Goal: Transaction & Acquisition: Purchase product/service

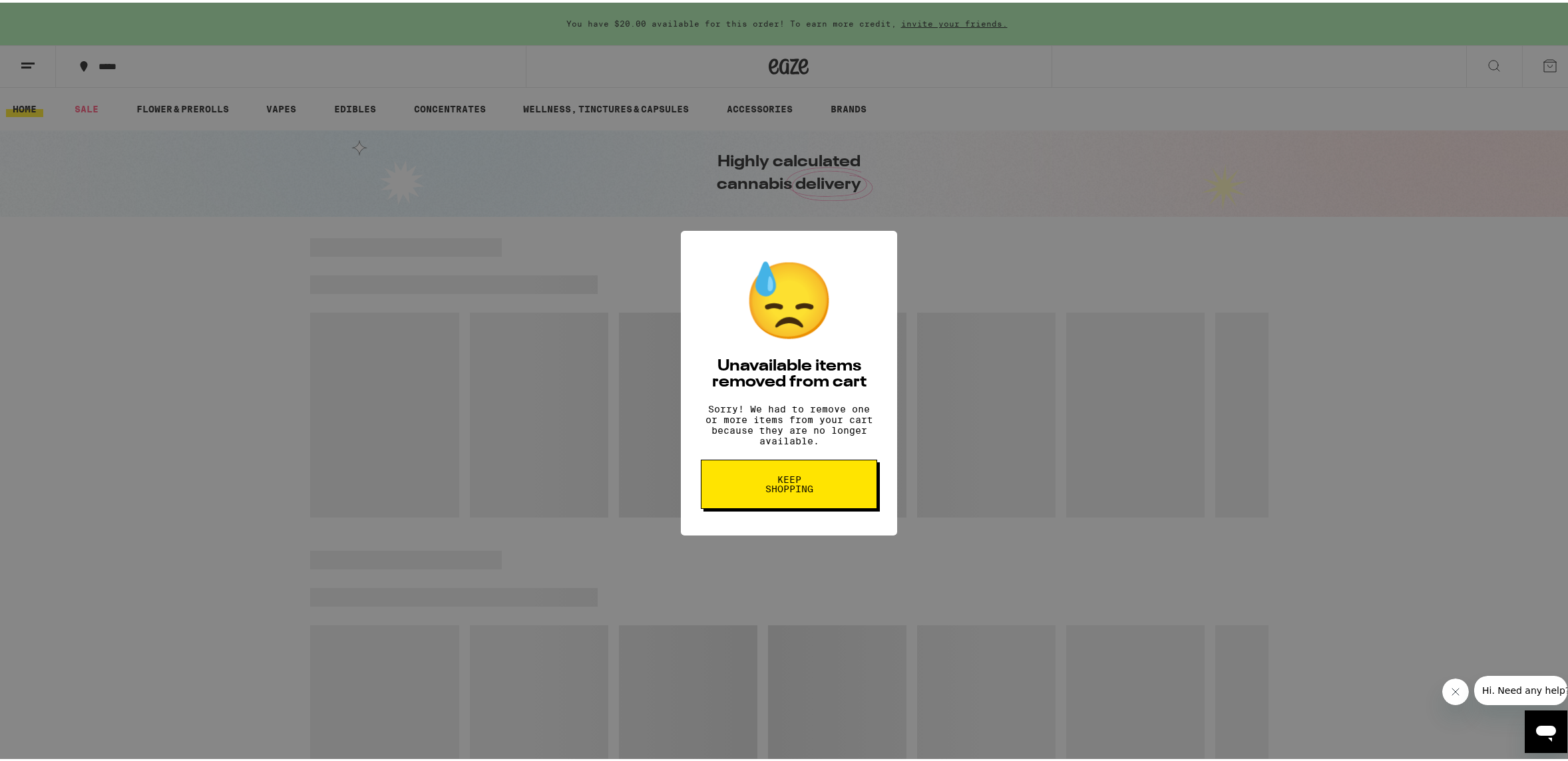
click at [822, 493] on button "Keep Shopping" at bounding box center [789, 481] width 177 height 49
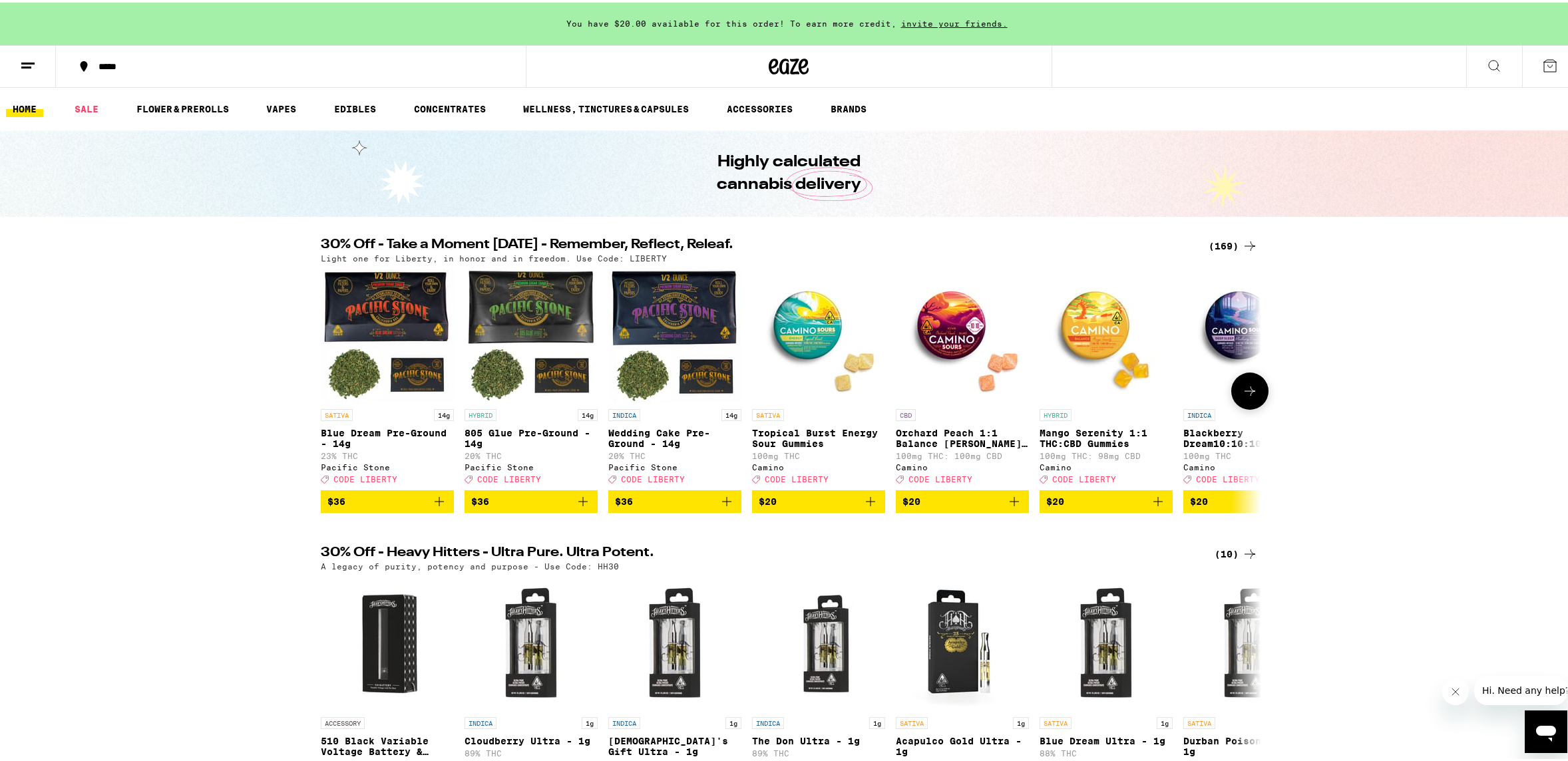
click at [1245, 397] on icon at bounding box center [1249, 388] width 16 height 16
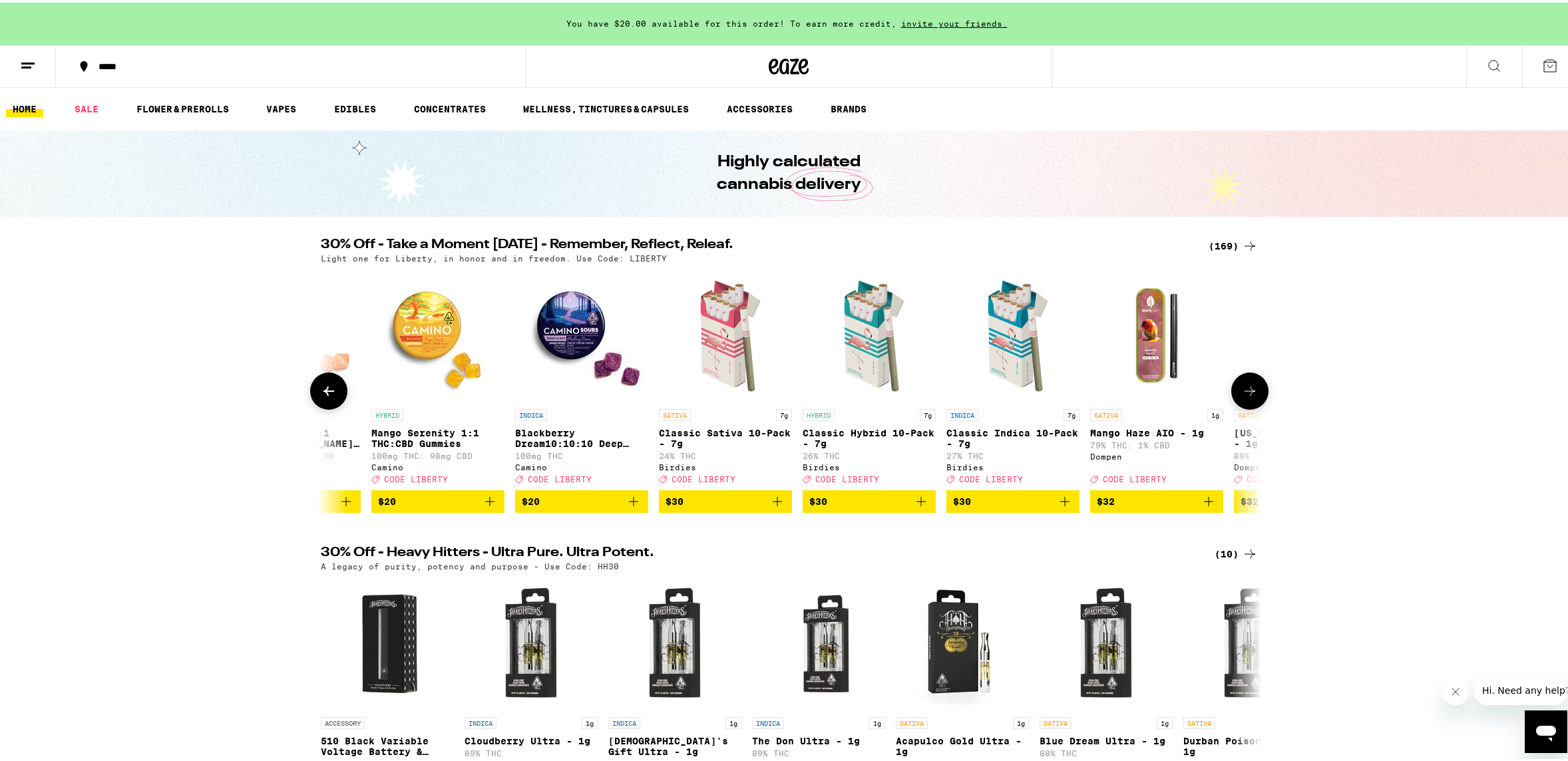
scroll to position [0, 792]
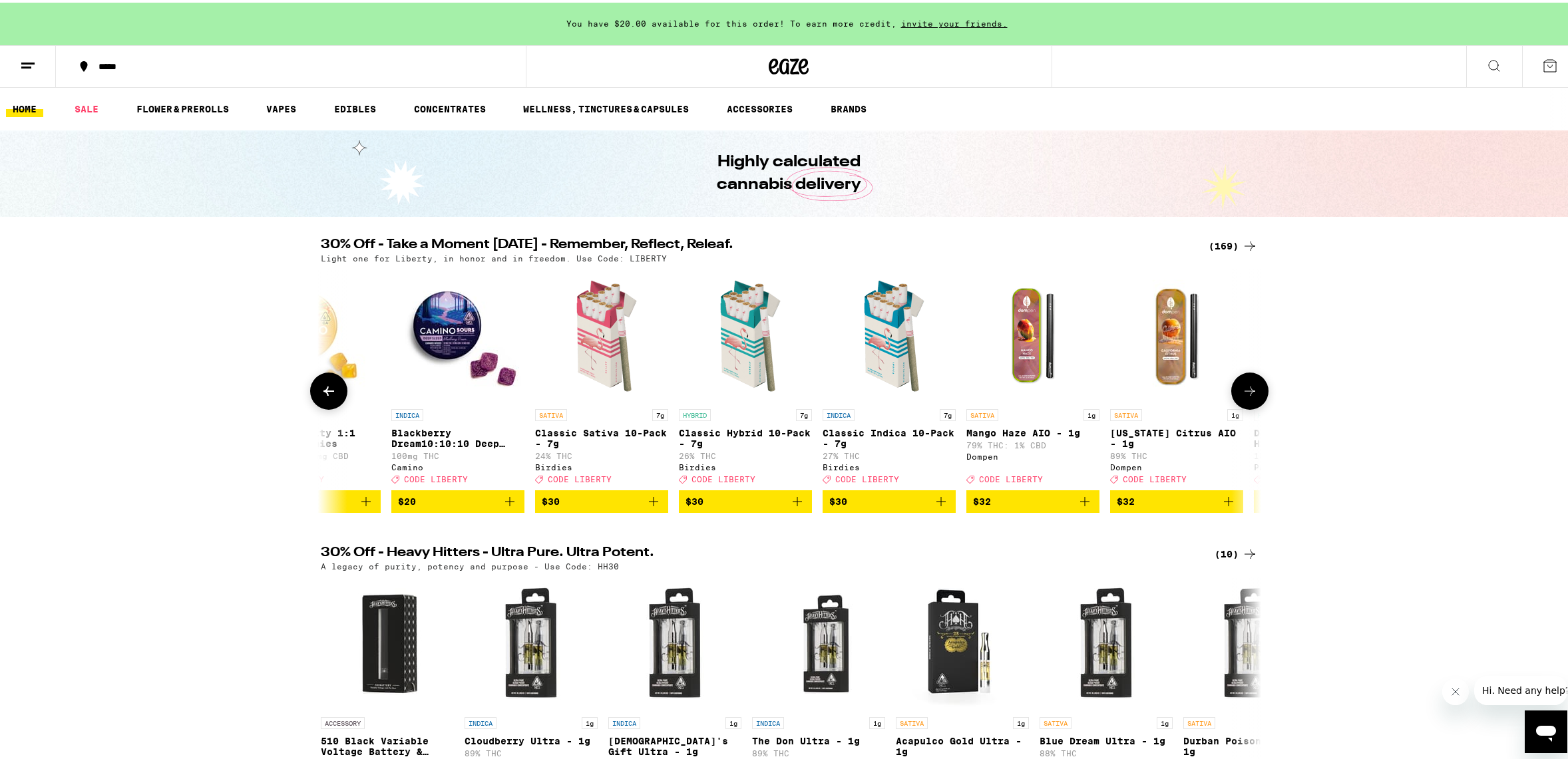
click at [1245, 397] on icon at bounding box center [1249, 388] width 16 height 16
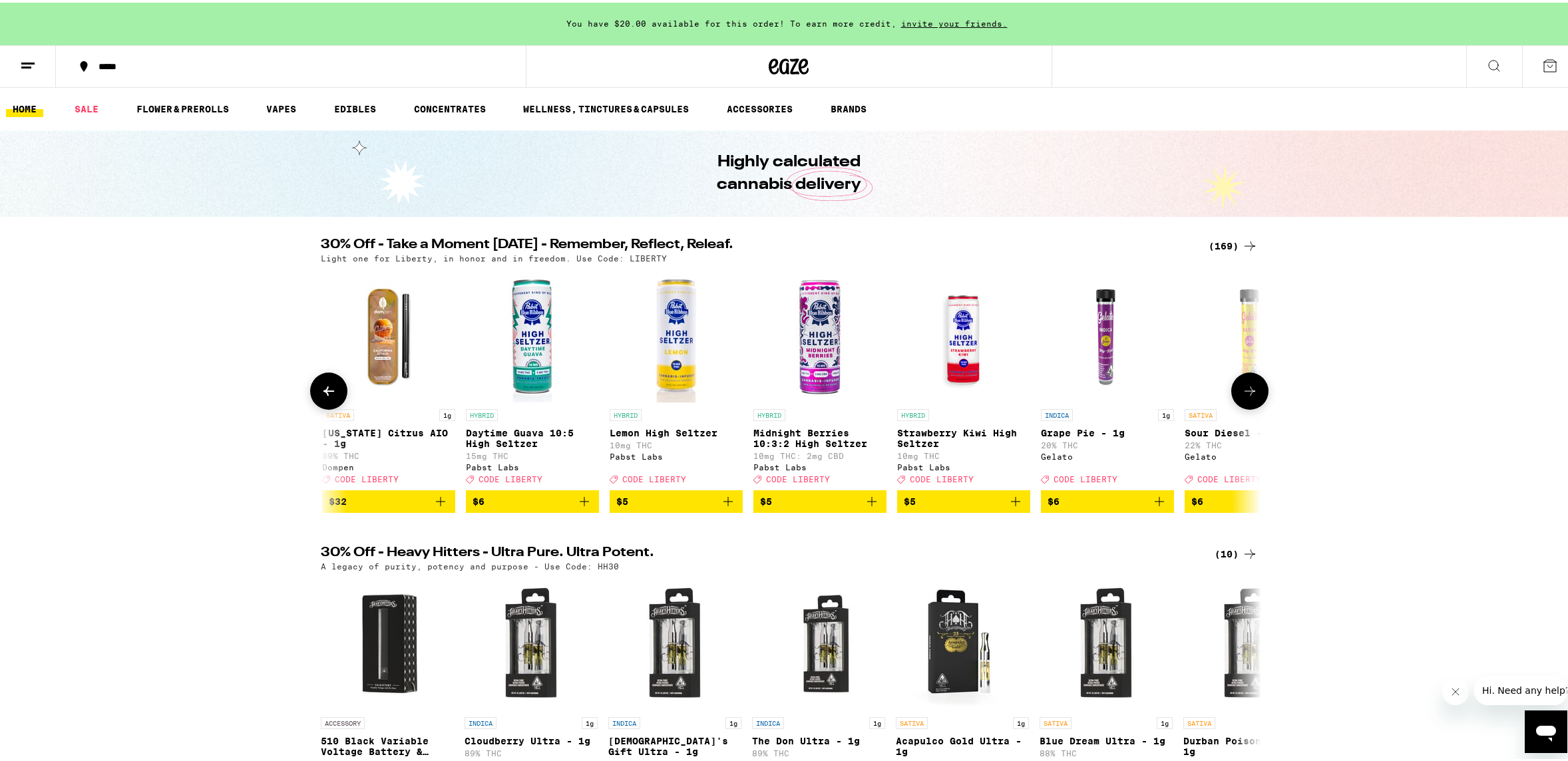
scroll to position [0, 1584]
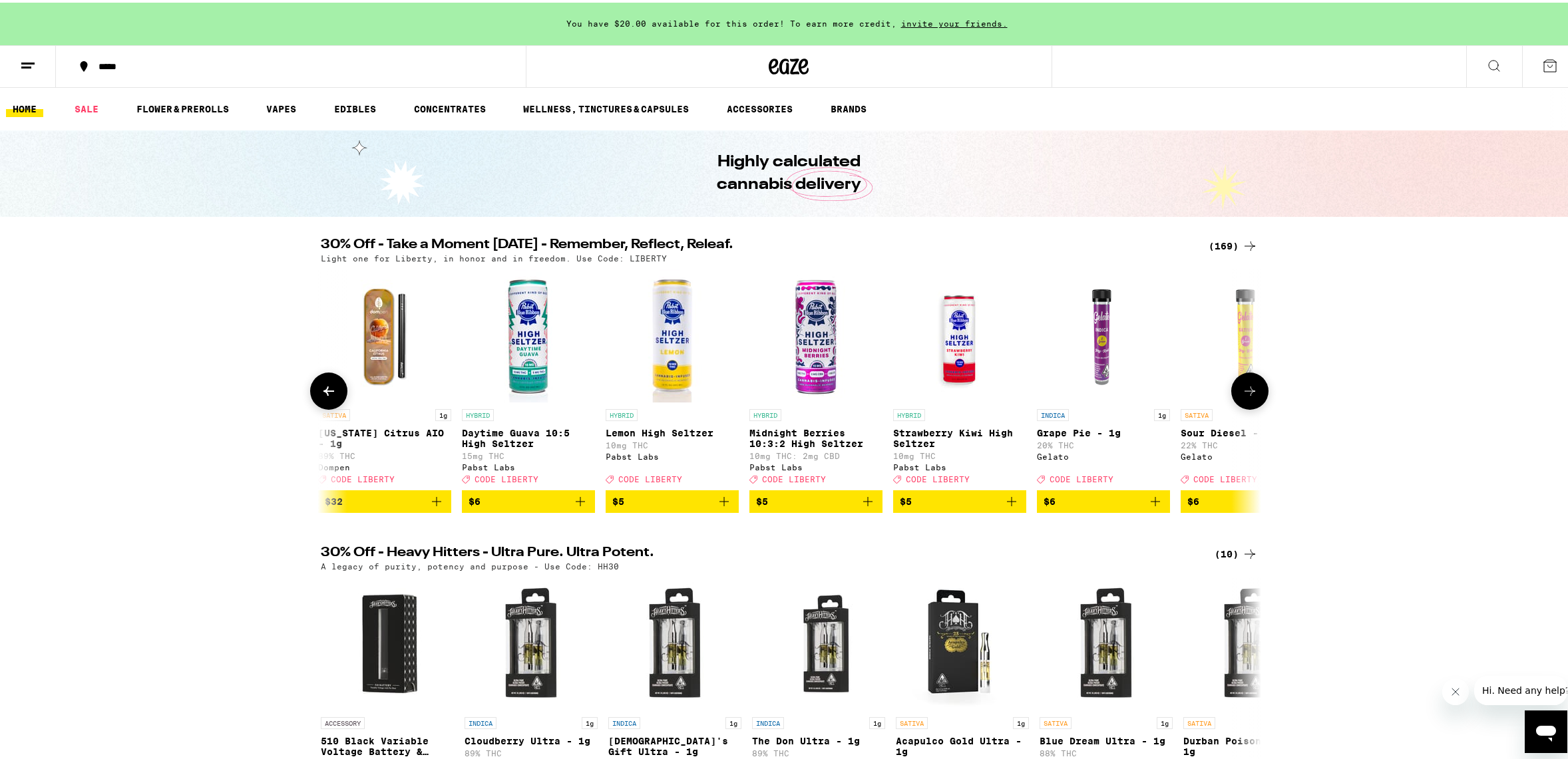
click at [1245, 397] on icon at bounding box center [1249, 388] width 16 height 16
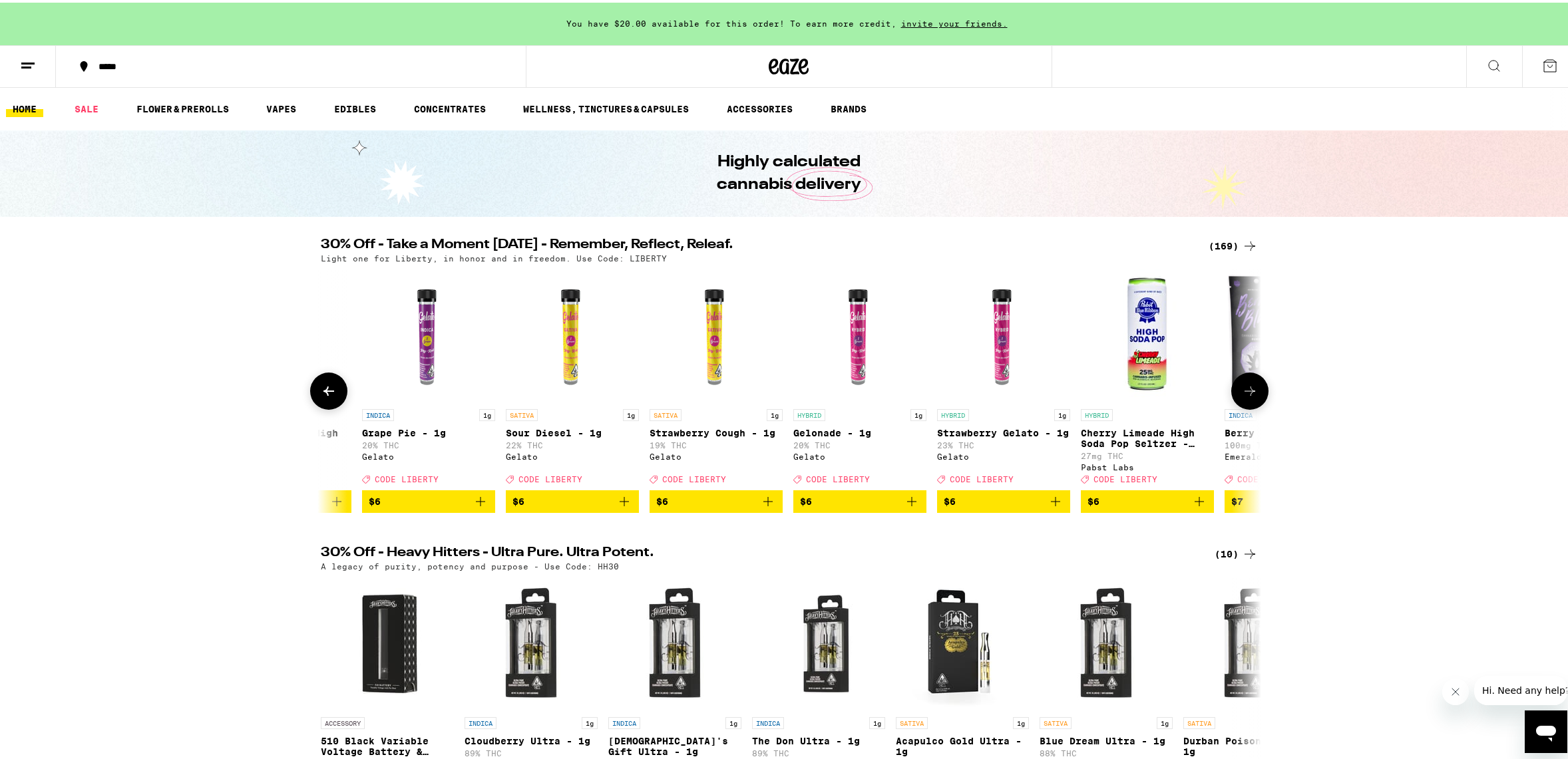
scroll to position [0, 2376]
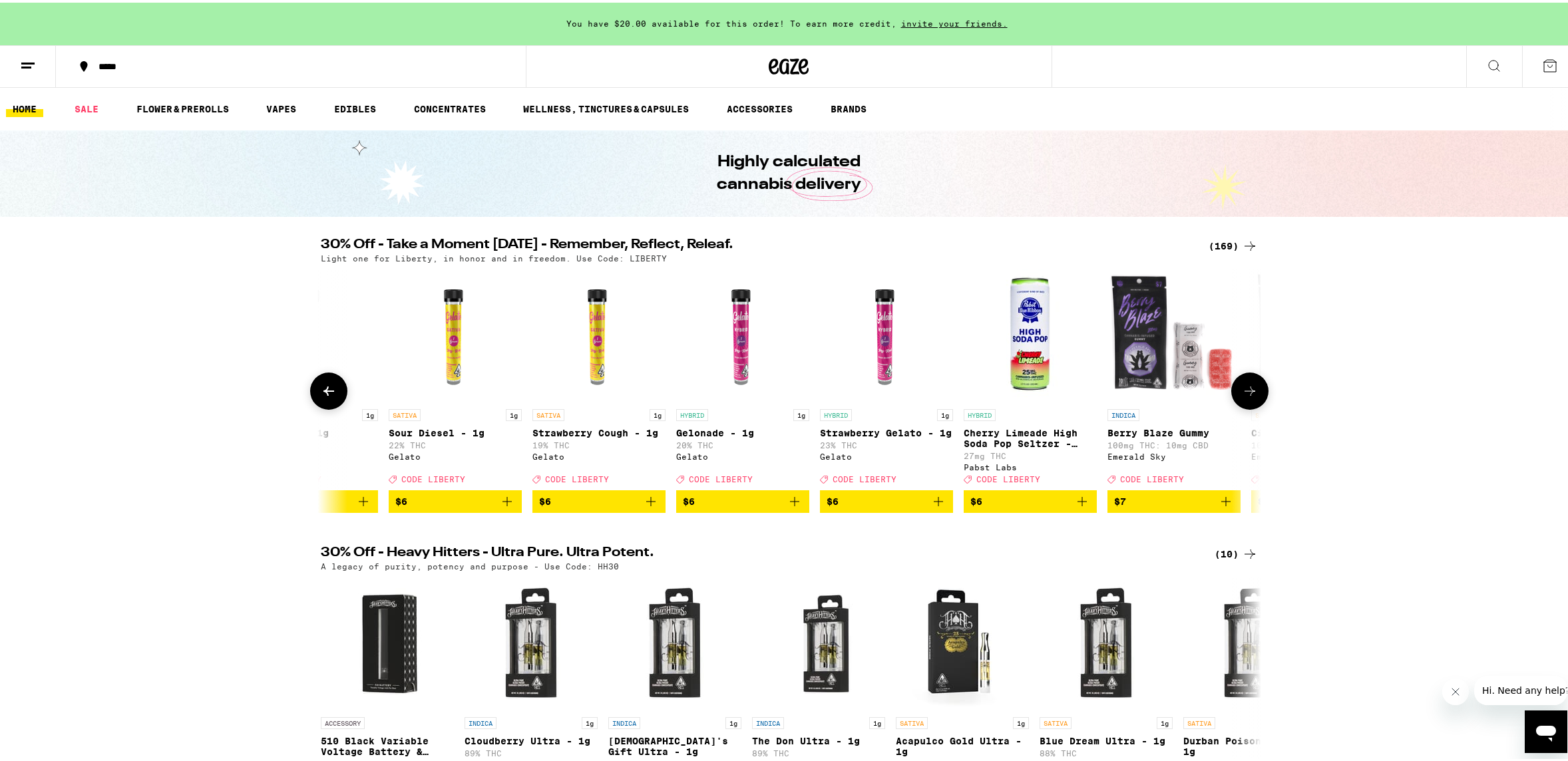
click at [1245, 397] on icon at bounding box center [1249, 388] width 16 height 16
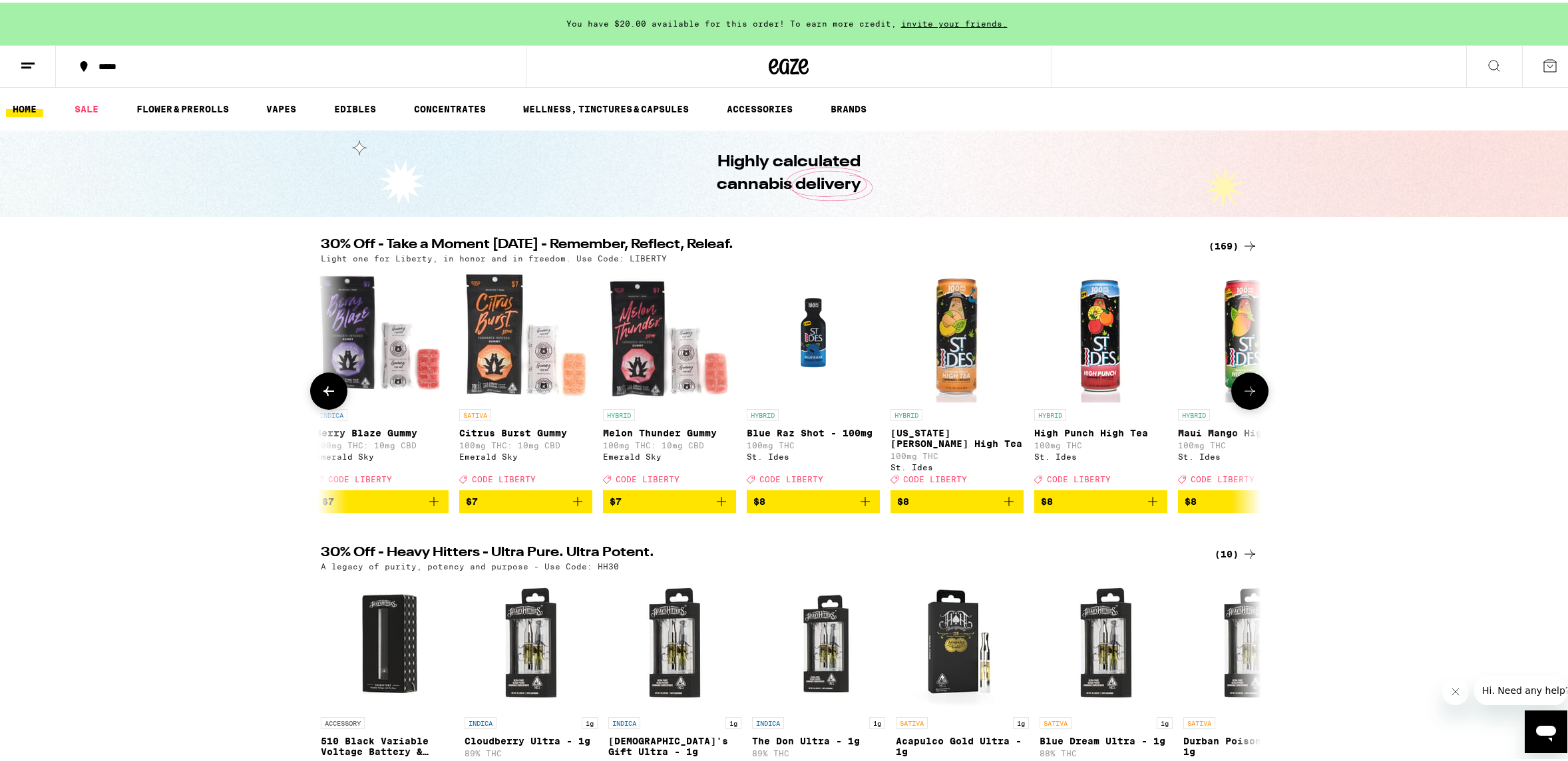
click at [1245, 397] on icon at bounding box center [1249, 388] width 16 height 16
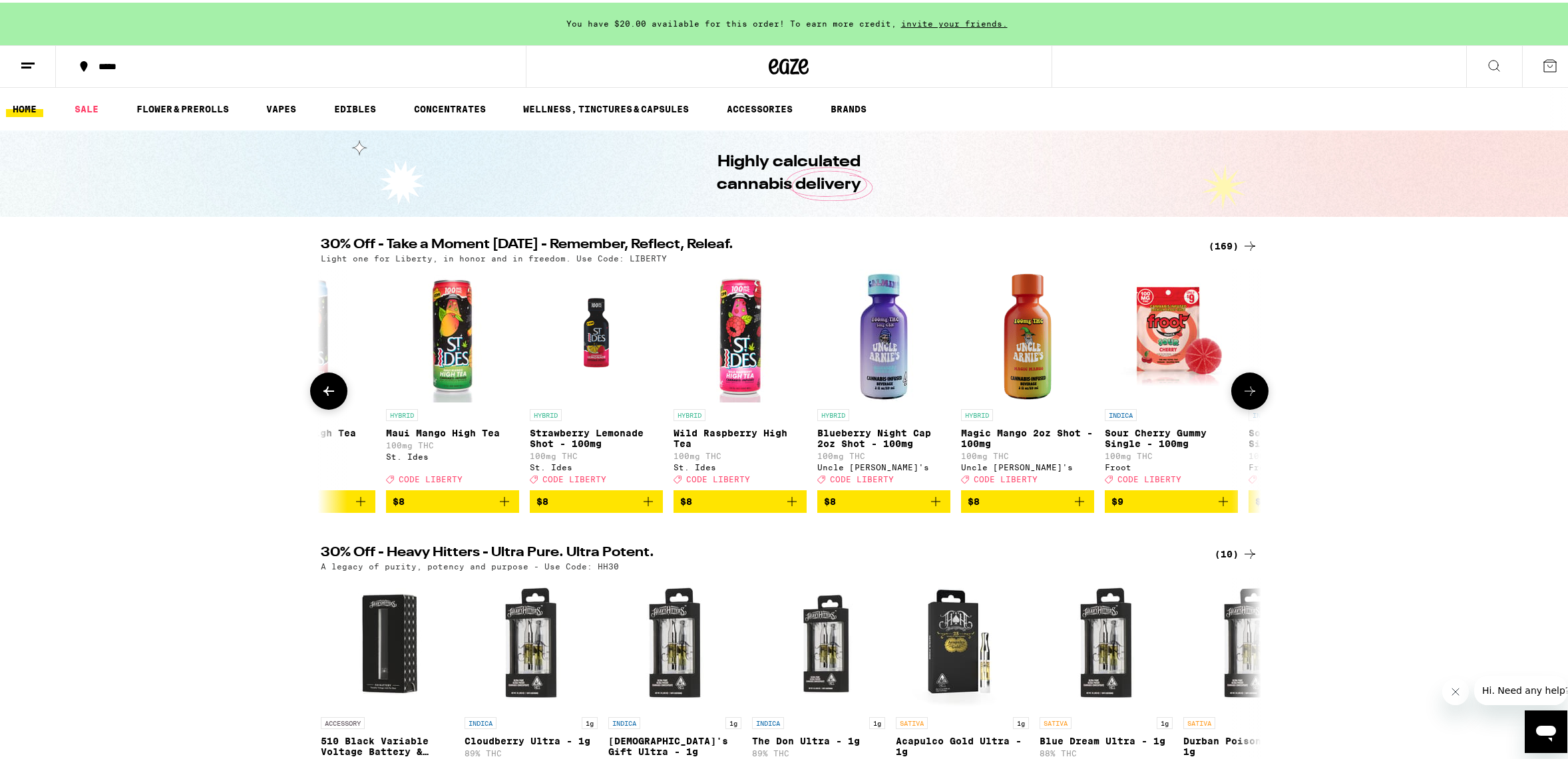
click at [1245, 397] on icon at bounding box center [1249, 388] width 16 height 16
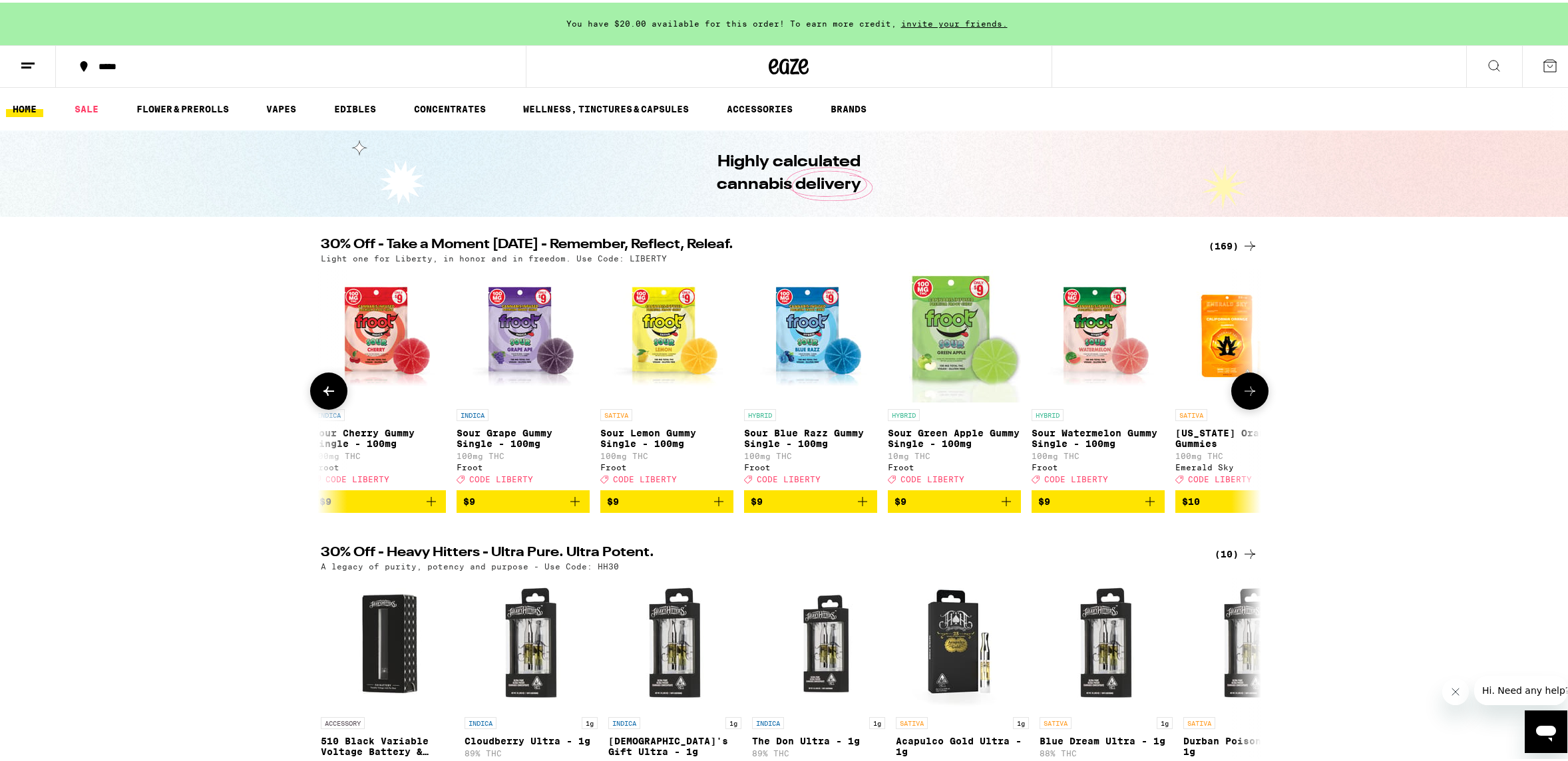
click at [1245, 397] on icon at bounding box center [1249, 388] width 16 height 16
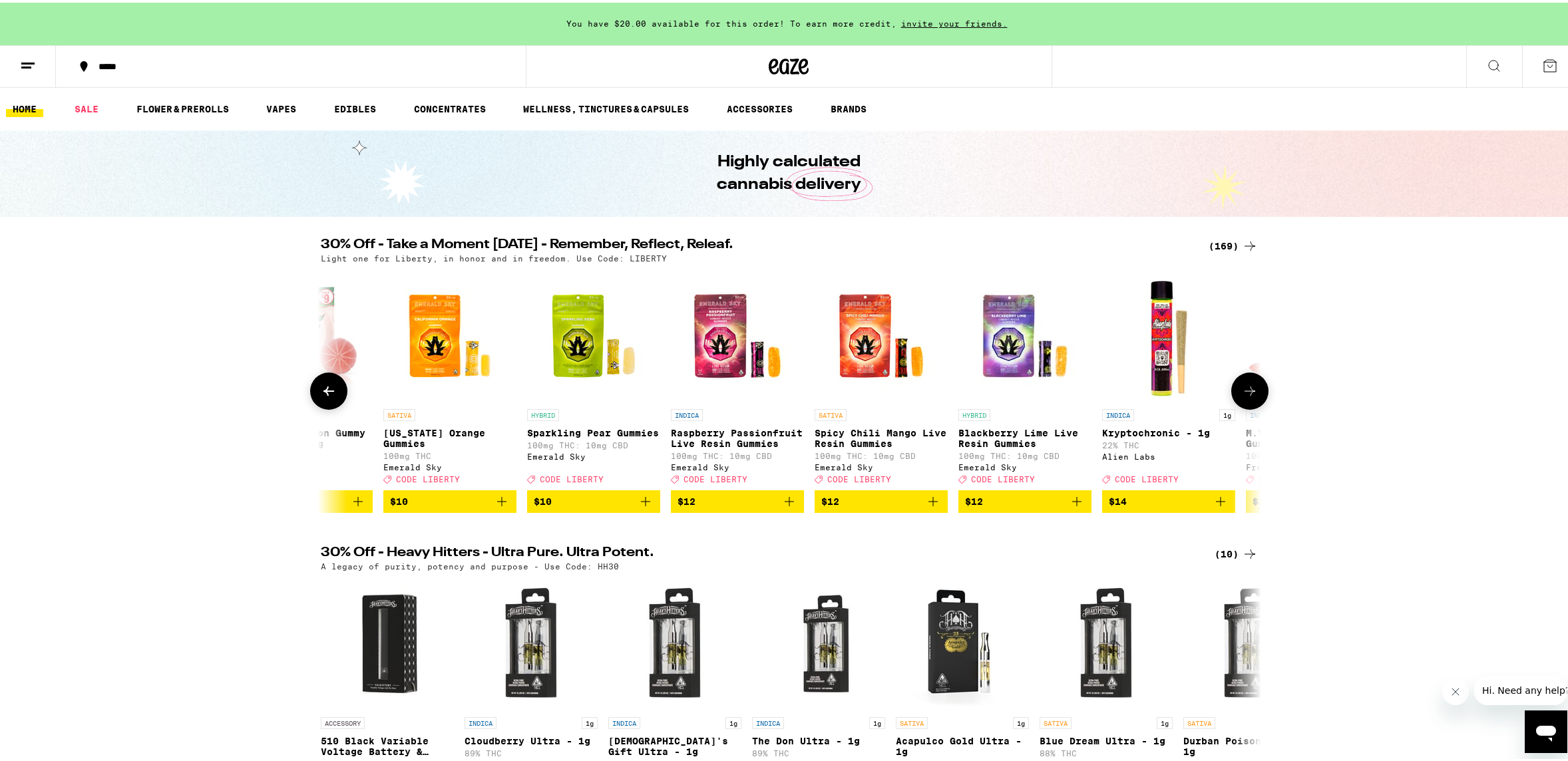
click at [1245, 397] on icon at bounding box center [1249, 388] width 16 height 16
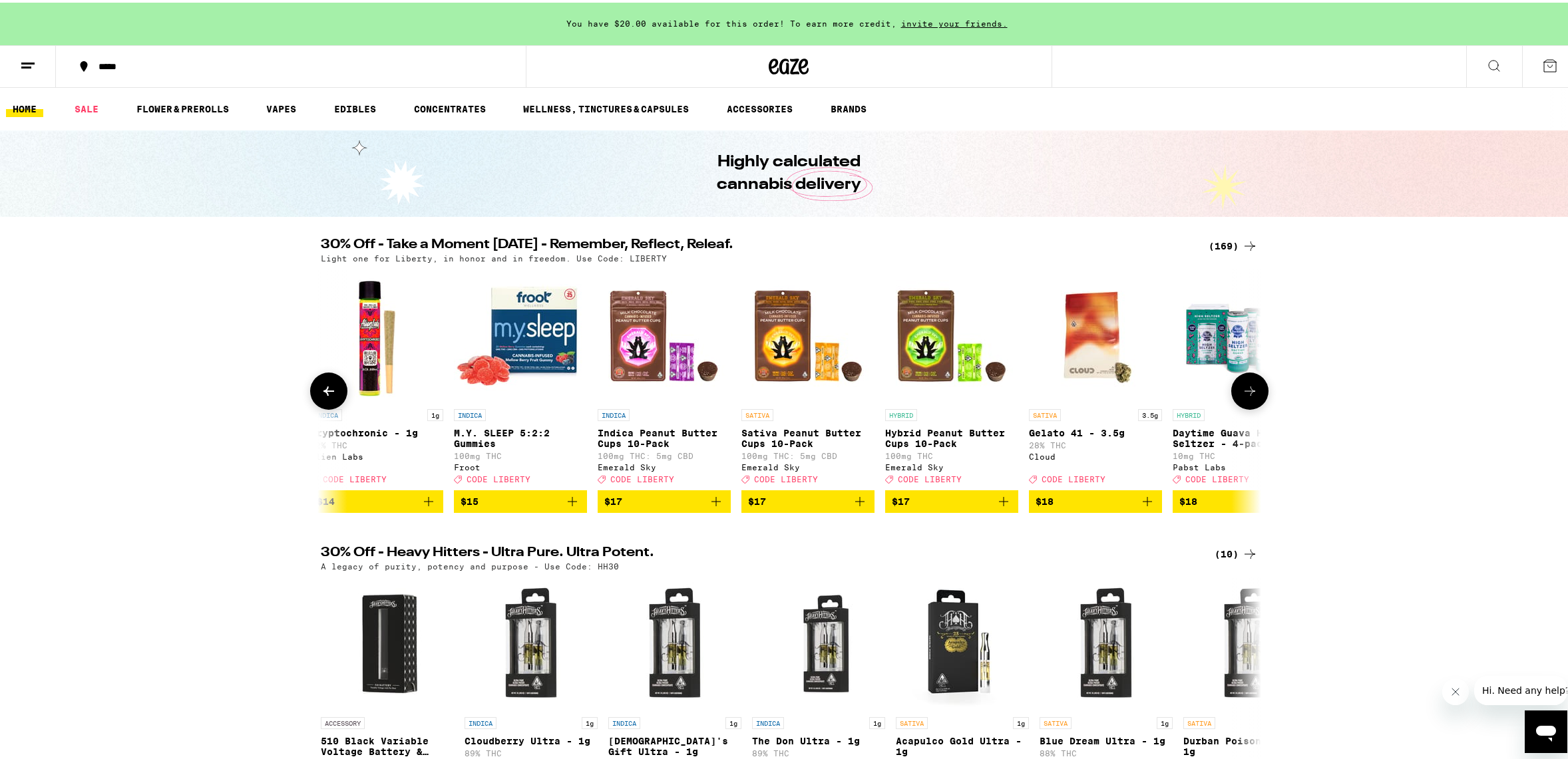
click at [1245, 397] on icon at bounding box center [1249, 388] width 16 height 16
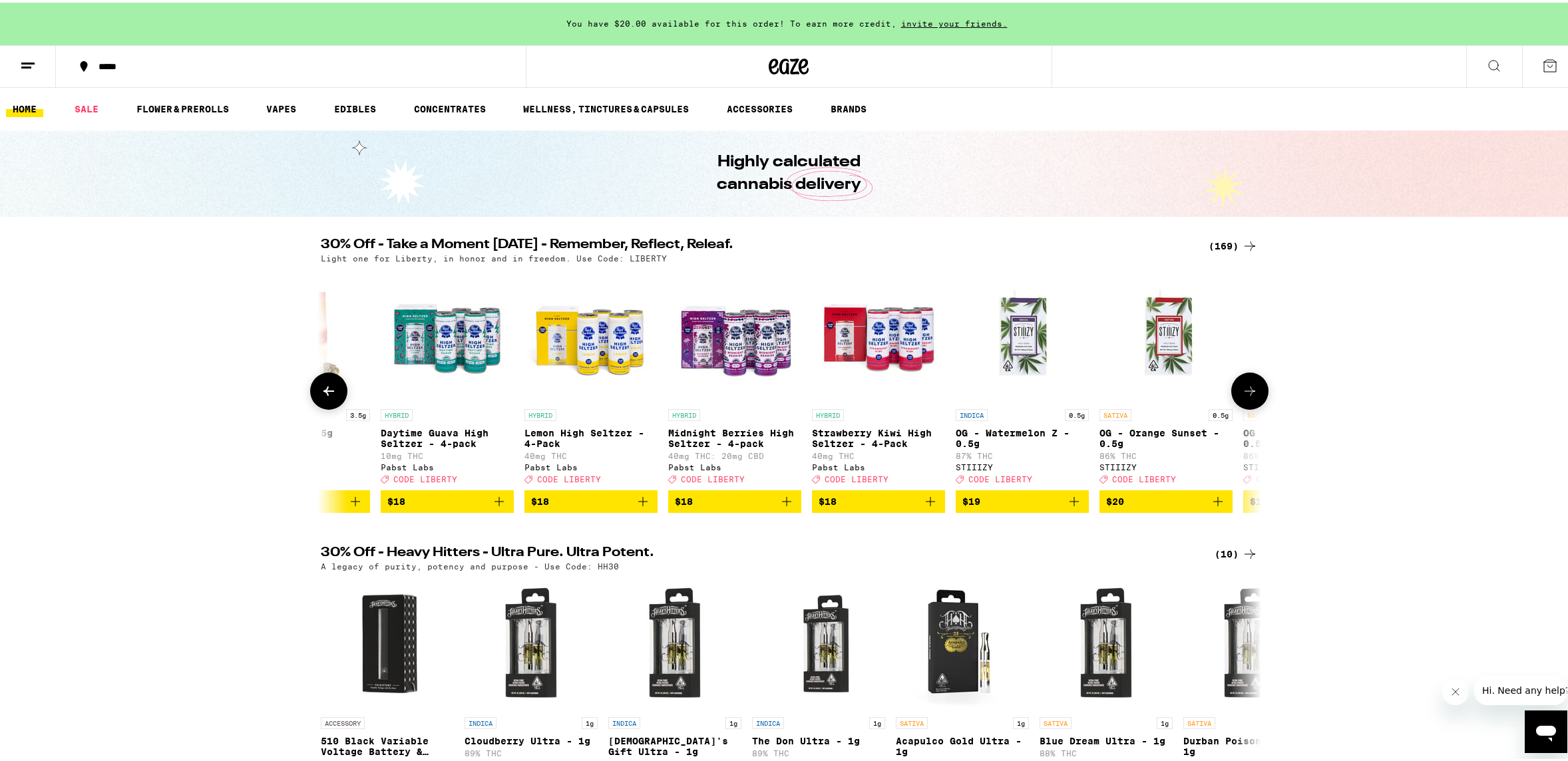
click at [1245, 397] on icon at bounding box center [1249, 388] width 16 height 16
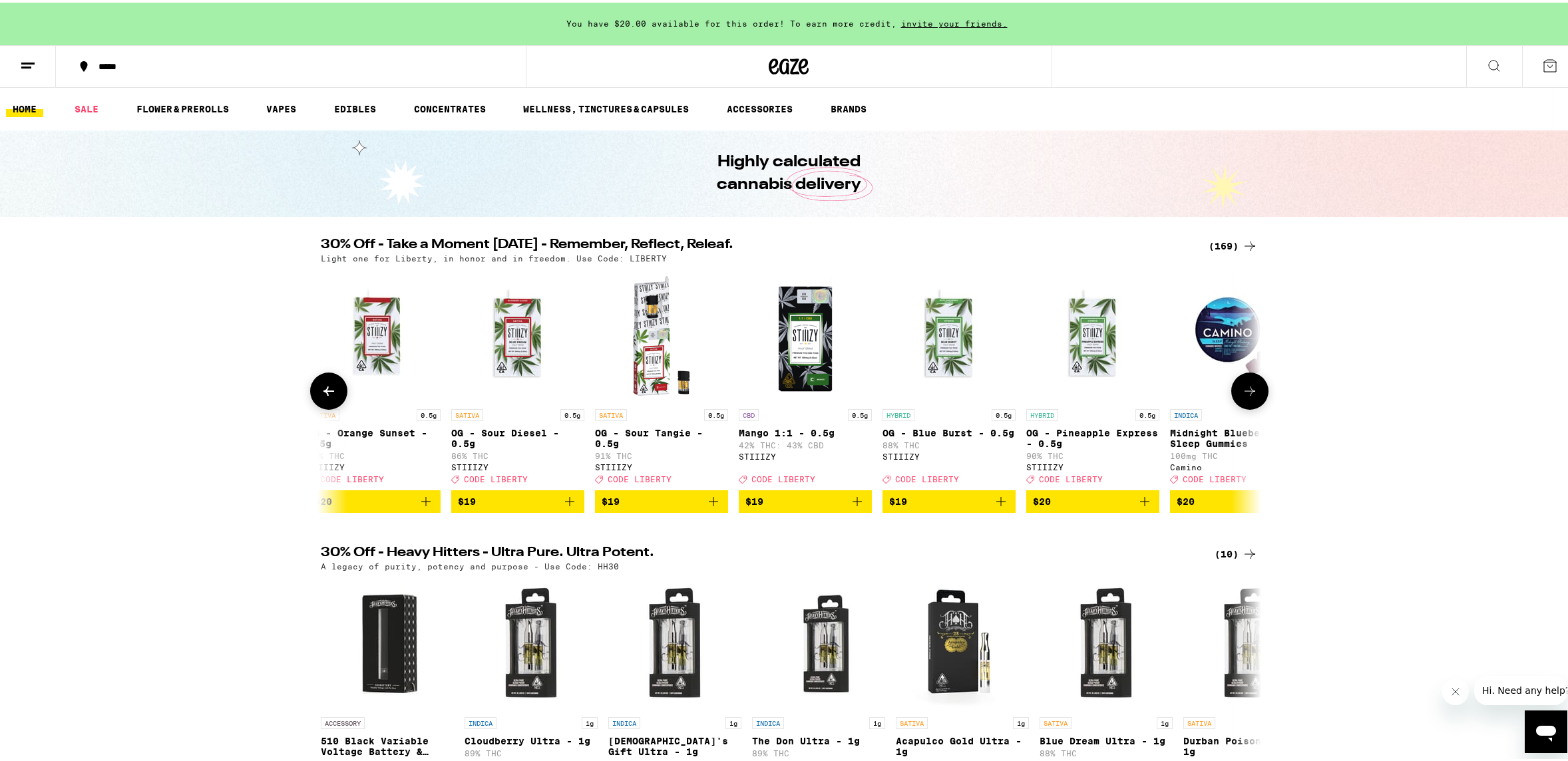
click at [1245, 397] on icon at bounding box center [1249, 388] width 16 height 16
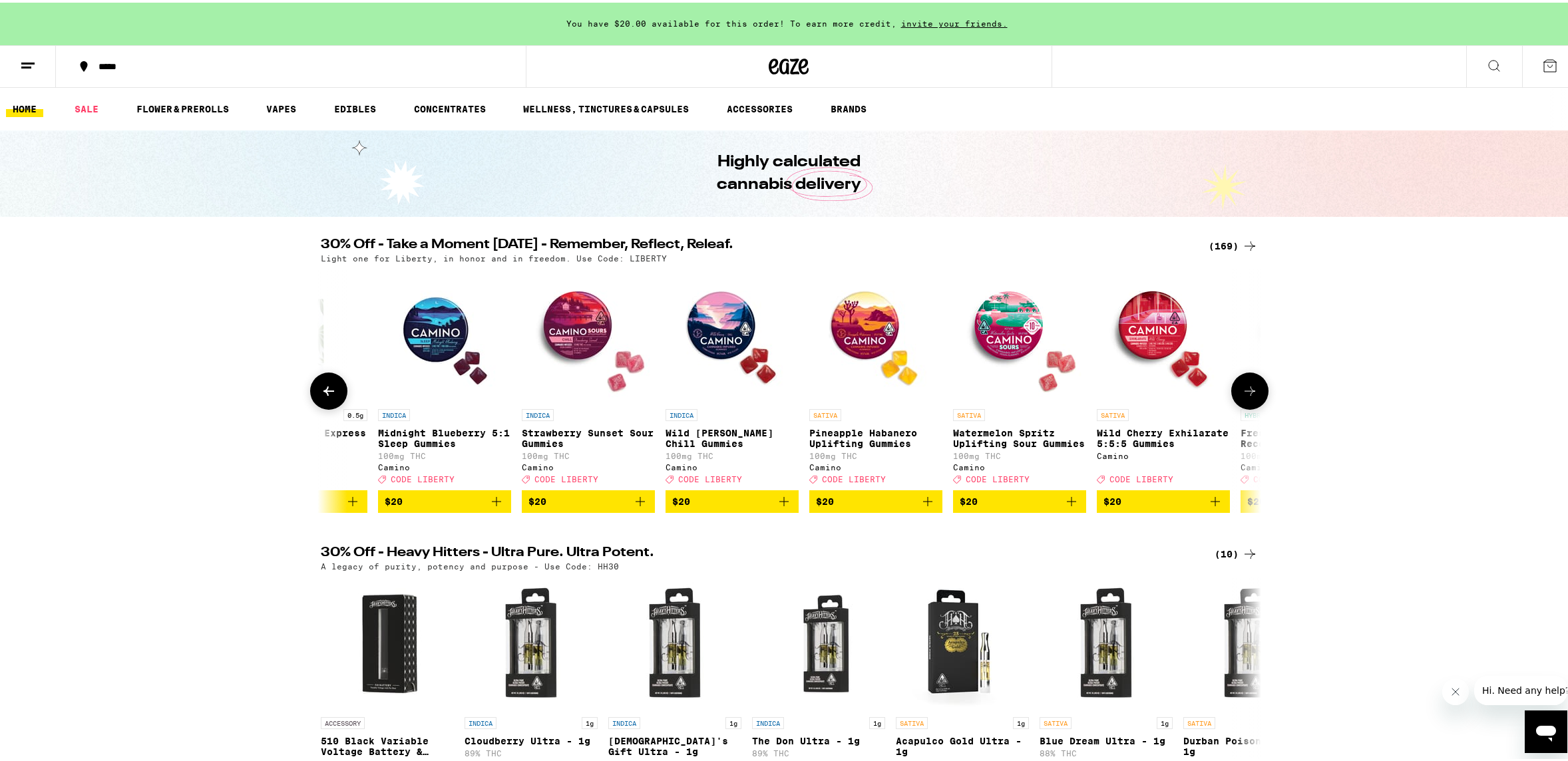
click at [1245, 397] on icon at bounding box center [1249, 388] width 16 height 16
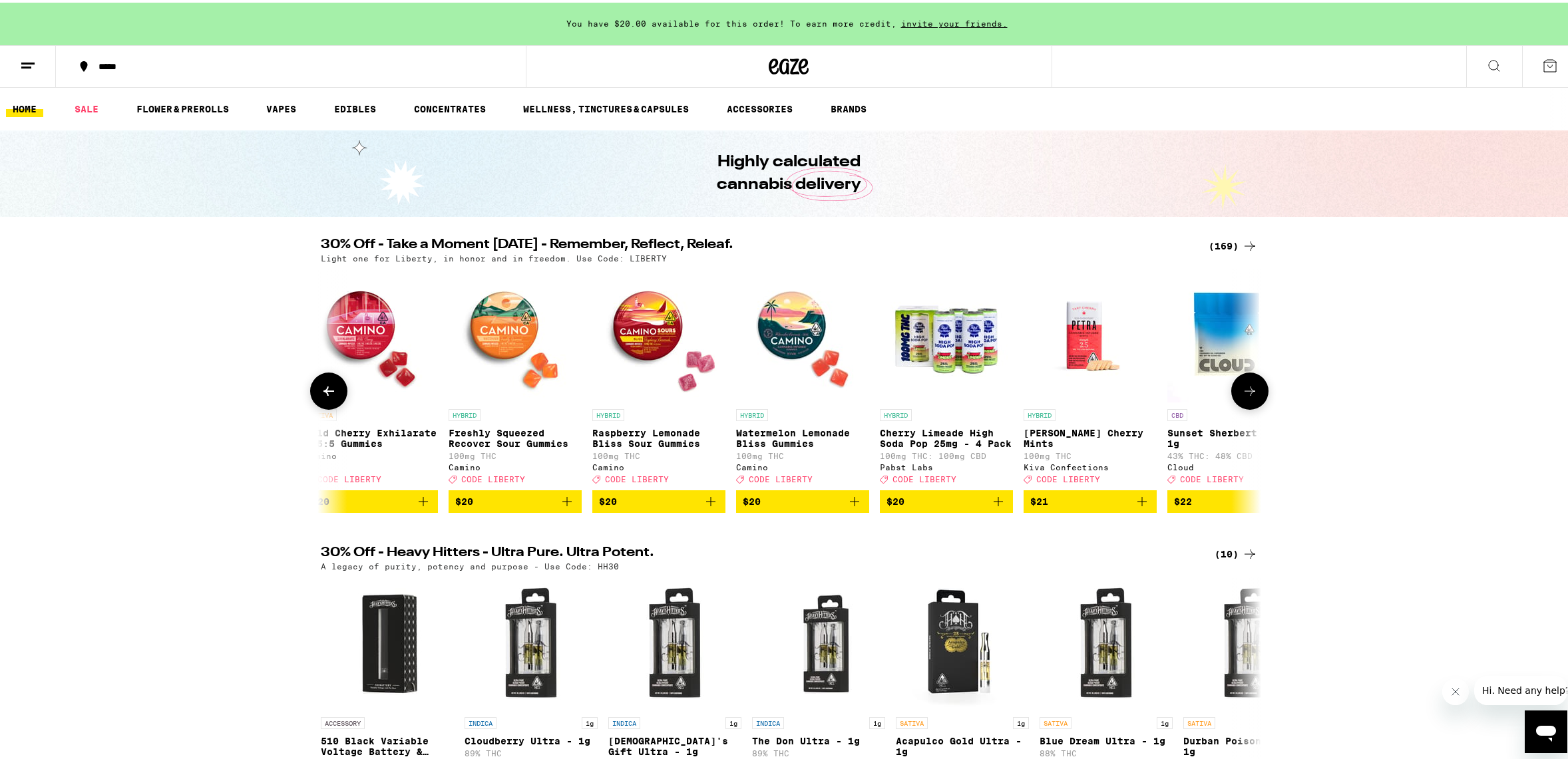
click at [1245, 397] on icon at bounding box center [1249, 388] width 16 height 16
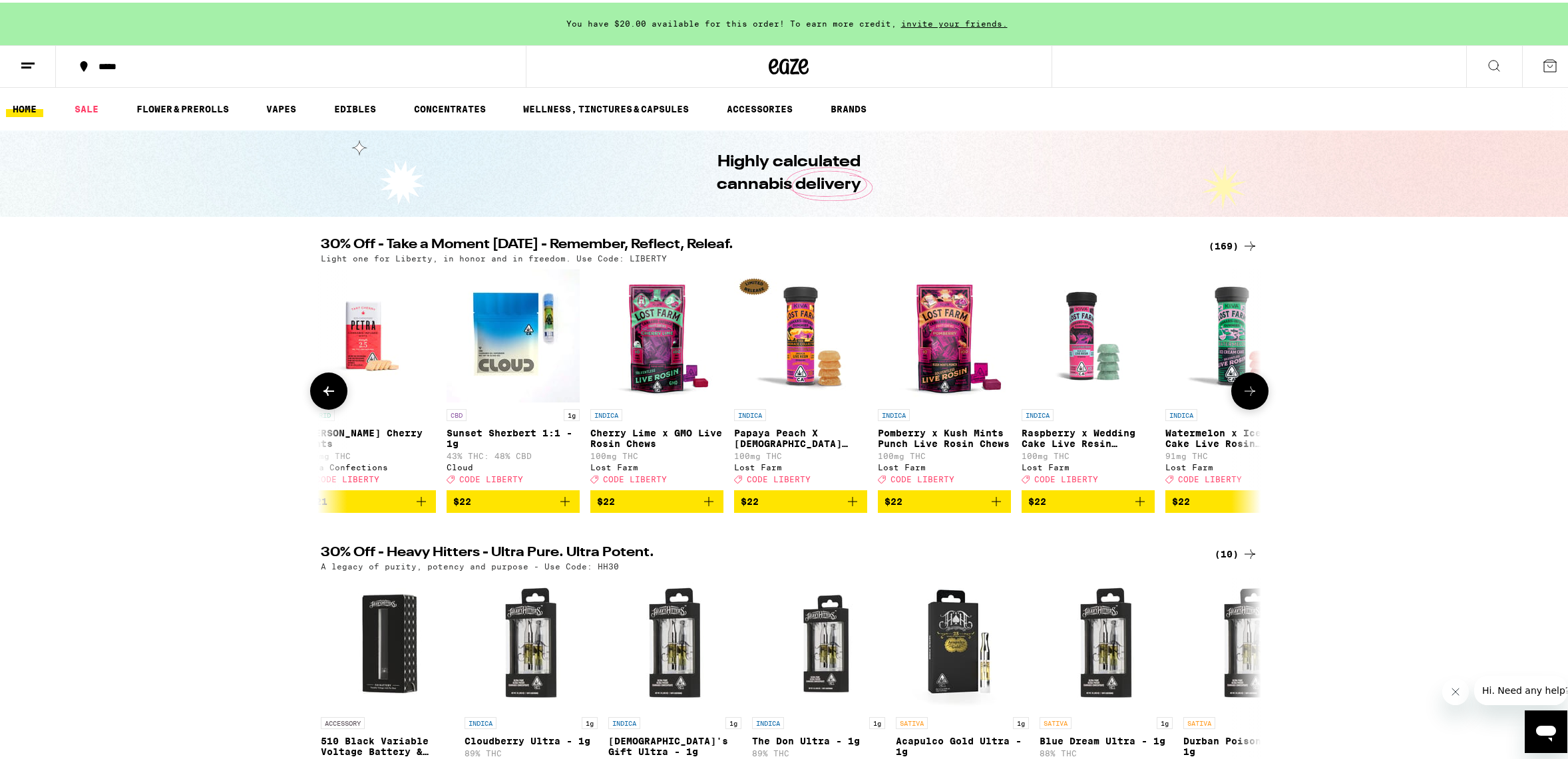
scroll to position [0, 10296]
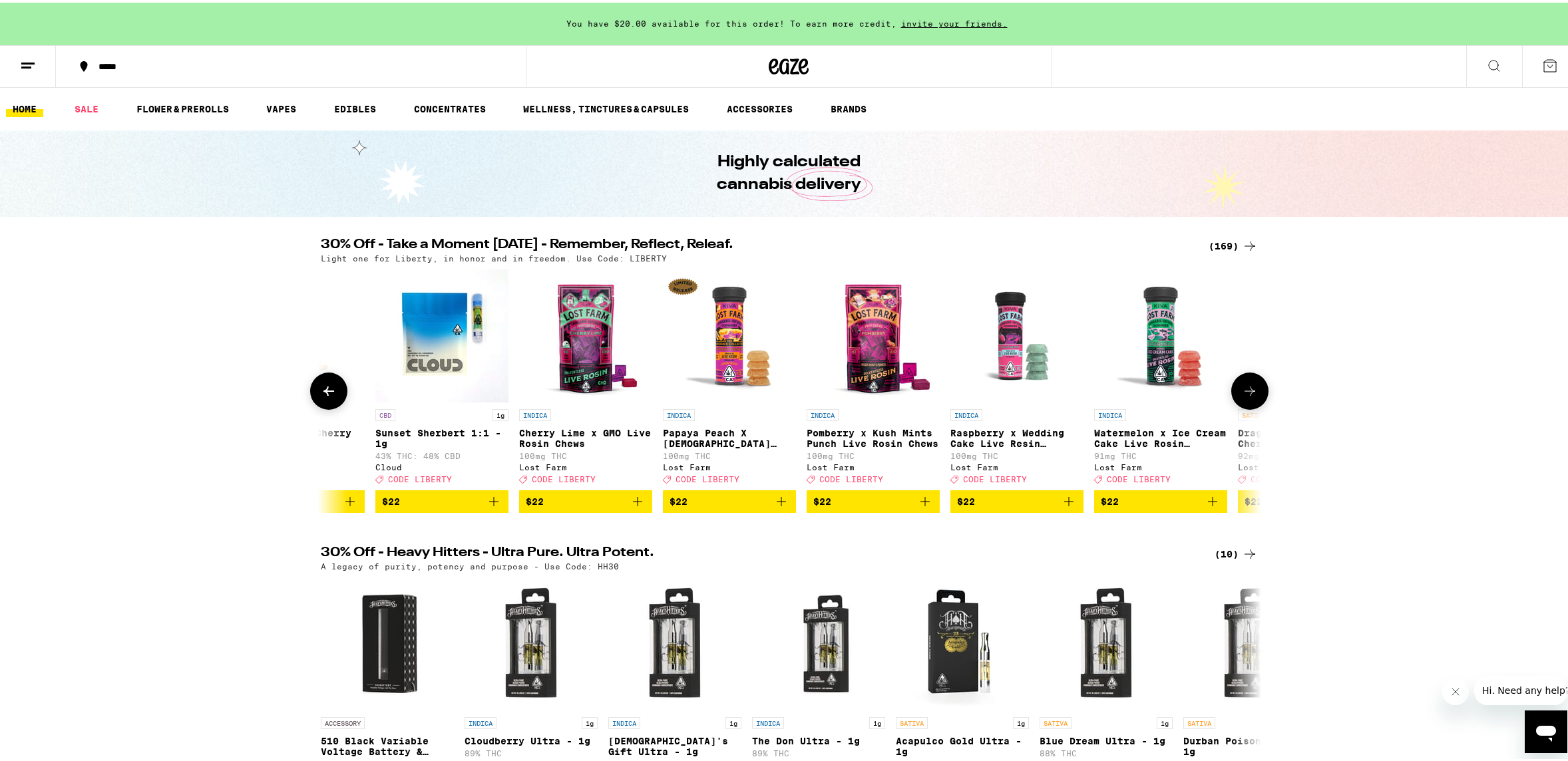
click at [1245, 397] on icon at bounding box center [1249, 388] width 16 height 16
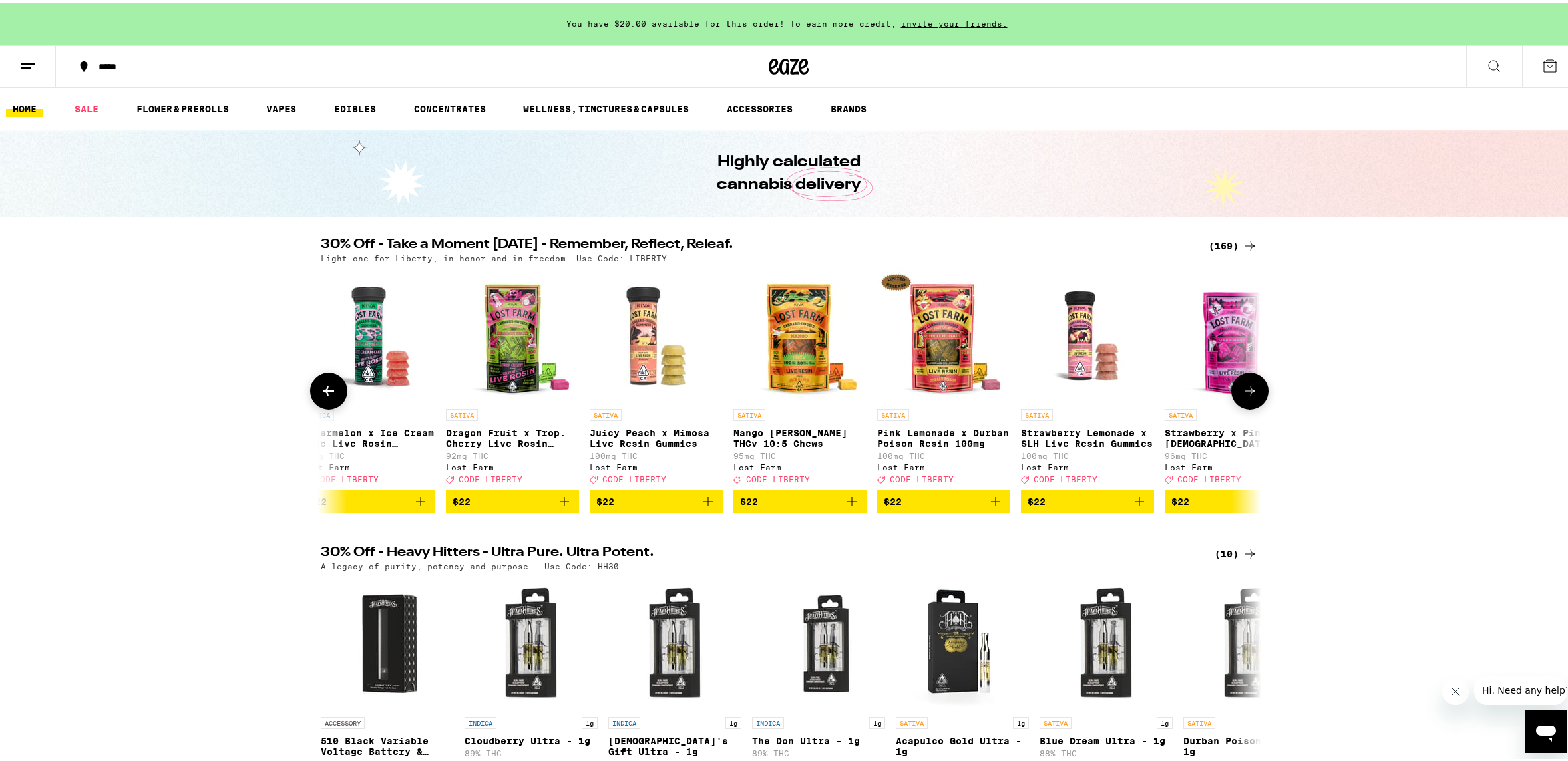
click at [1245, 397] on icon at bounding box center [1249, 388] width 16 height 16
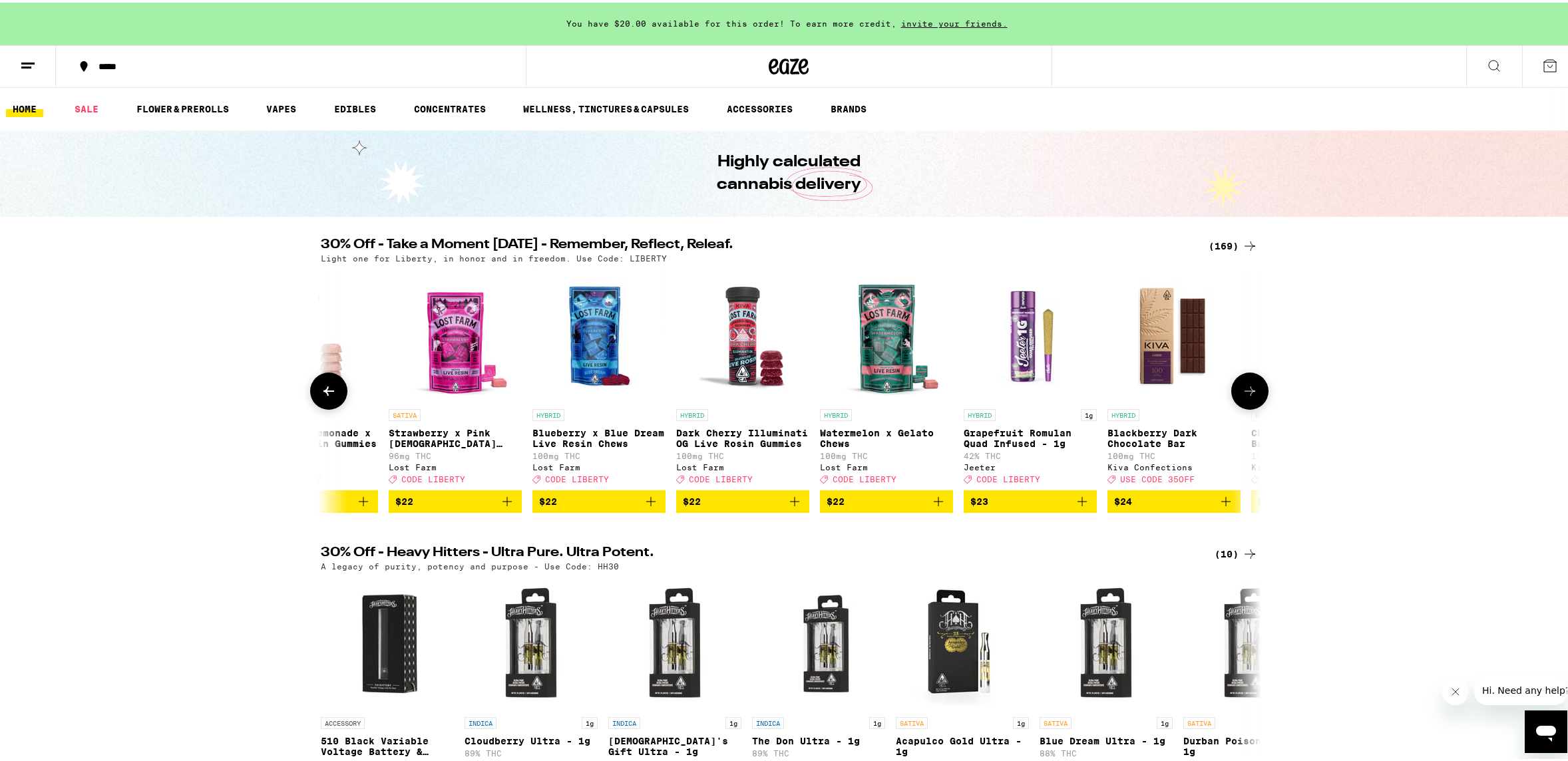
scroll to position [0, 11880]
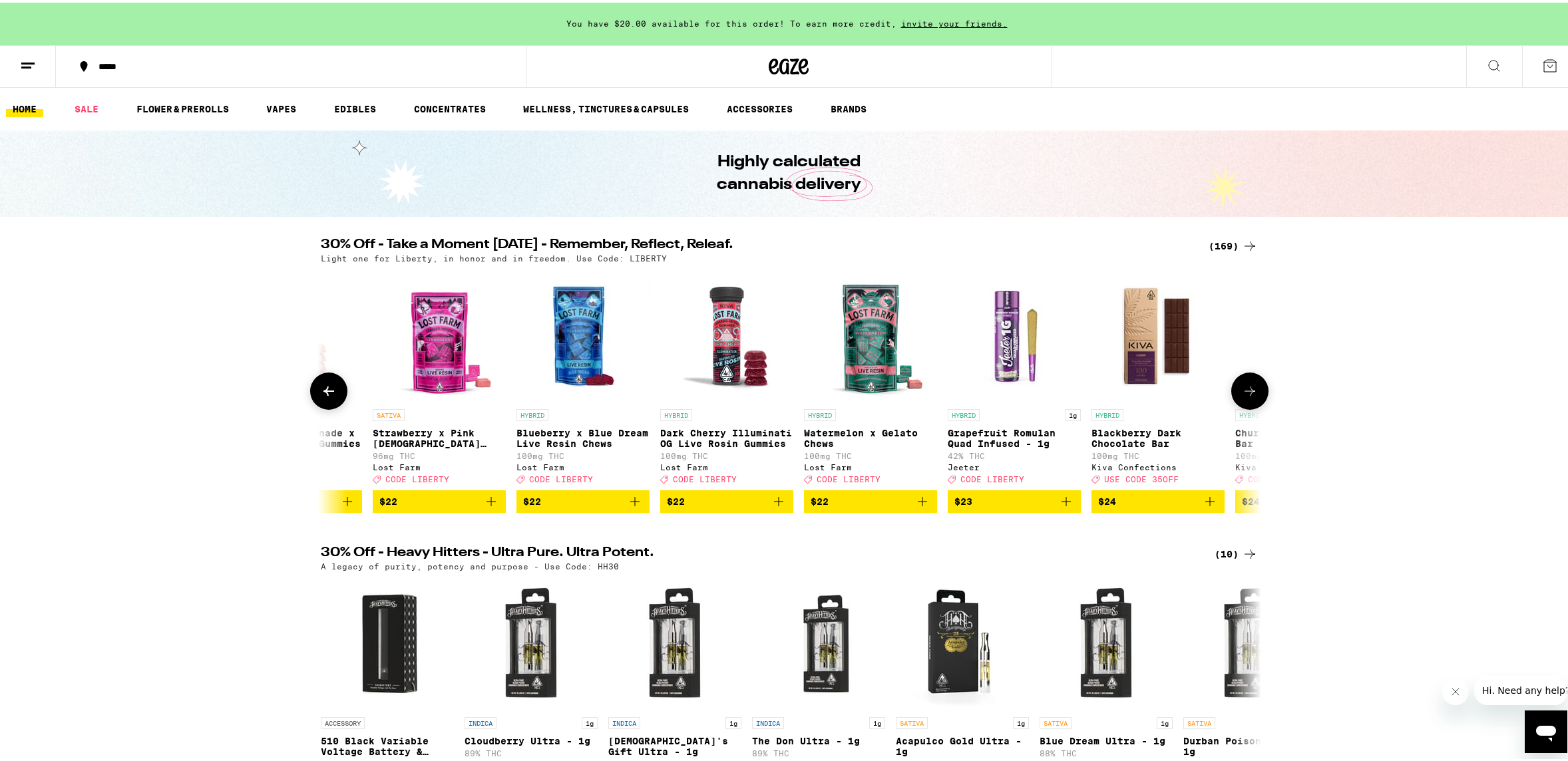
click at [1245, 397] on icon at bounding box center [1249, 388] width 16 height 16
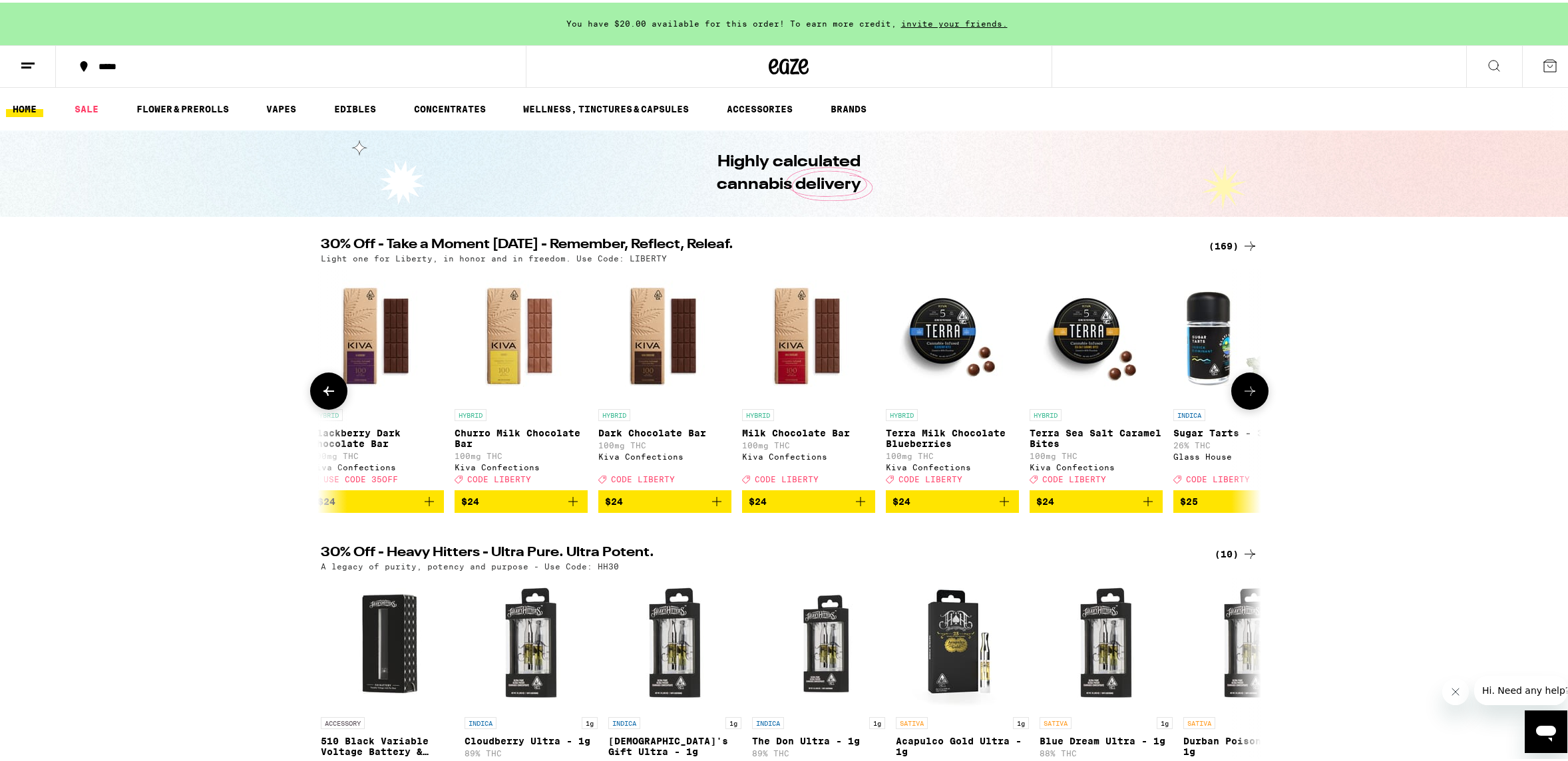
scroll to position [0, 12672]
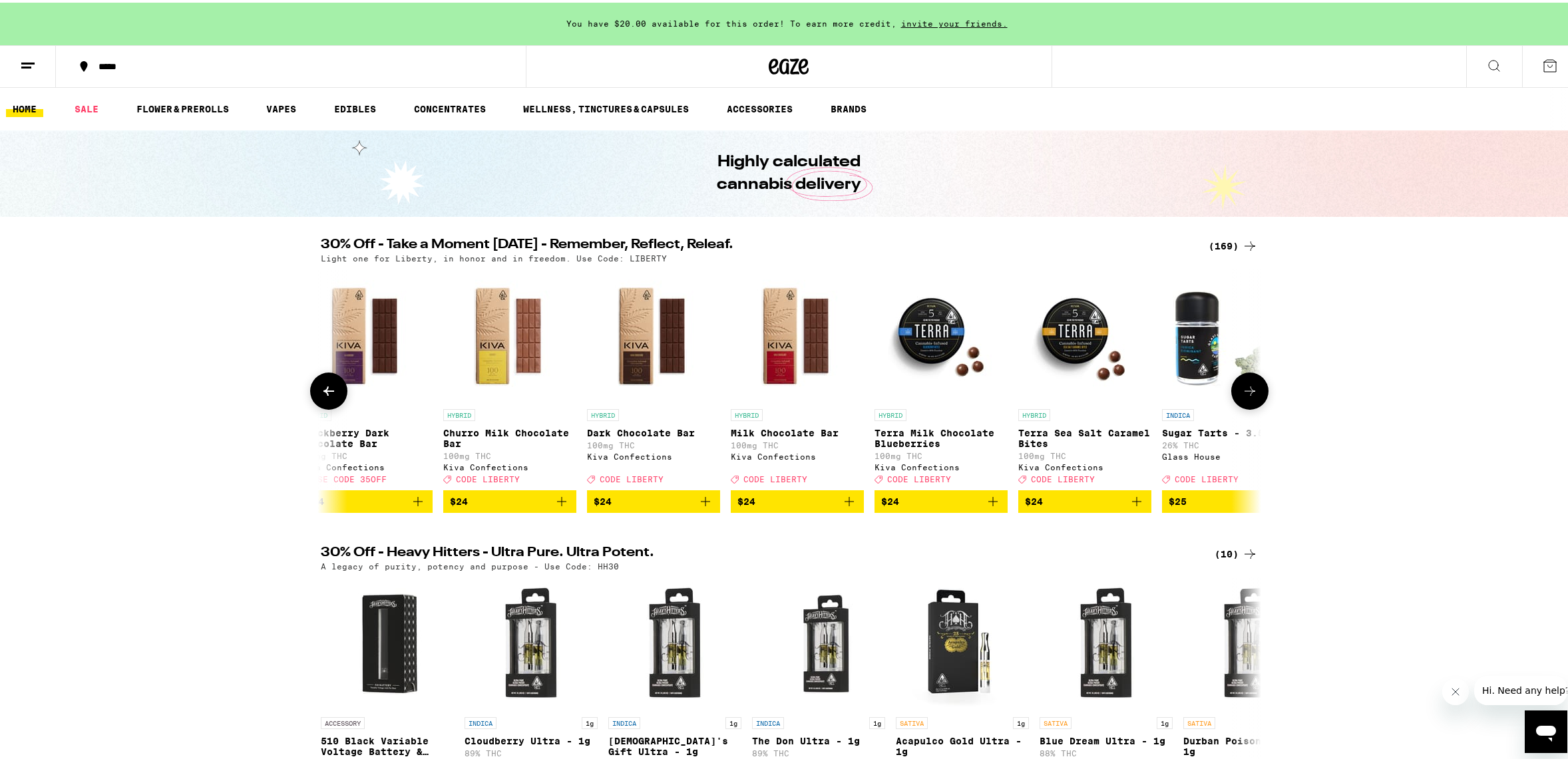
click at [1245, 397] on icon at bounding box center [1249, 388] width 16 height 16
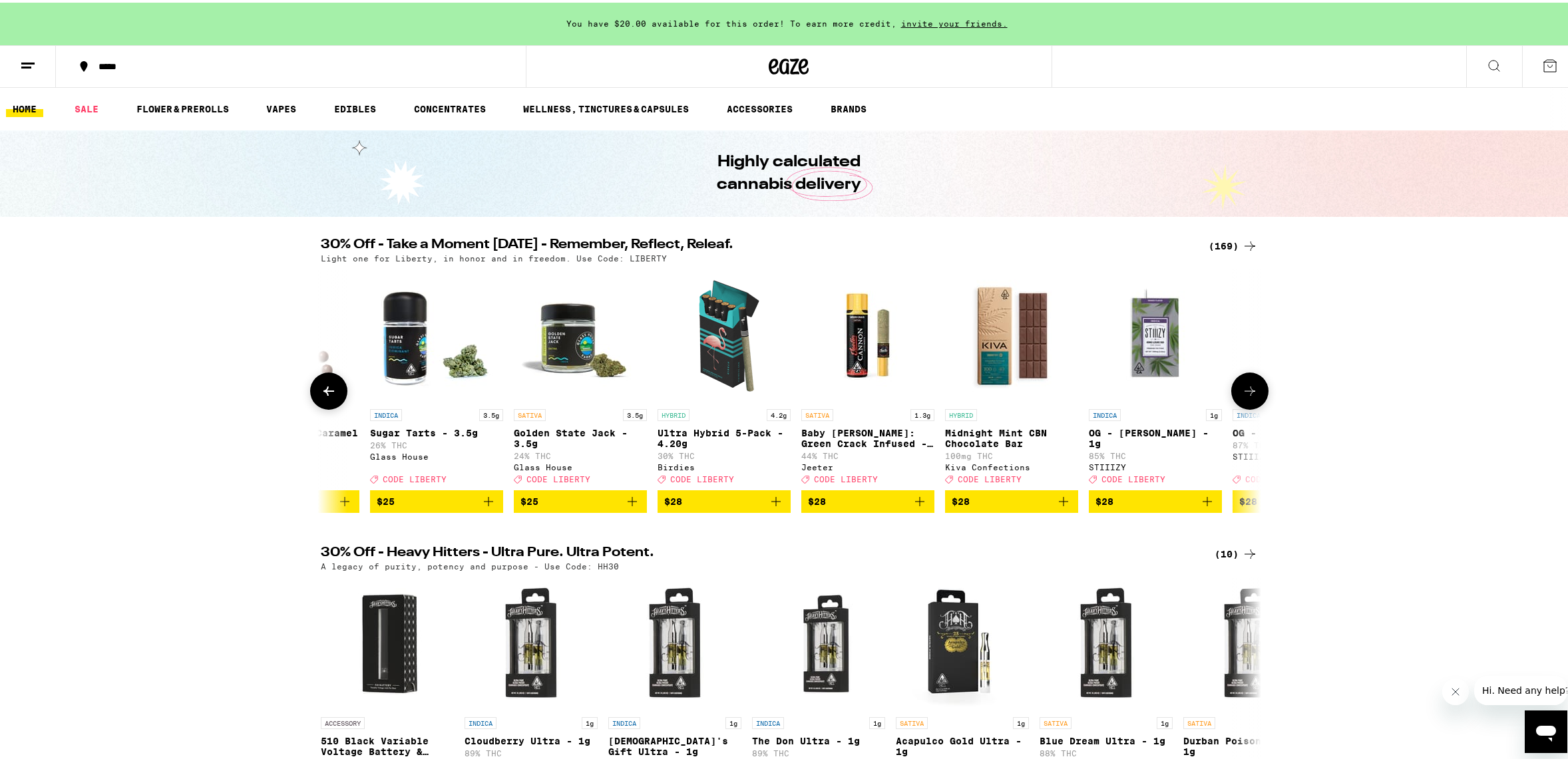
click at [1245, 397] on icon at bounding box center [1249, 388] width 16 height 16
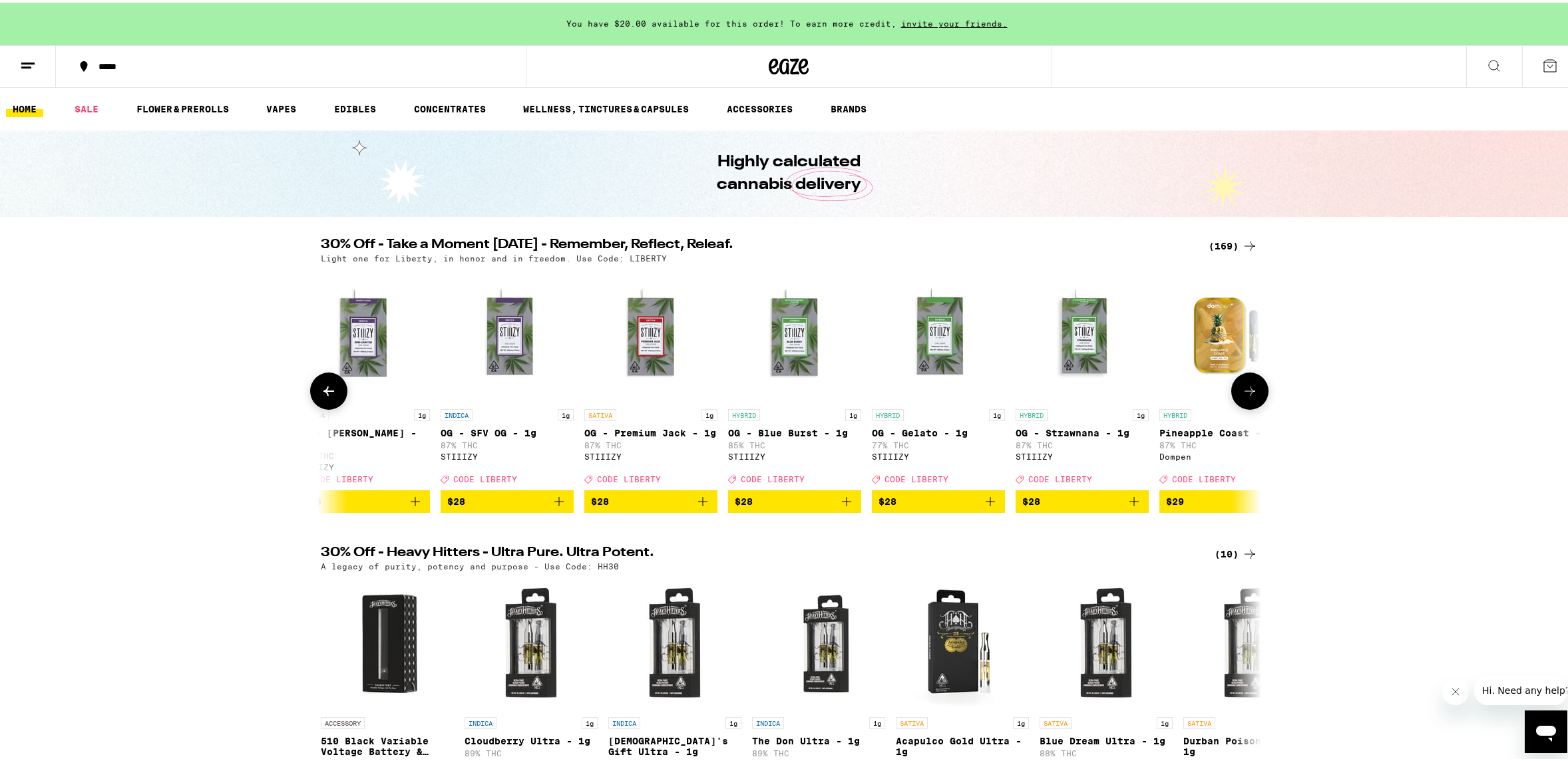
click at [1245, 397] on icon at bounding box center [1249, 388] width 16 height 16
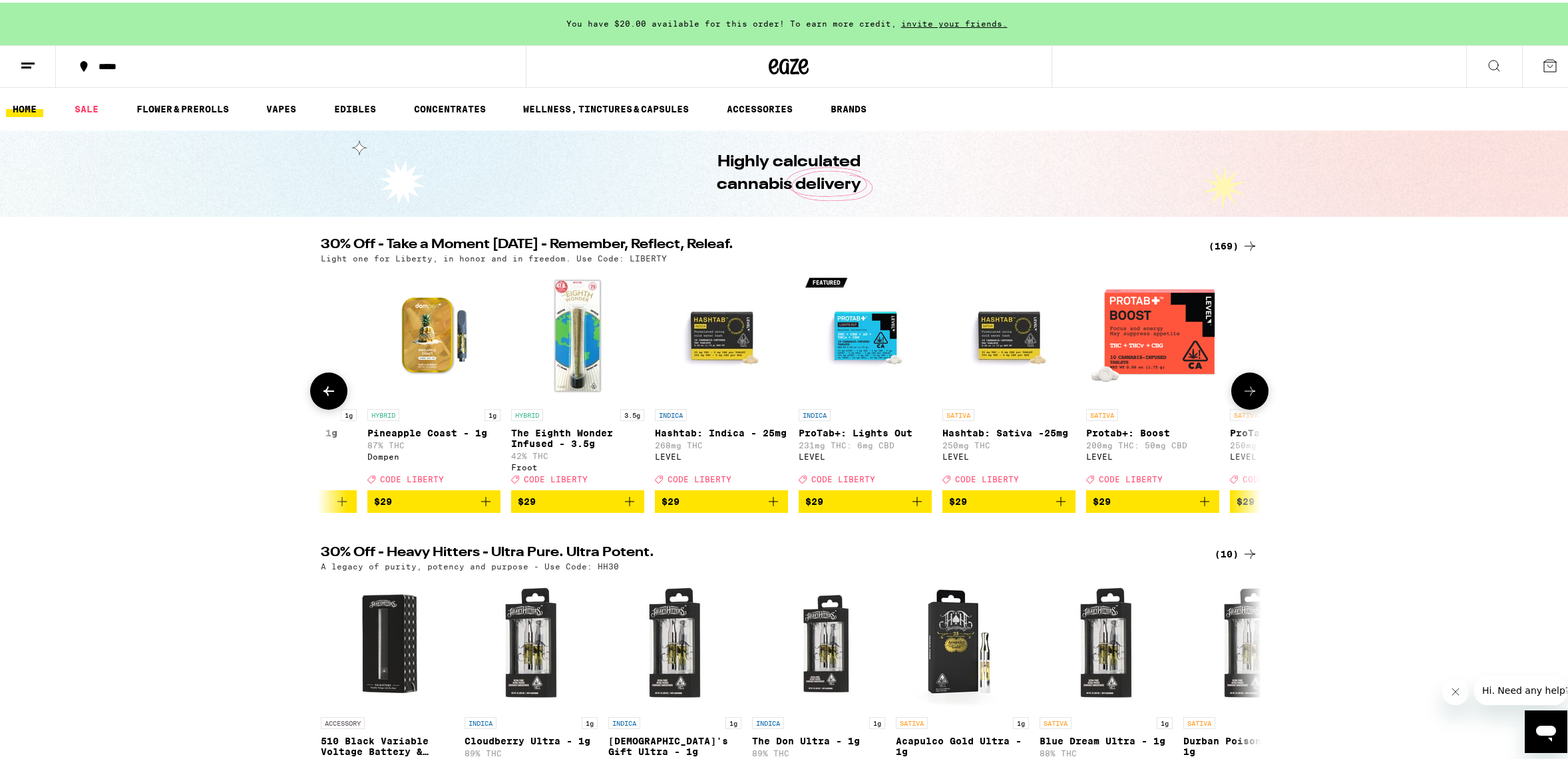
click at [1245, 397] on icon at bounding box center [1249, 388] width 16 height 16
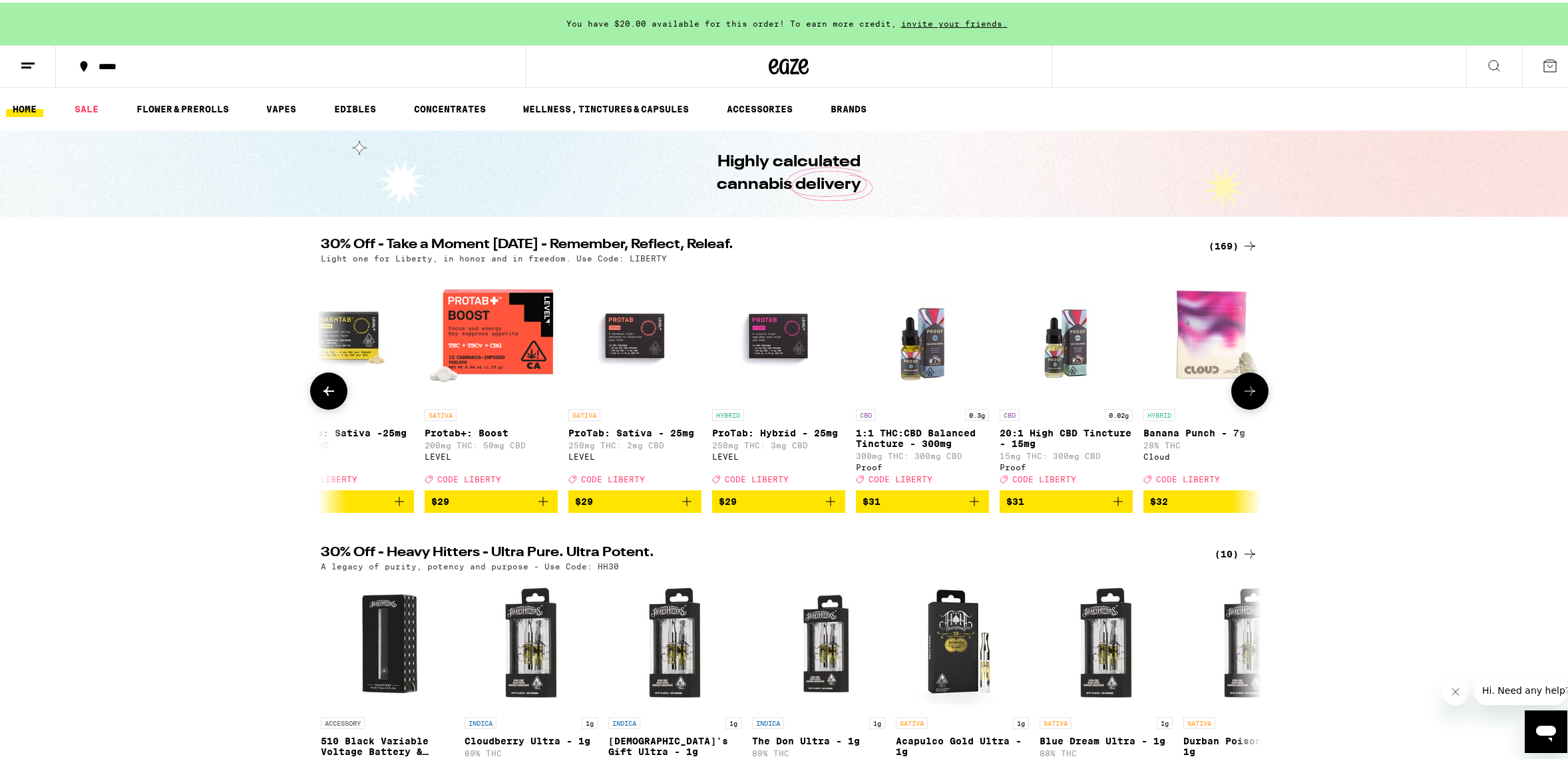
scroll to position [0, 15840]
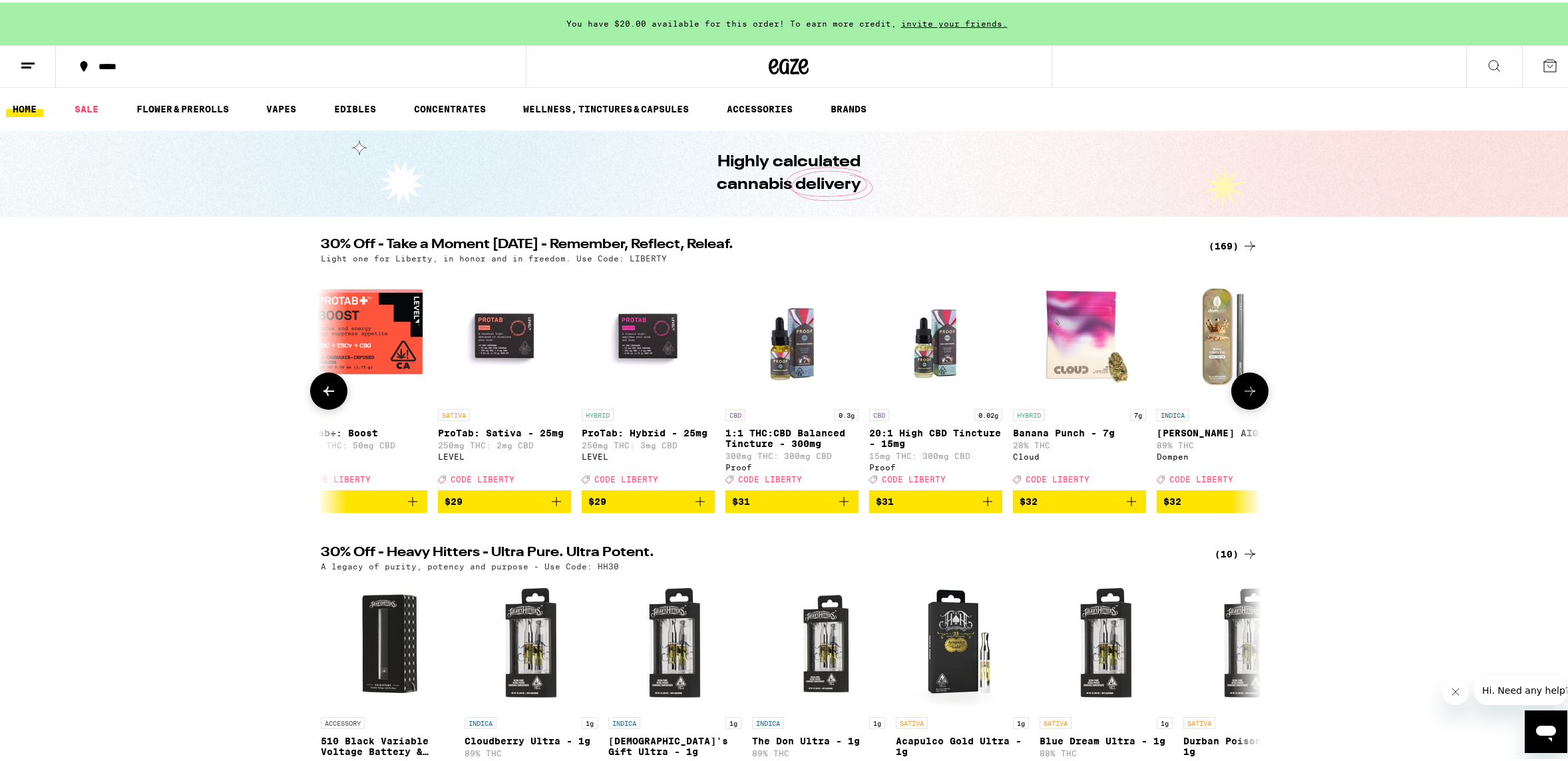
click at [1245, 397] on icon at bounding box center [1249, 388] width 16 height 16
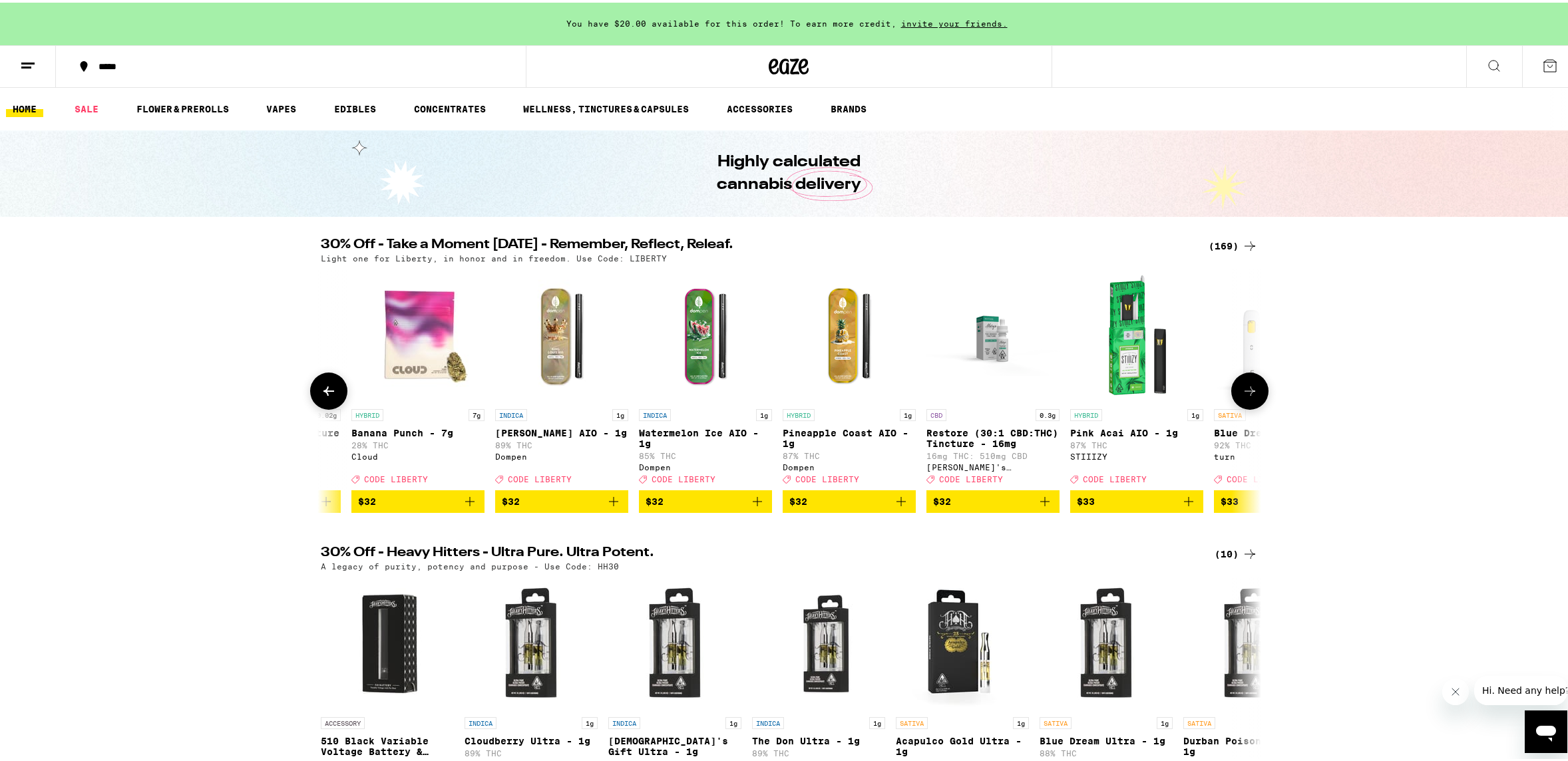
scroll to position [0, 16631]
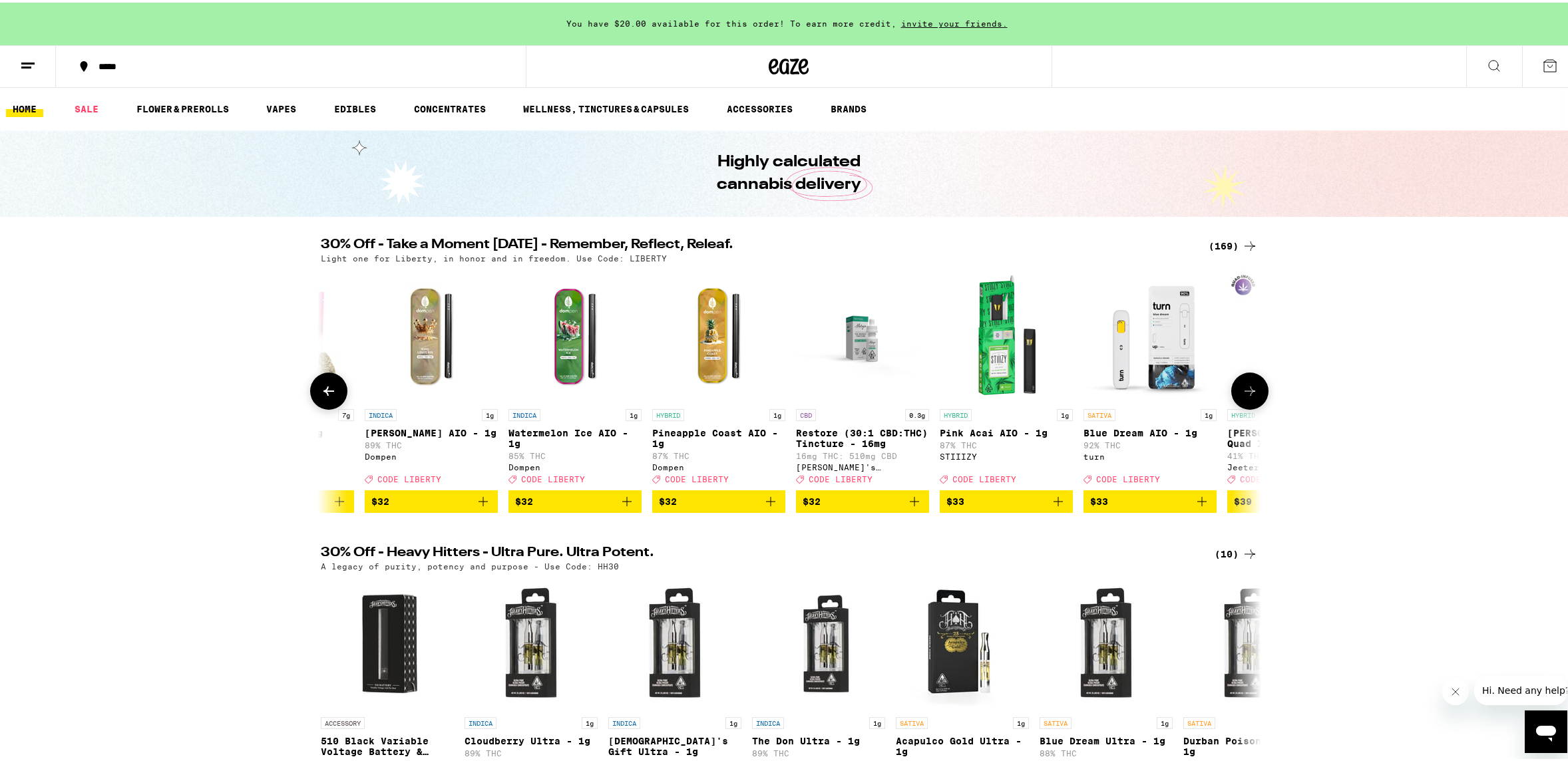
click at [1245, 397] on icon at bounding box center [1249, 388] width 16 height 16
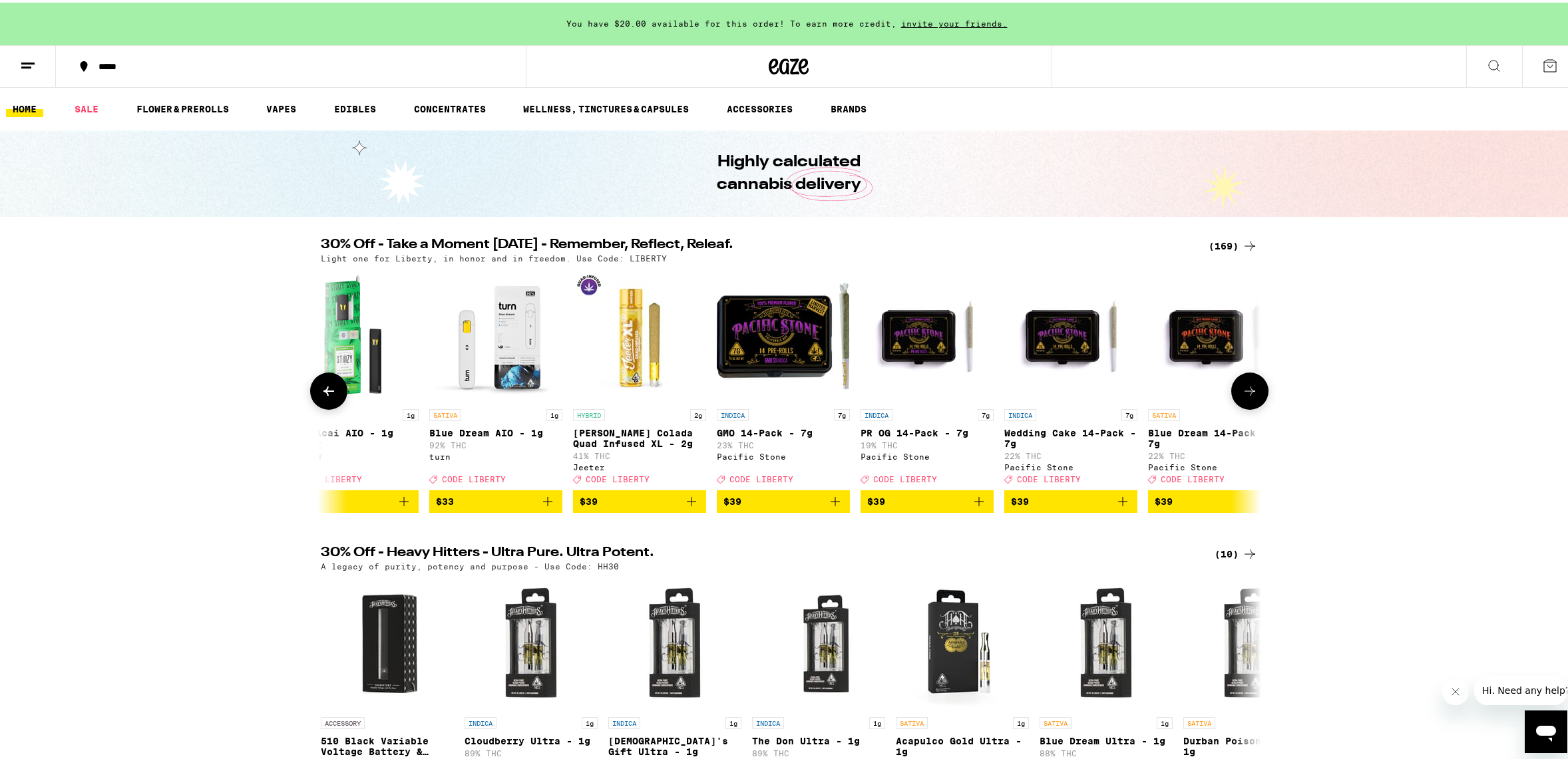
scroll to position [0, 17424]
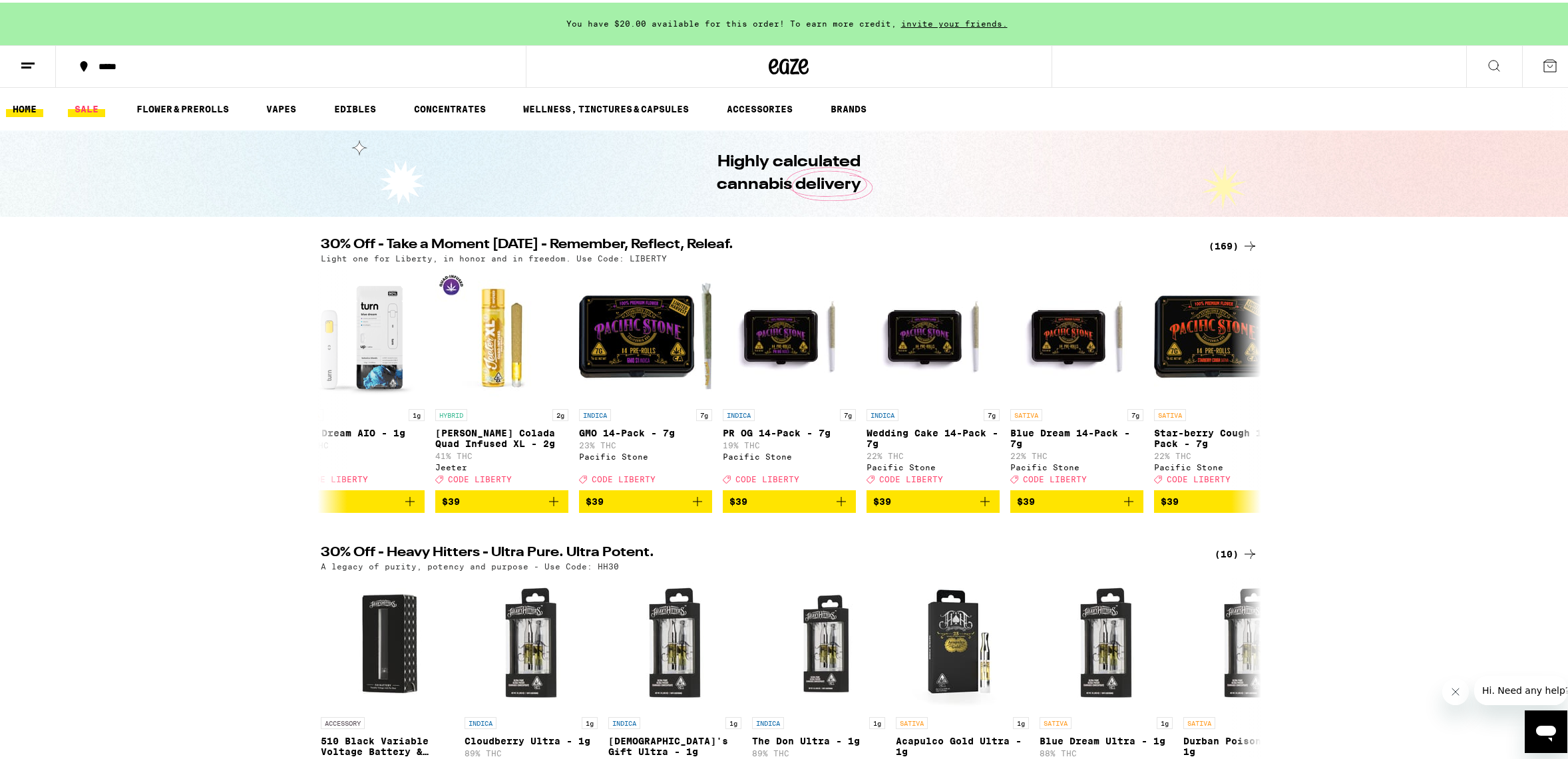
click at [78, 107] on link "SALE" at bounding box center [87, 106] width 38 height 16
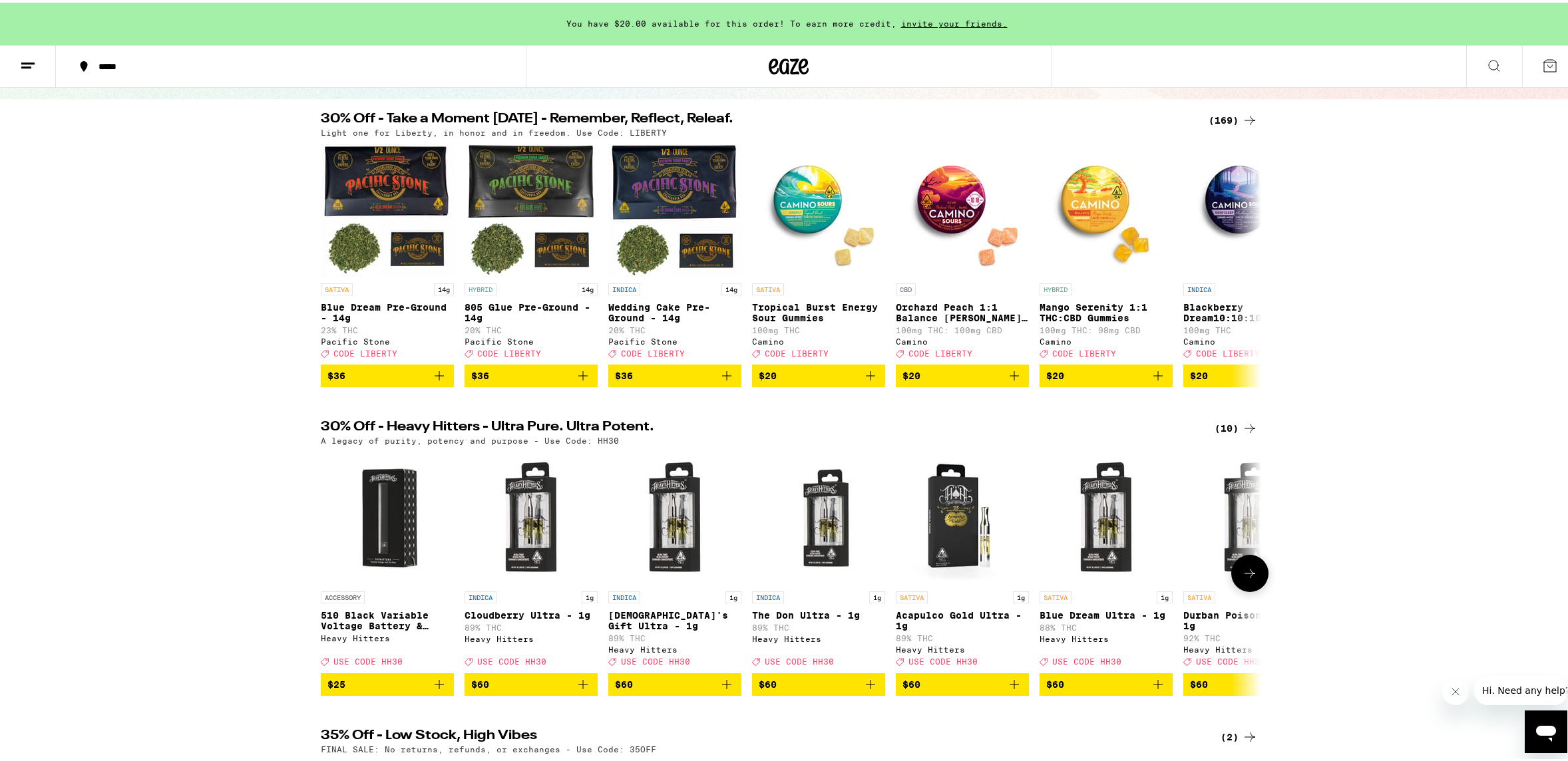
scroll to position [107, 0]
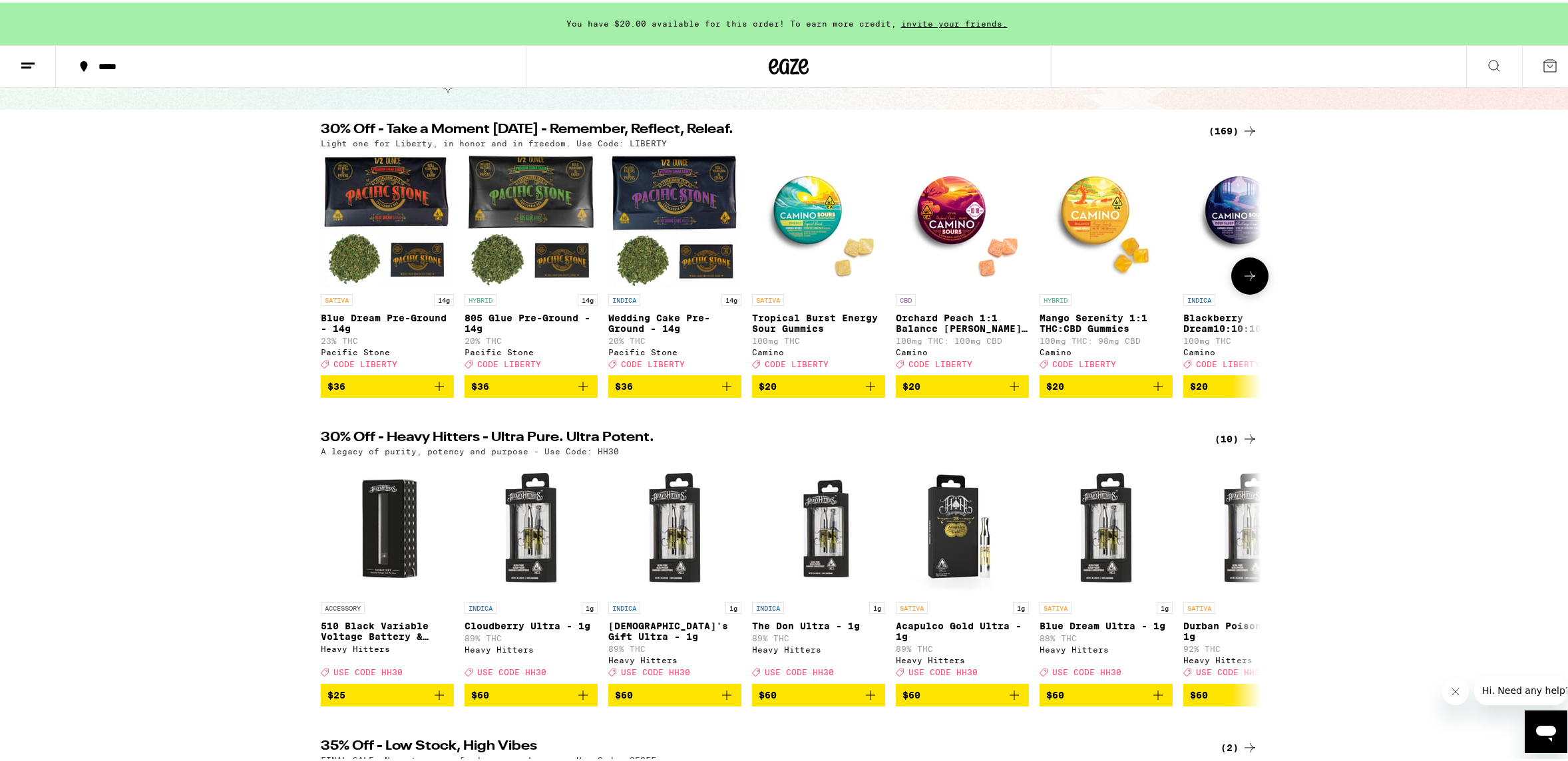
click at [1245, 282] on icon at bounding box center [1249, 273] width 16 height 16
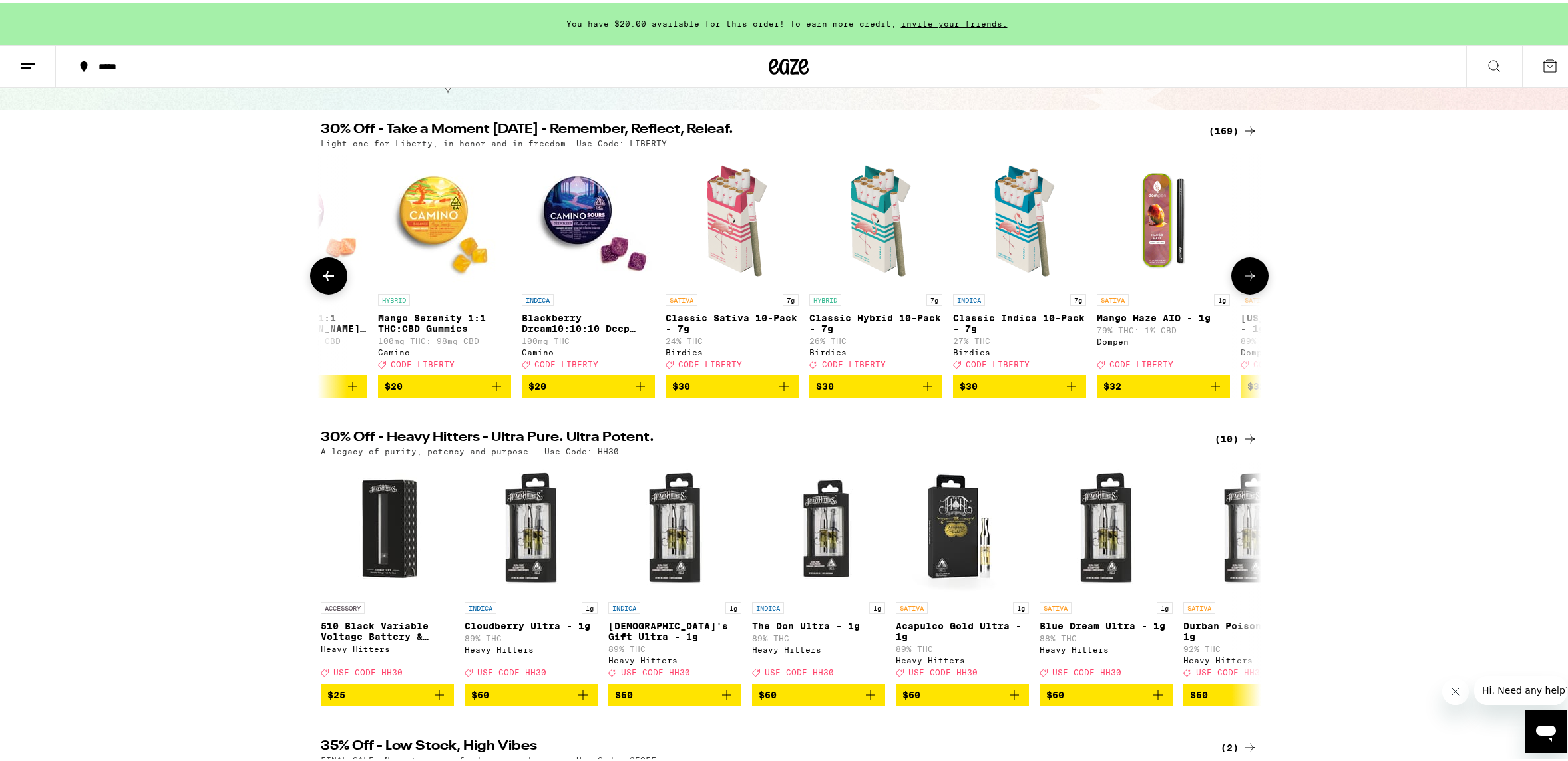
scroll to position [0, 792]
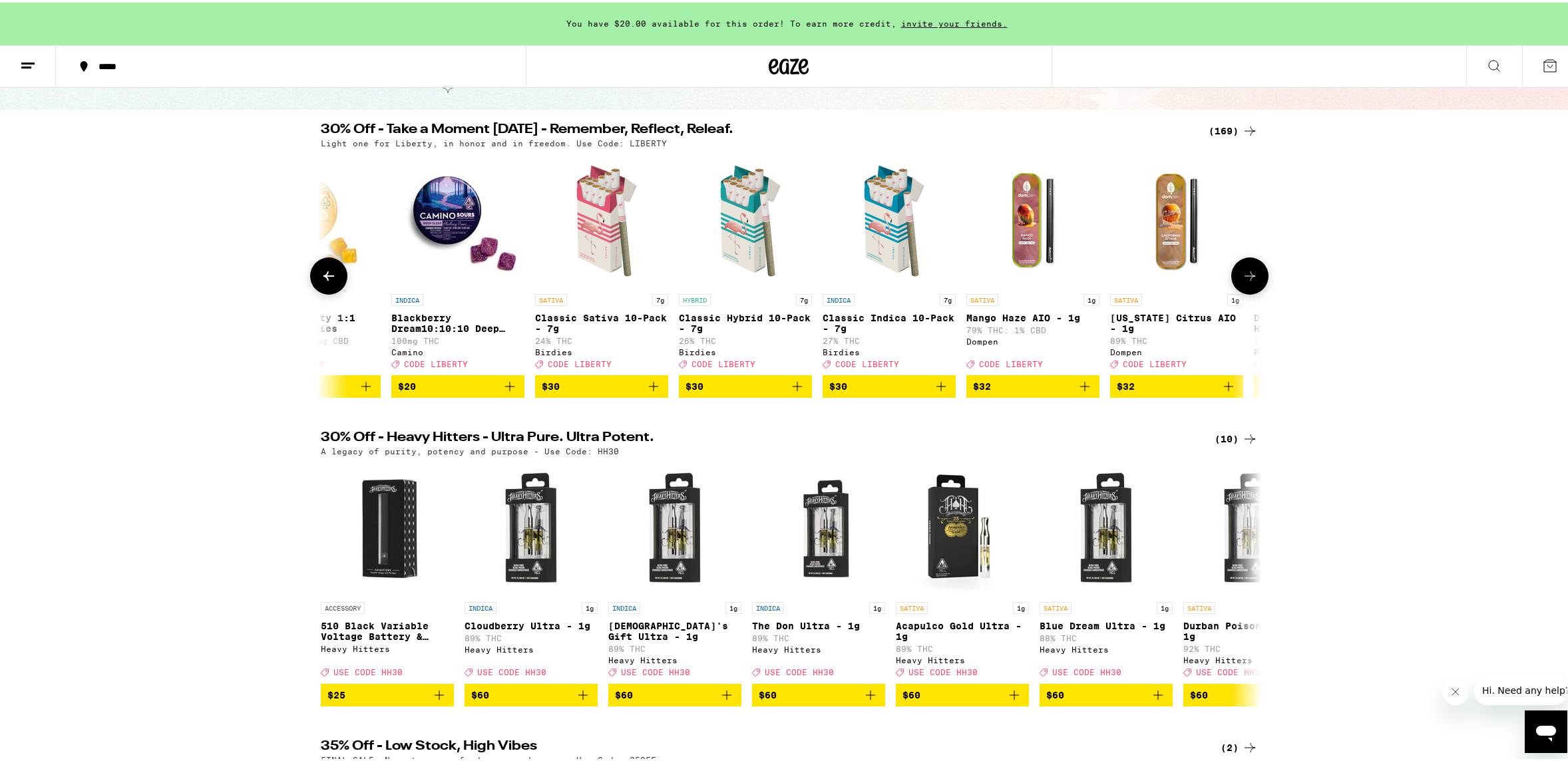
click at [1245, 282] on icon at bounding box center [1249, 273] width 16 height 16
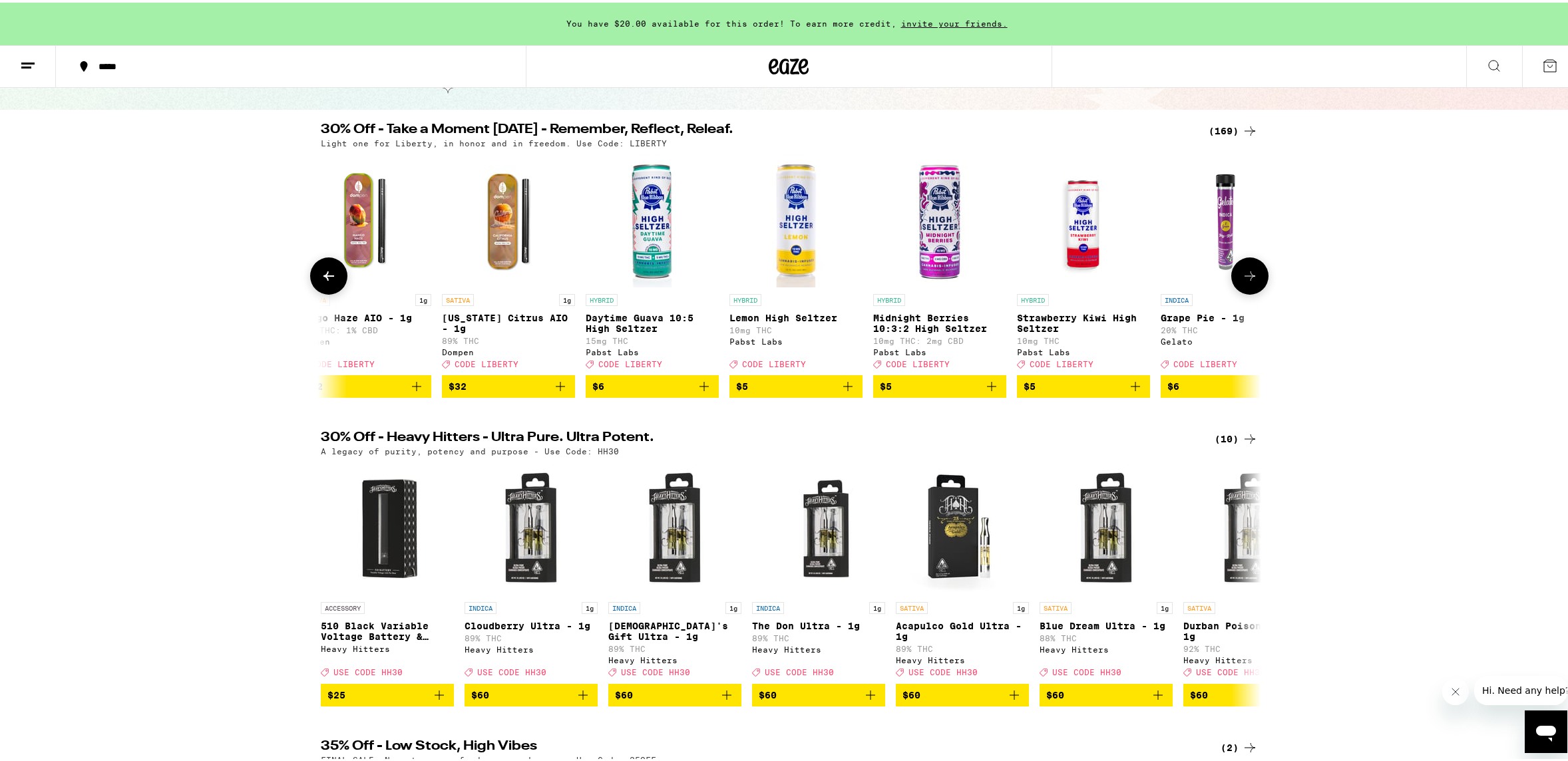
scroll to position [0, 1584]
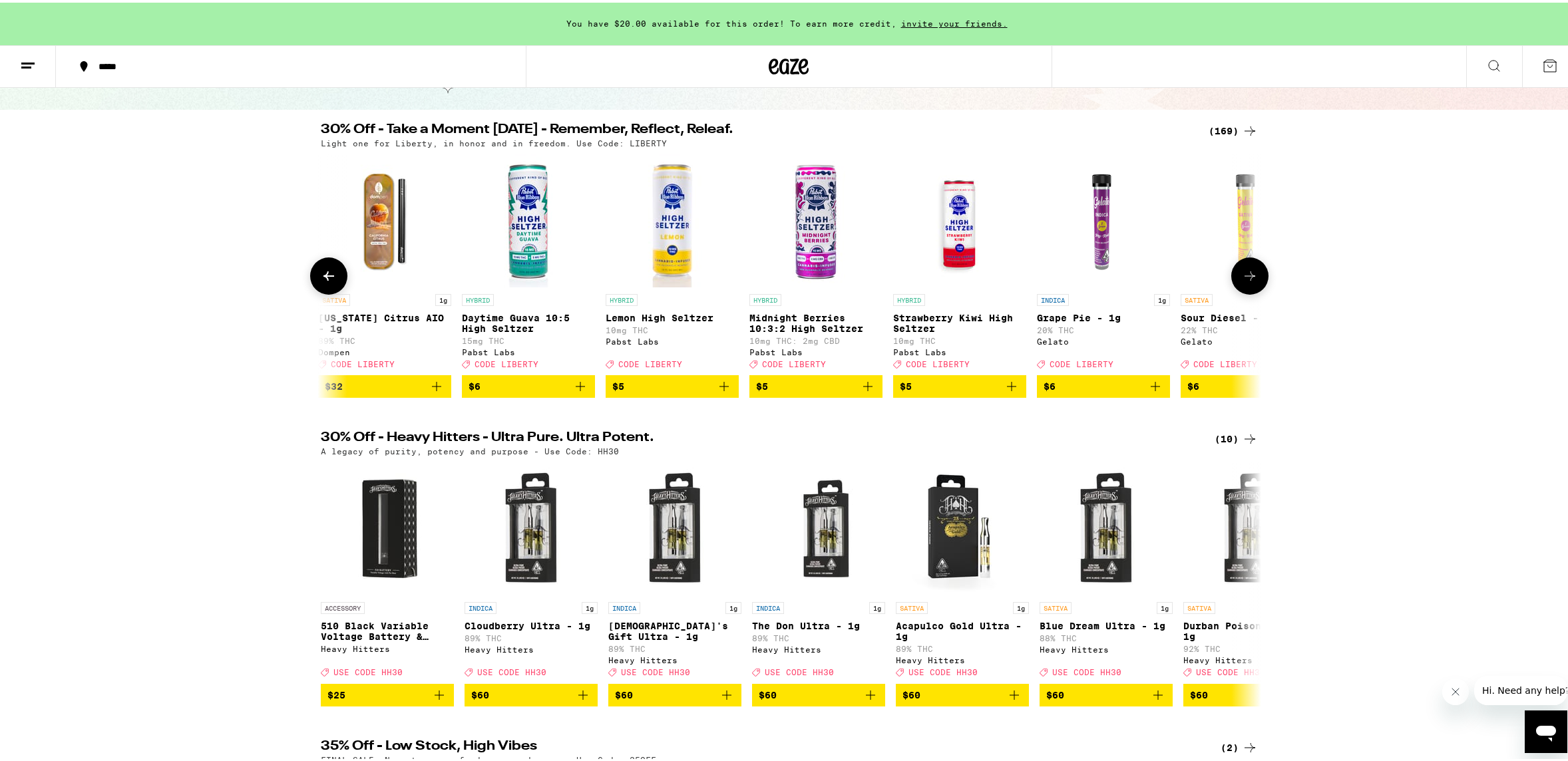
click at [1246, 278] on icon at bounding box center [1250, 273] width 11 height 10
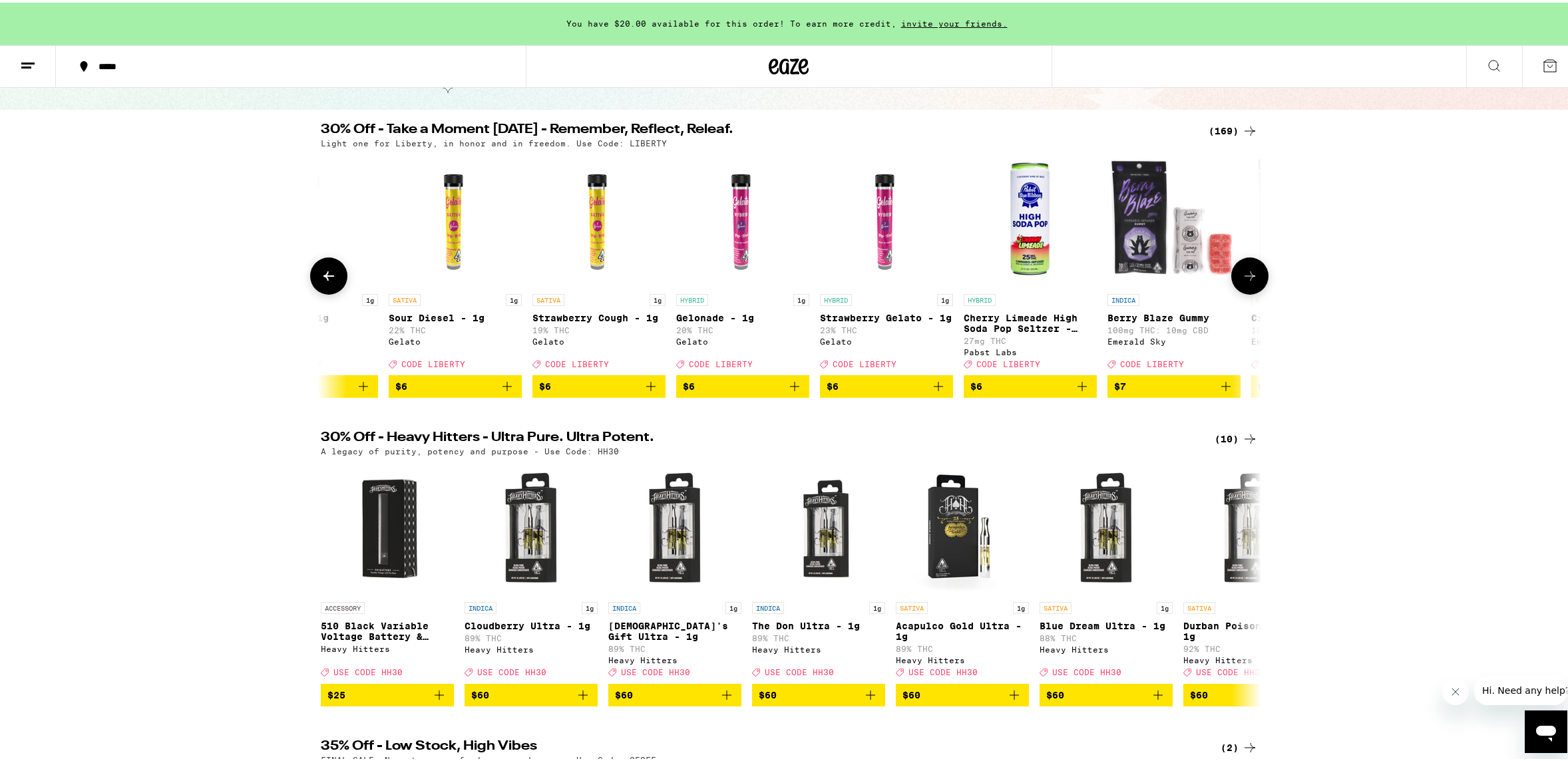
click at [1247, 278] on icon at bounding box center [1250, 273] width 11 height 10
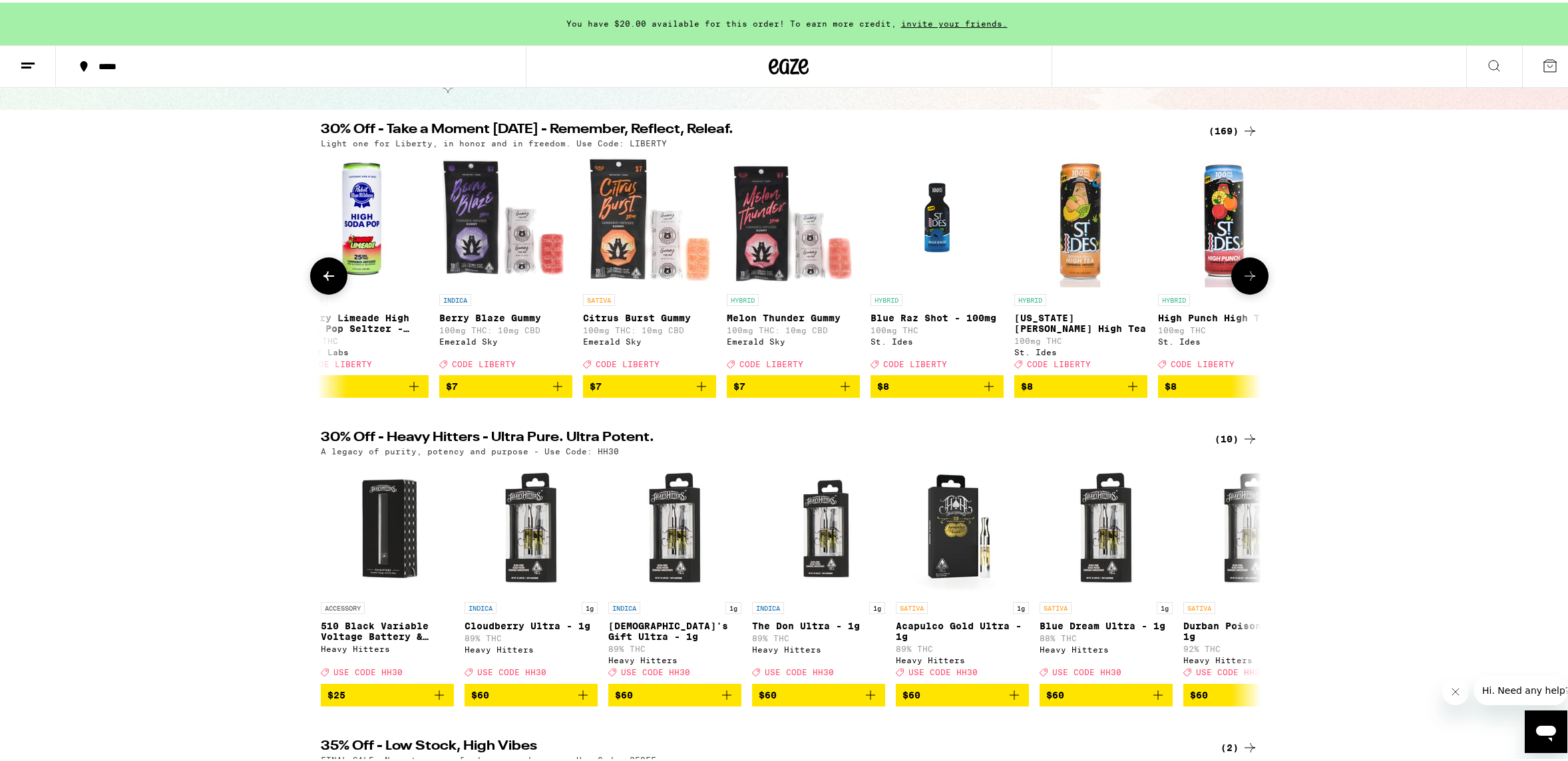
scroll to position [0, 3168]
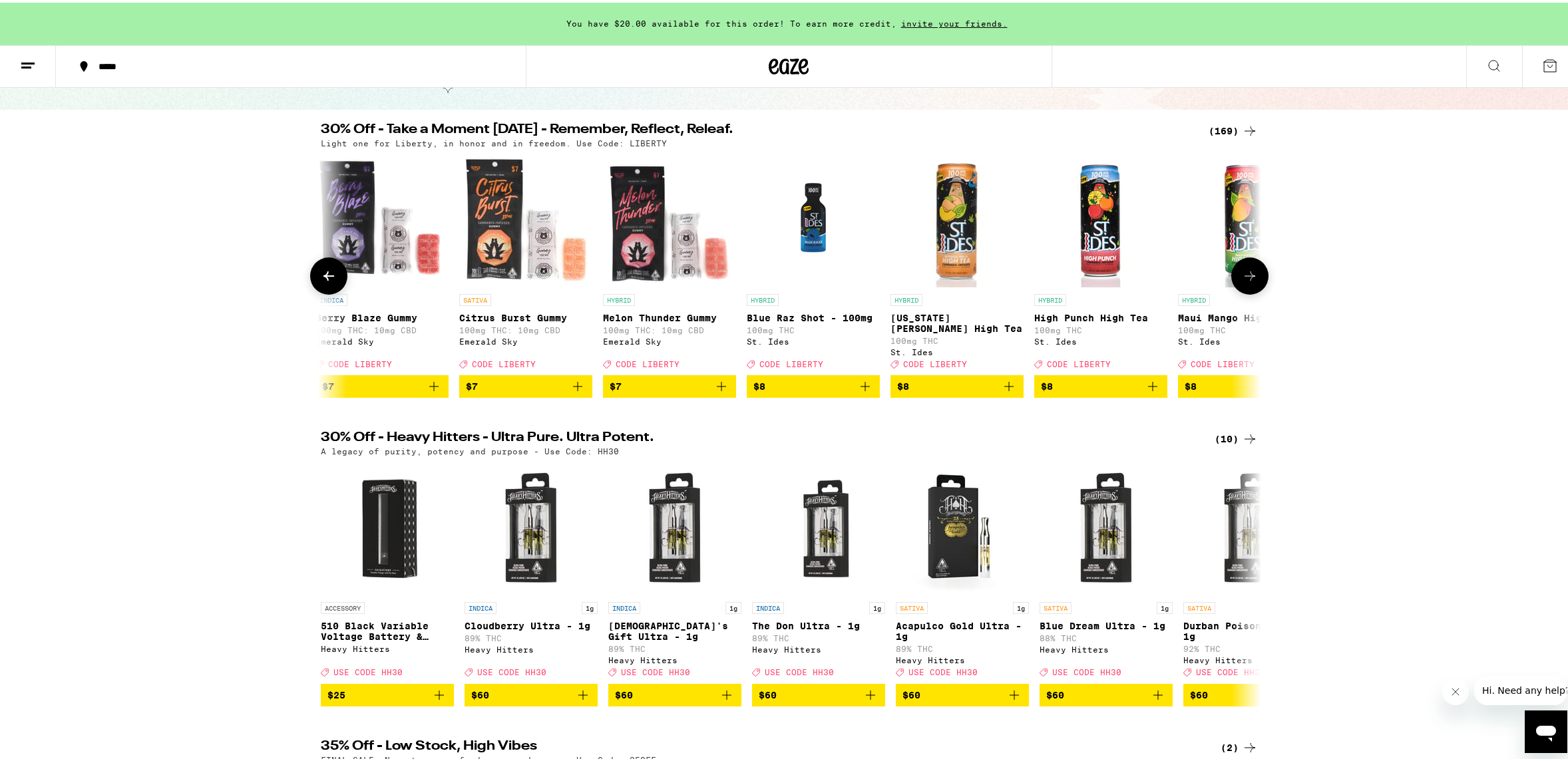
click at [1247, 278] on icon at bounding box center [1250, 273] width 11 height 10
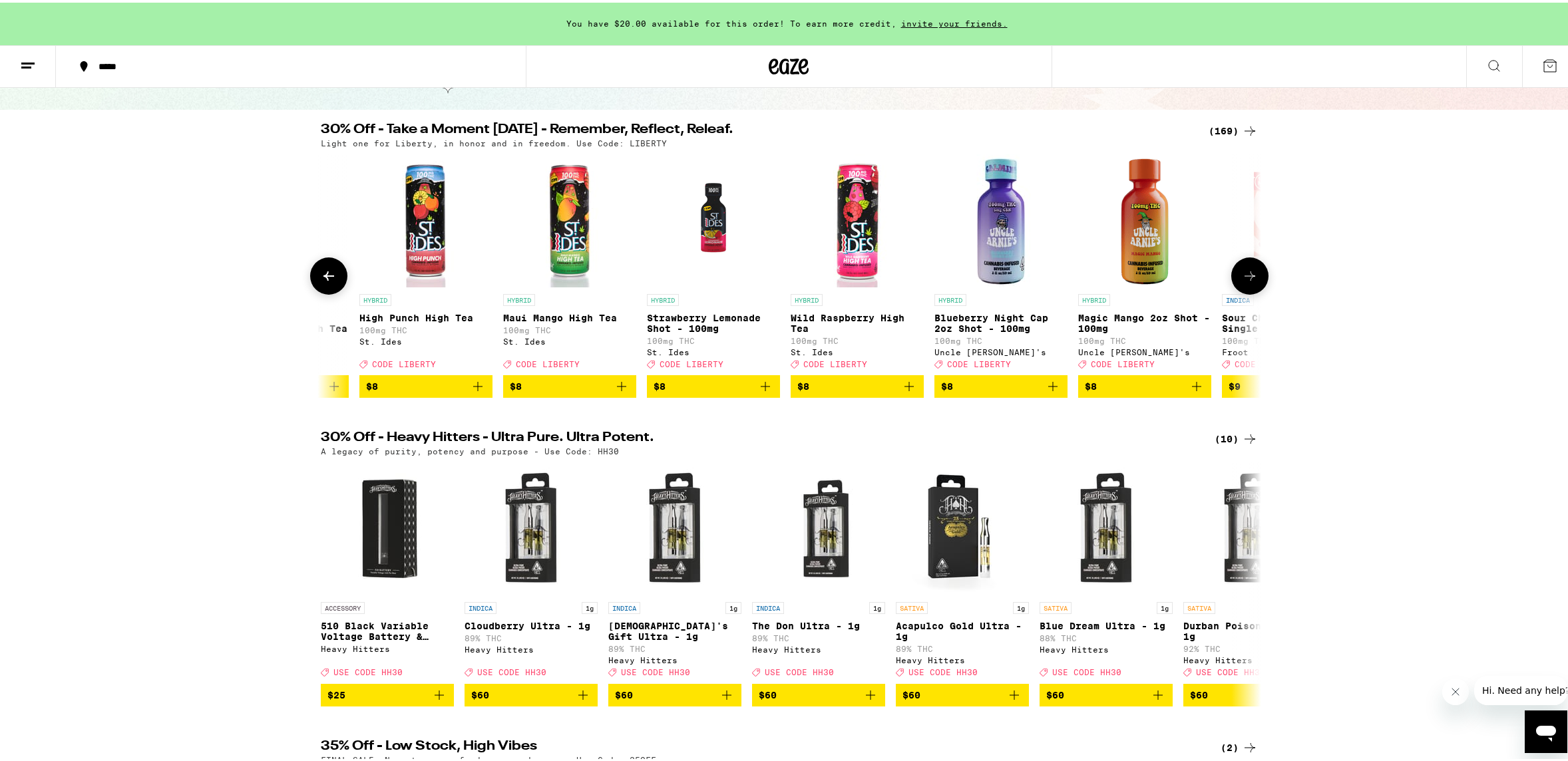
scroll to position [0, 3960]
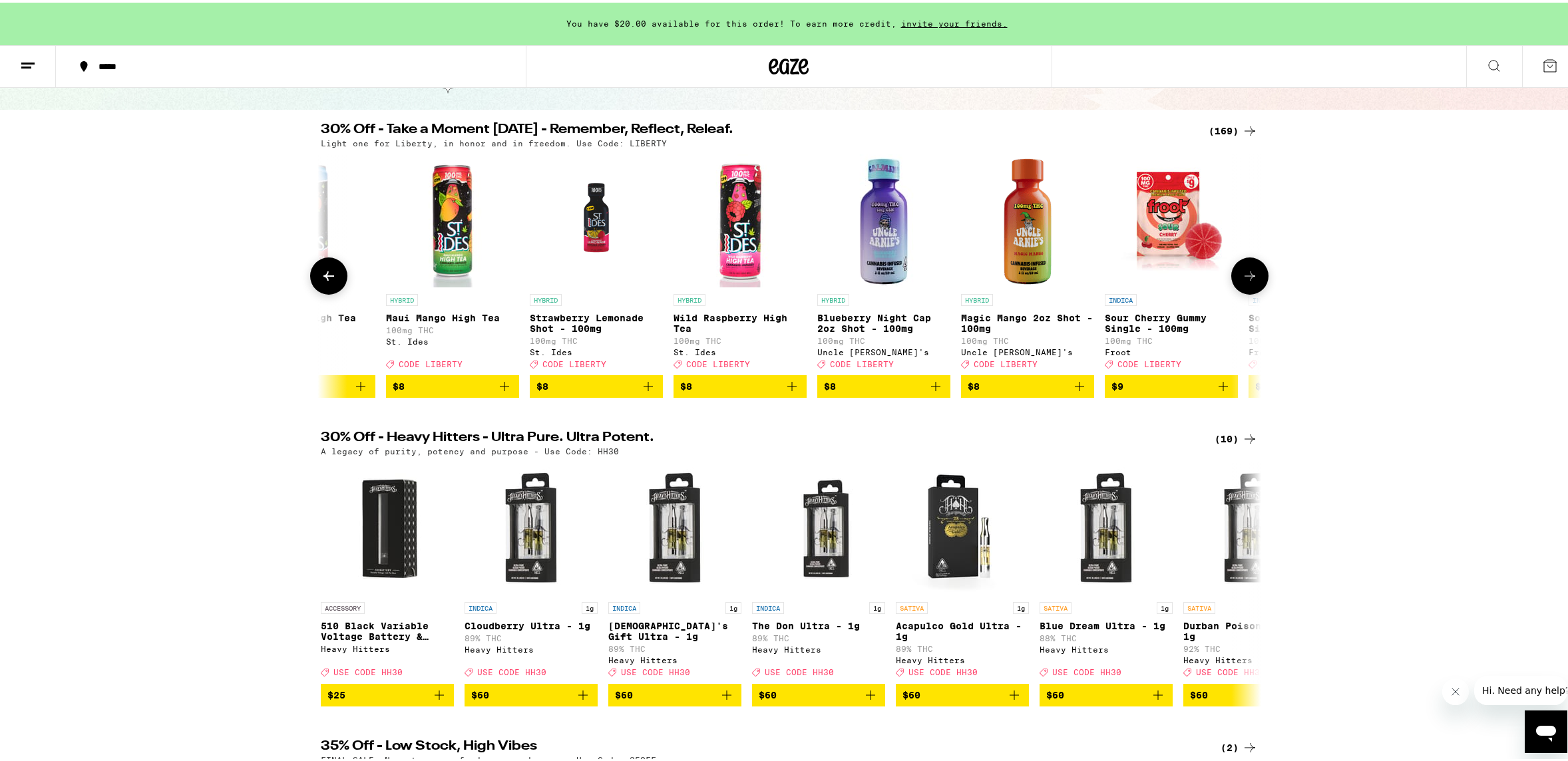
click at [1247, 278] on icon at bounding box center [1250, 273] width 11 height 10
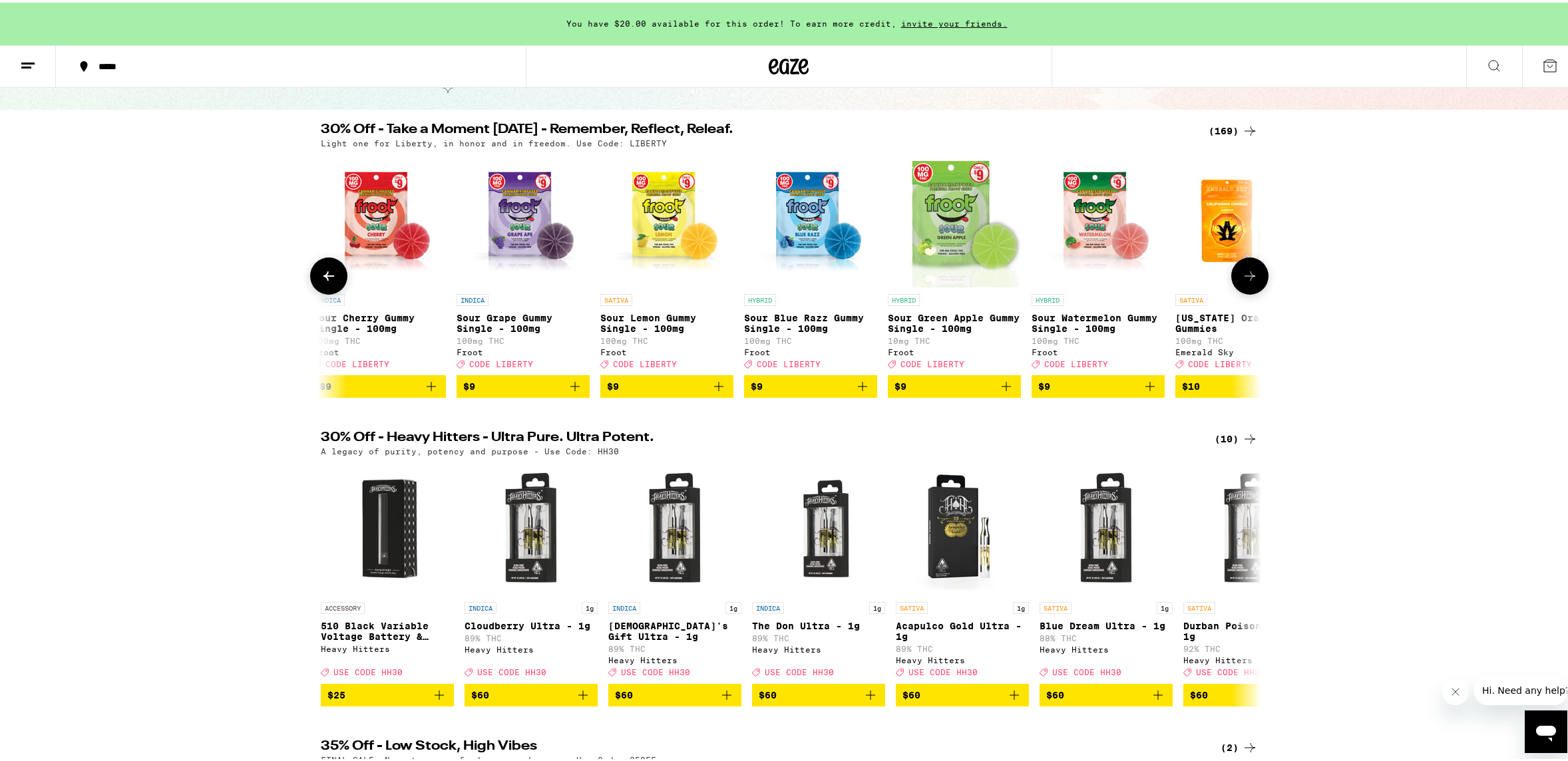
click at [1247, 278] on icon at bounding box center [1250, 273] width 11 height 10
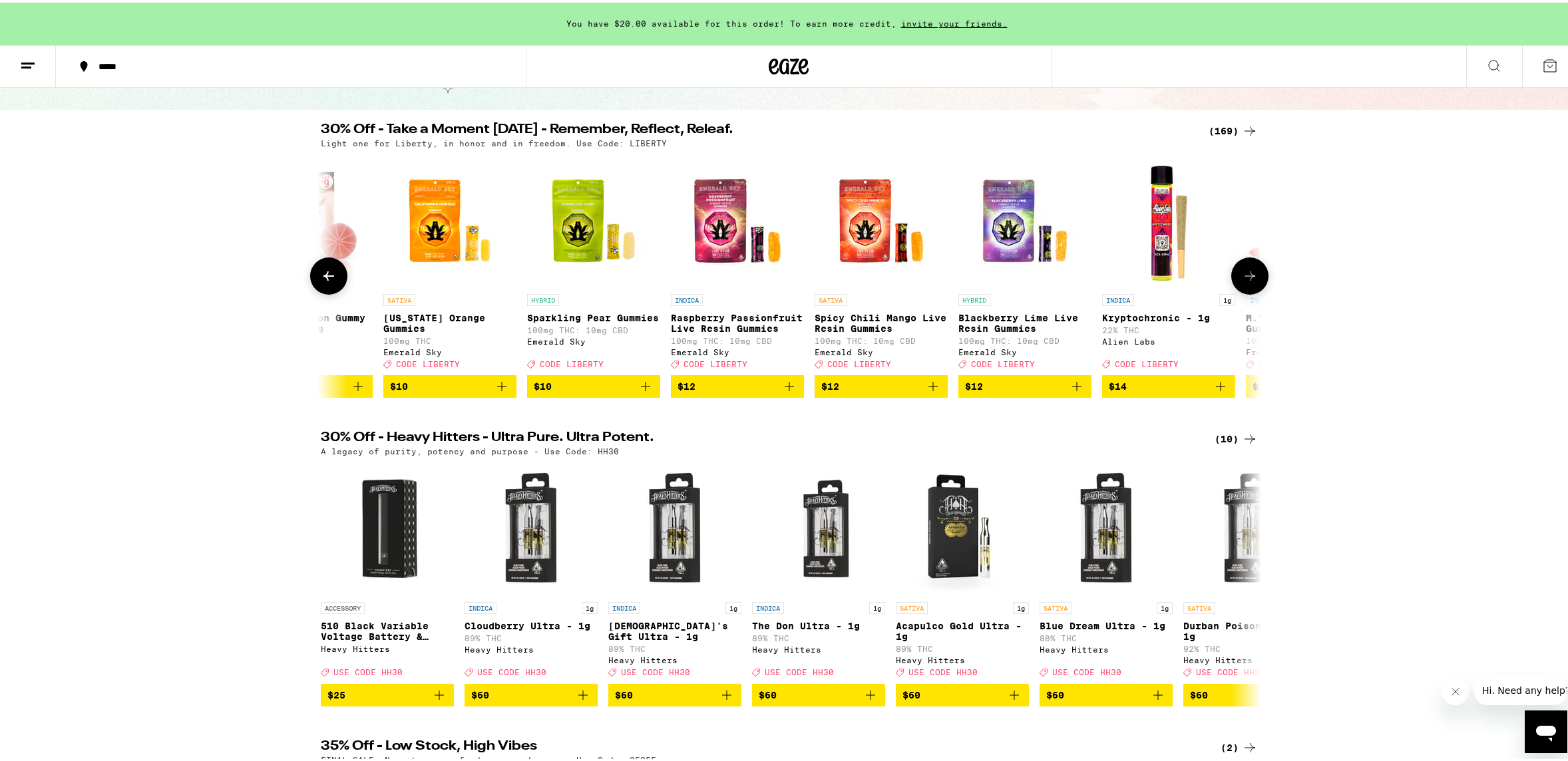
click at [1247, 278] on icon at bounding box center [1250, 273] width 11 height 10
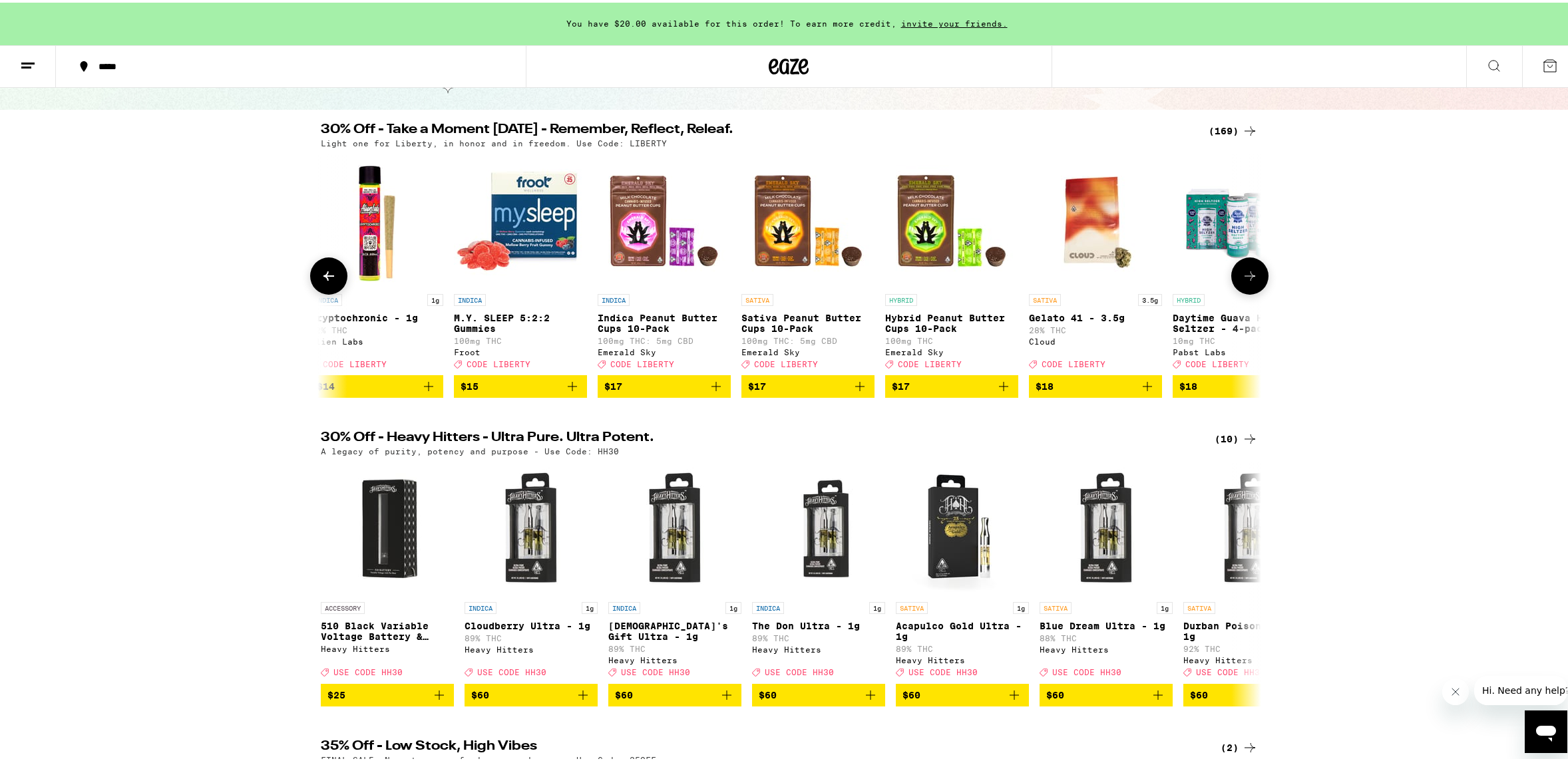
click at [1247, 278] on icon at bounding box center [1250, 273] width 11 height 10
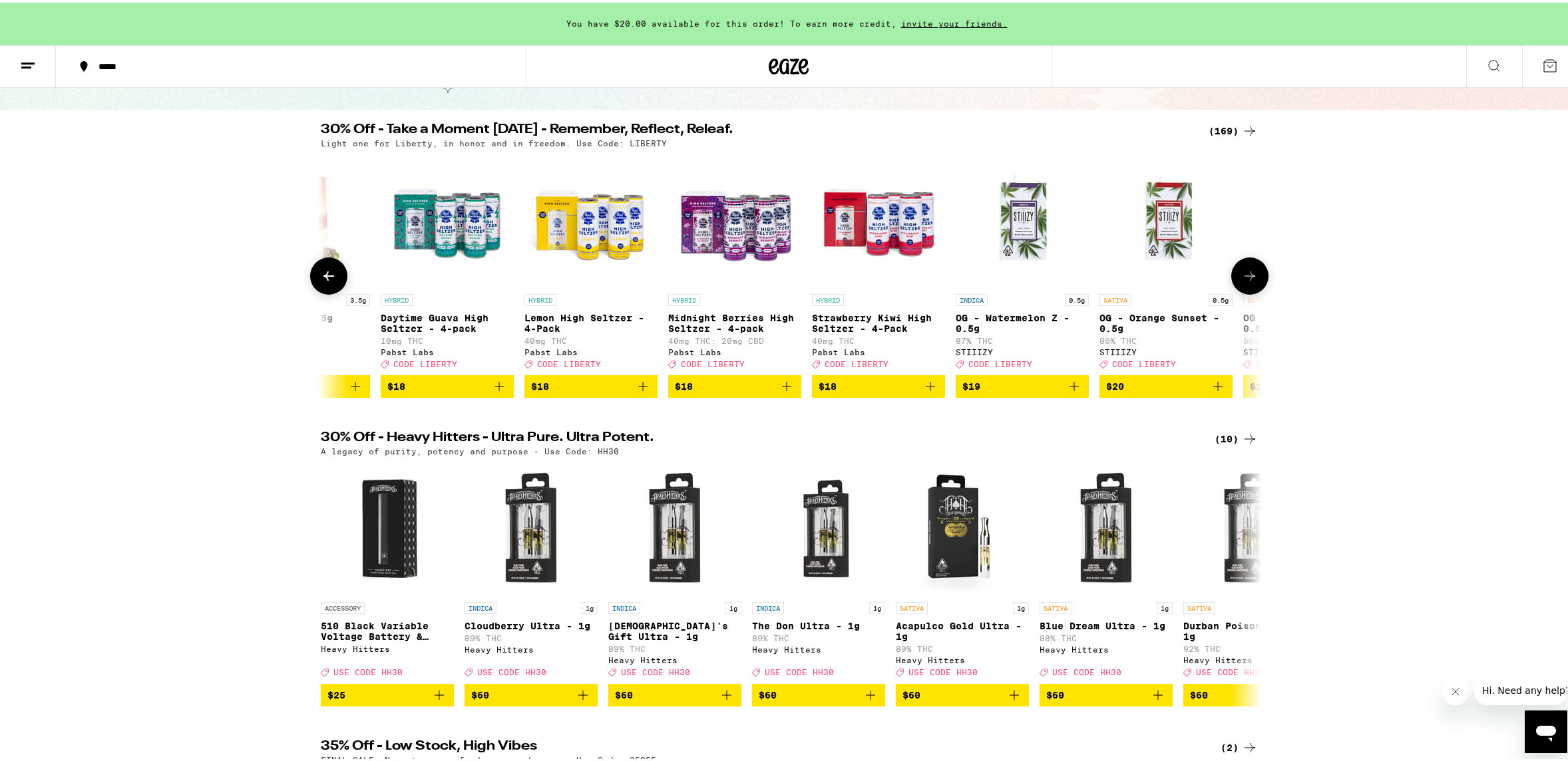
click at [1247, 278] on icon at bounding box center [1250, 273] width 11 height 10
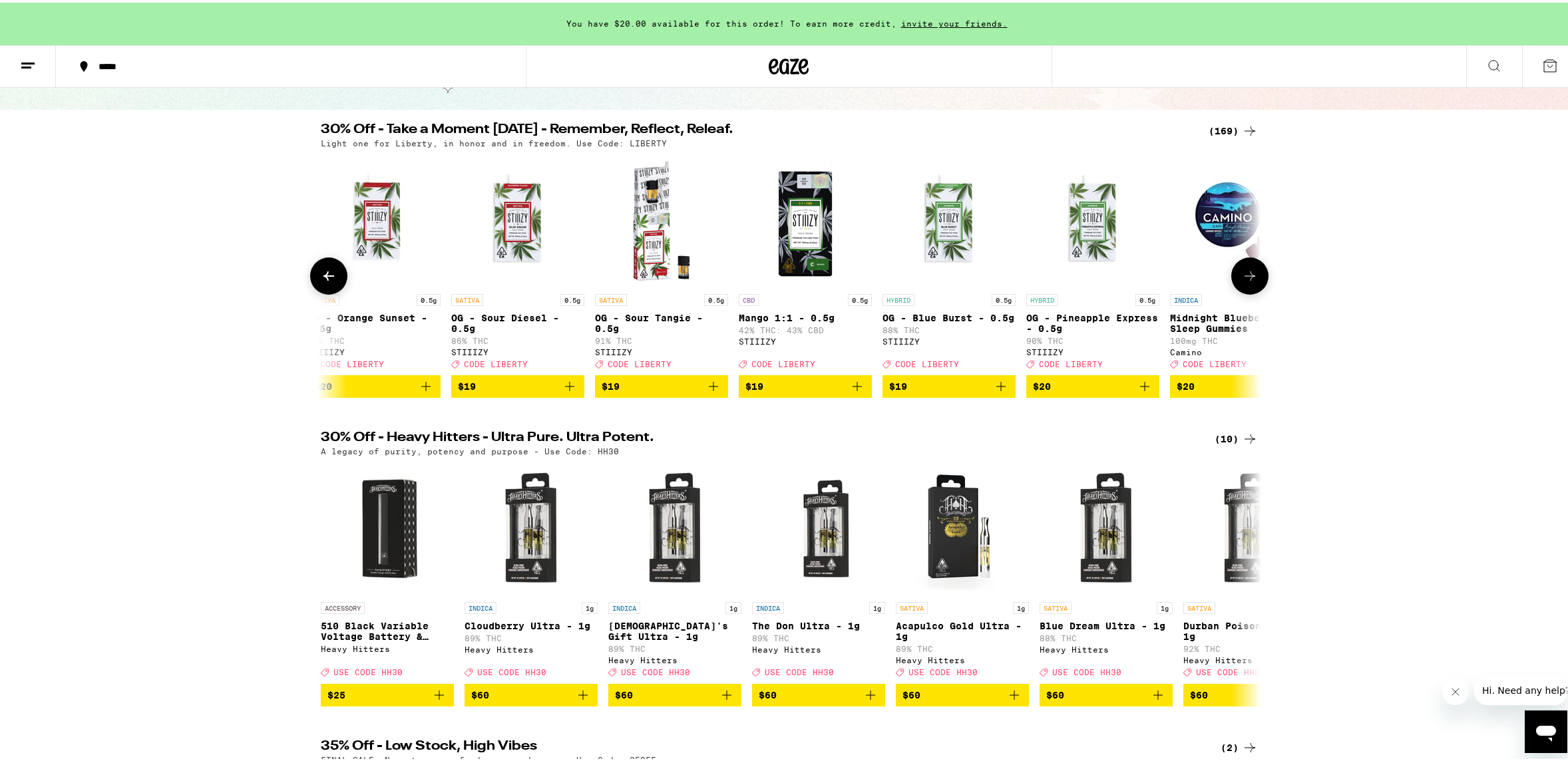
click at [1247, 278] on icon at bounding box center [1250, 273] width 11 height 10
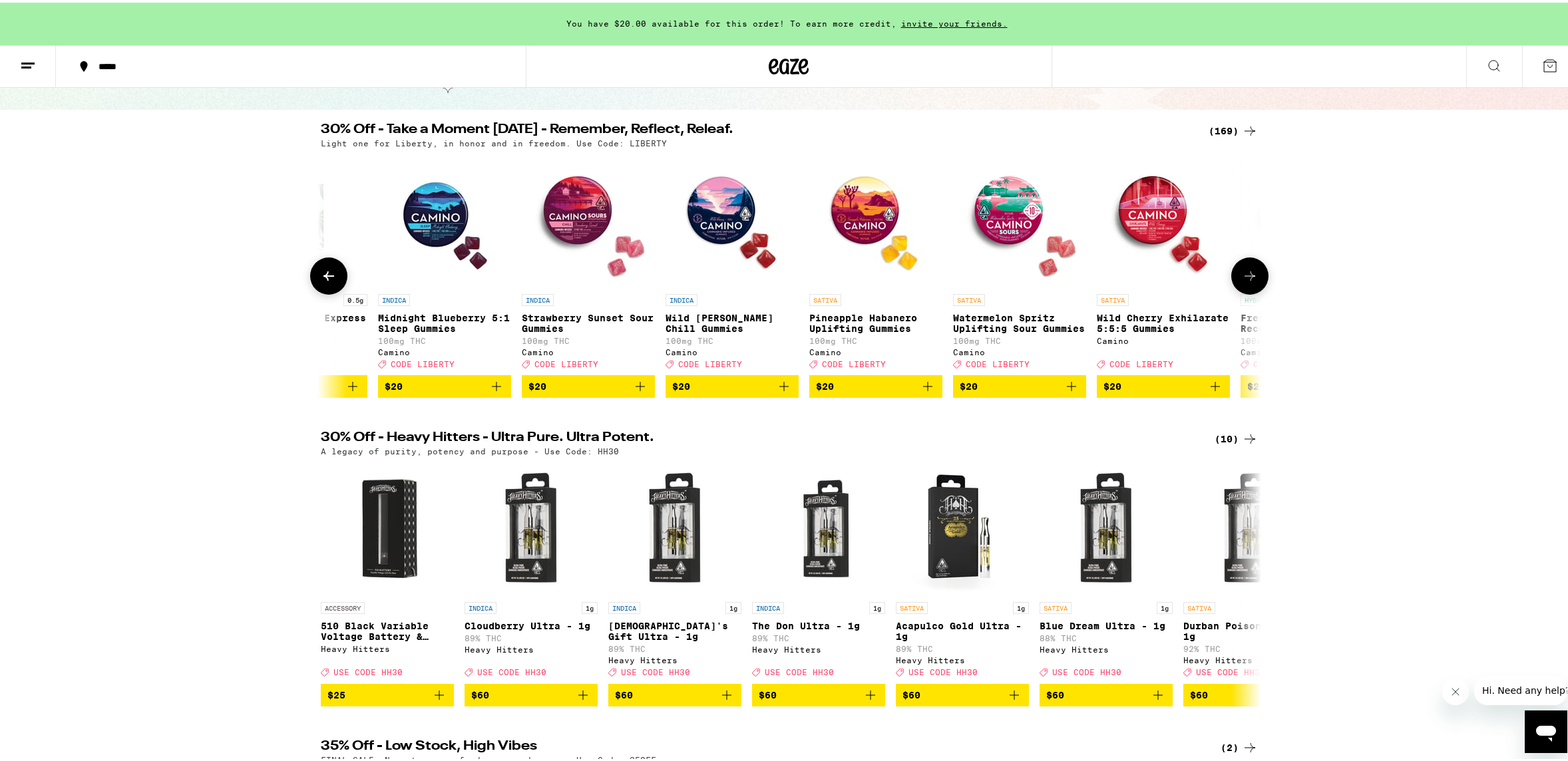
click at [1247, 278] on icon at bounding box center [1250, 273] width 11 height 10
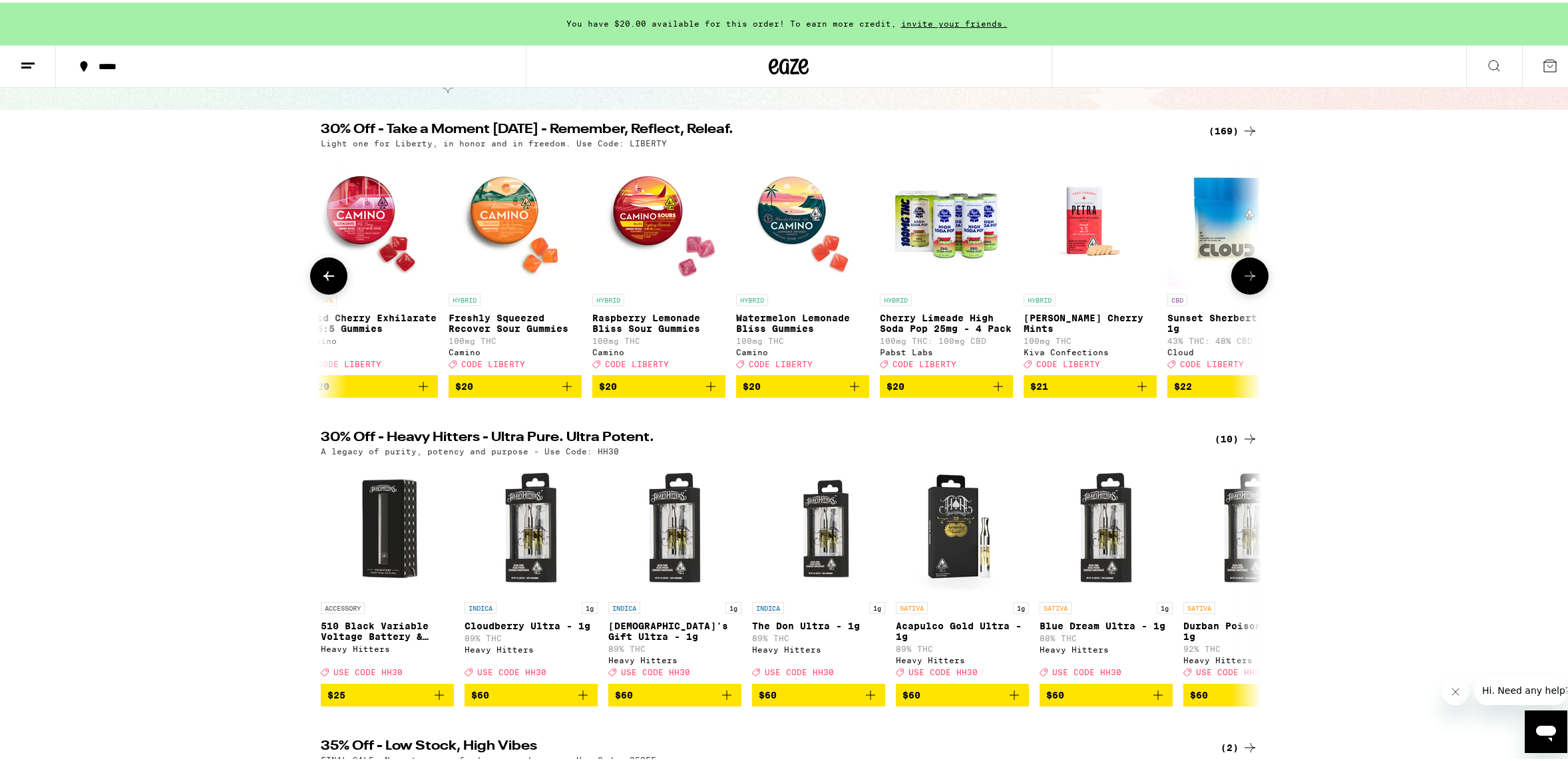
click at [1247, 278] on icon at bounding box center [1250, 273] width 11 height 10
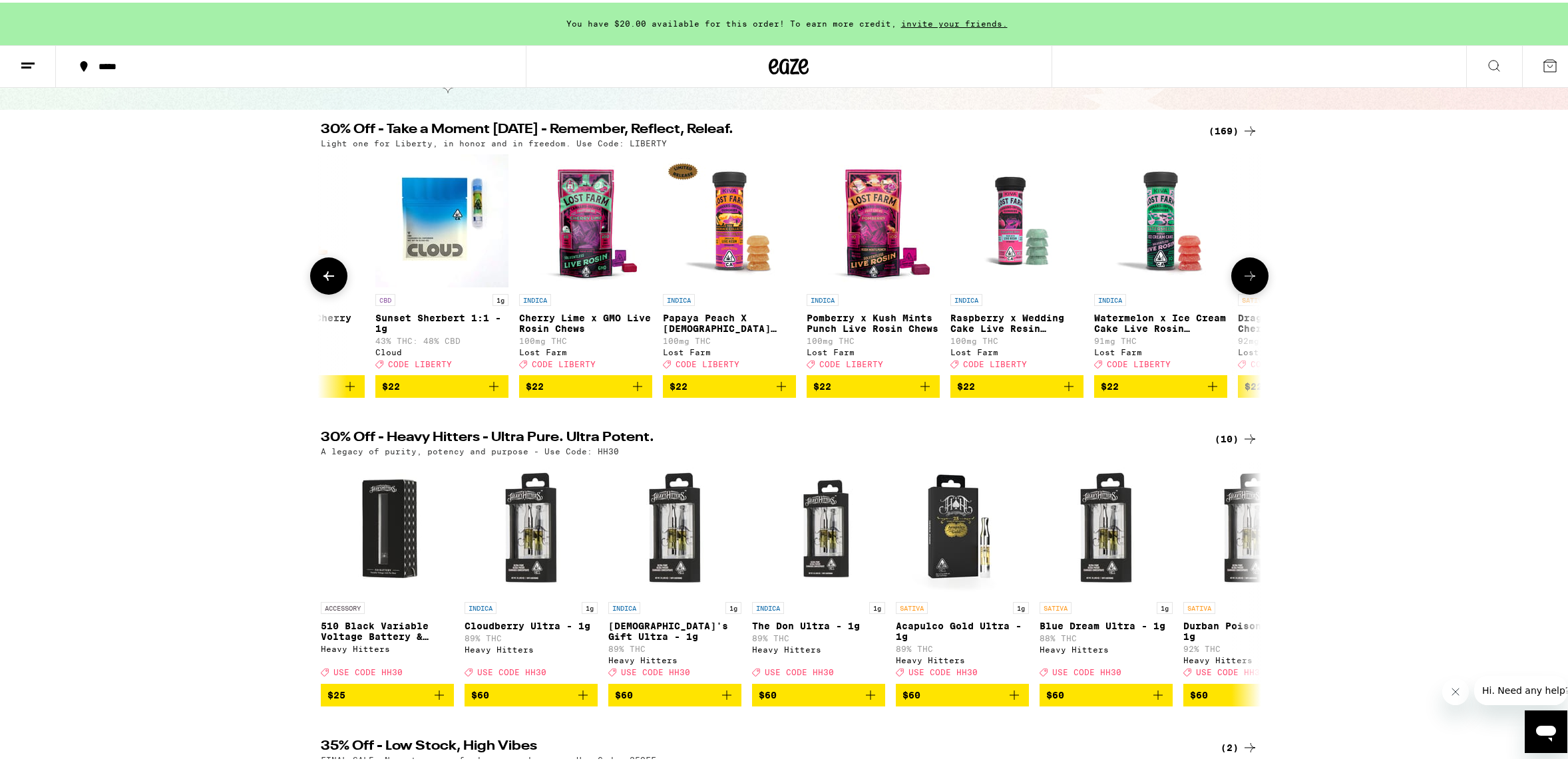
click at [1247, 278] on icon at bounding box center [1250, 273] width 11 height 10
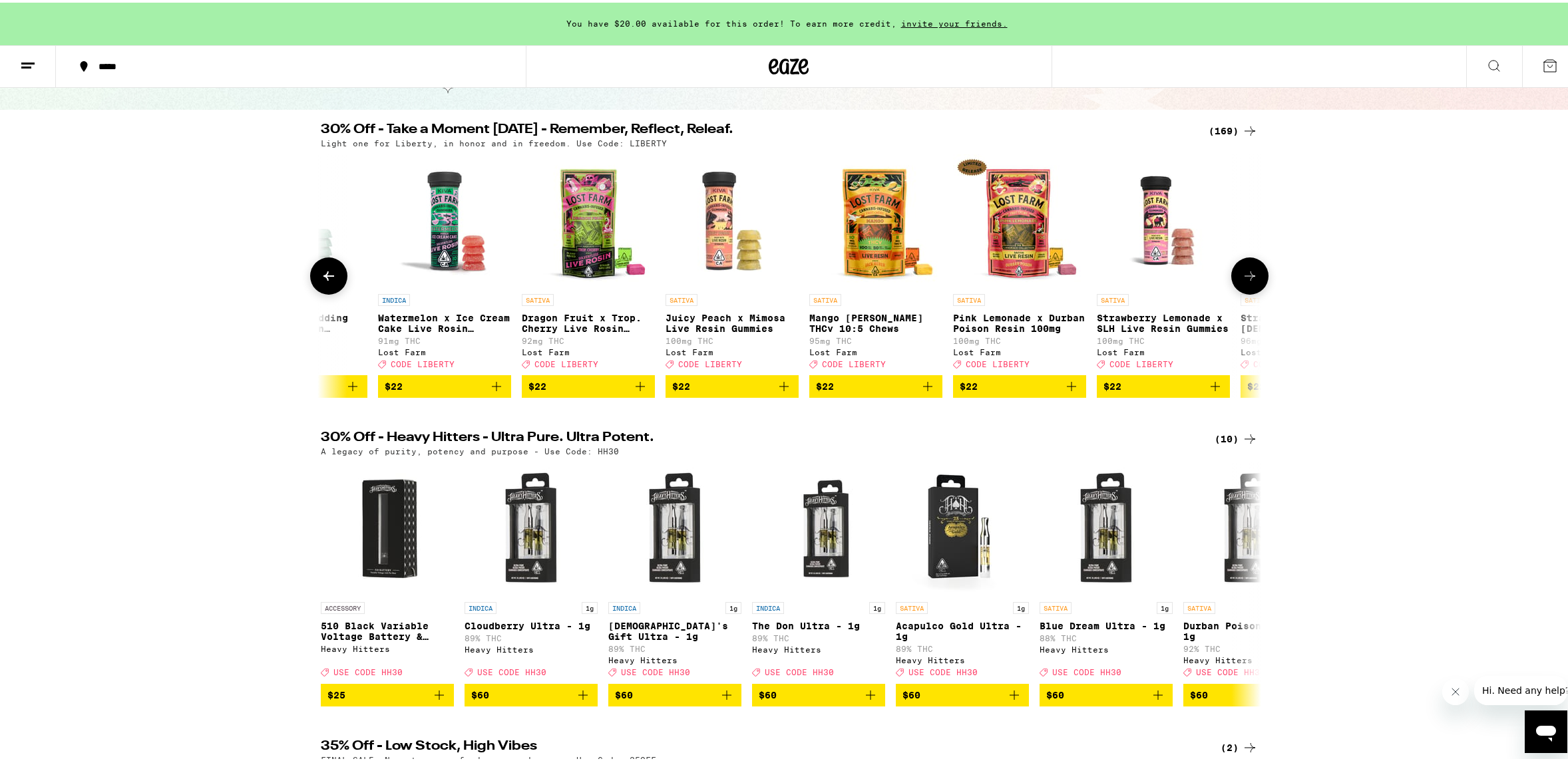
scroll to position [0, 11088]
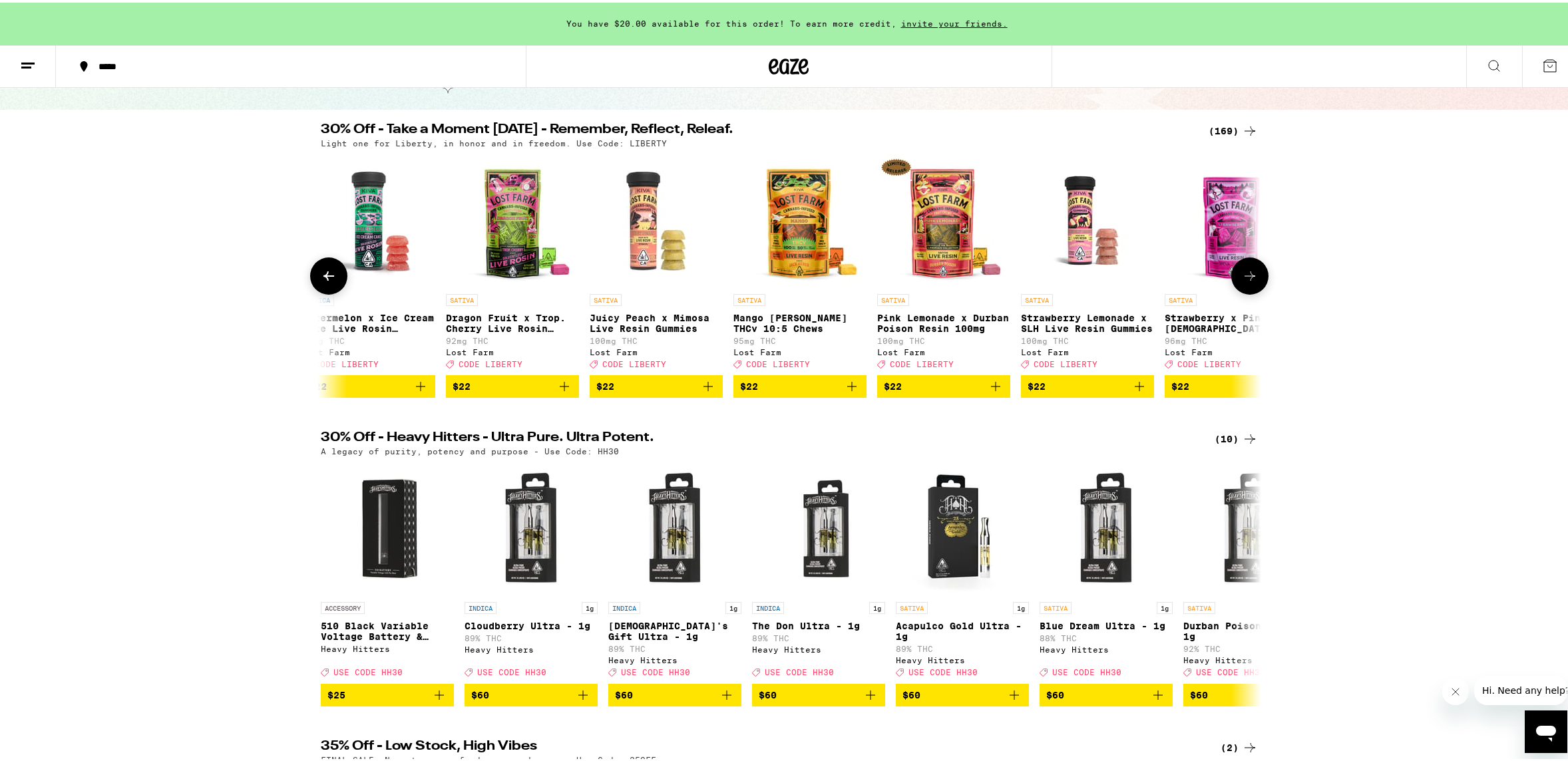
click at [1247, 278] on icon at bounding box center [1250, 273] width 11 height 10
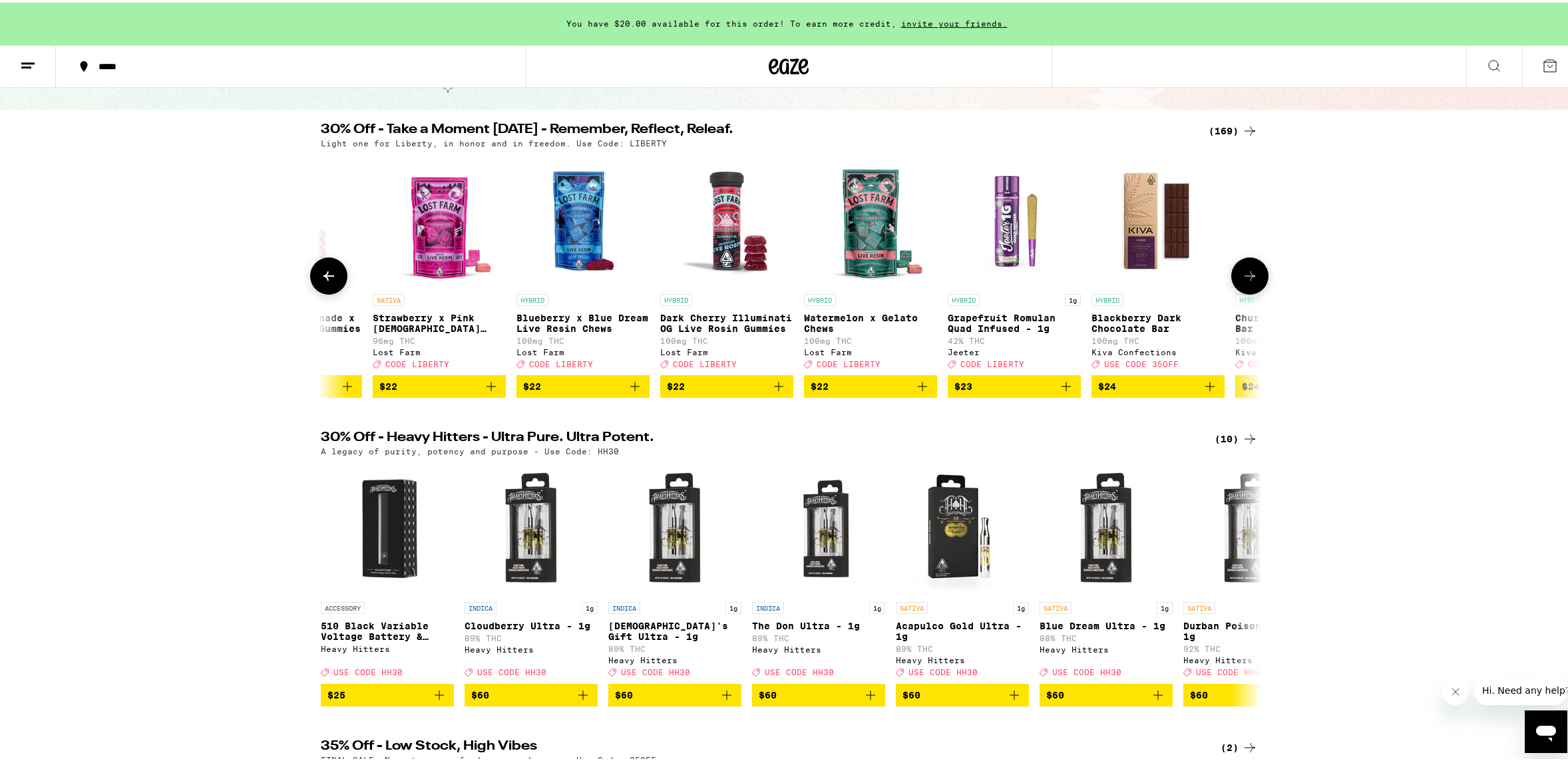
click at [1247, 278] on icon at bounding box center [1250, 273] width 11 height 10
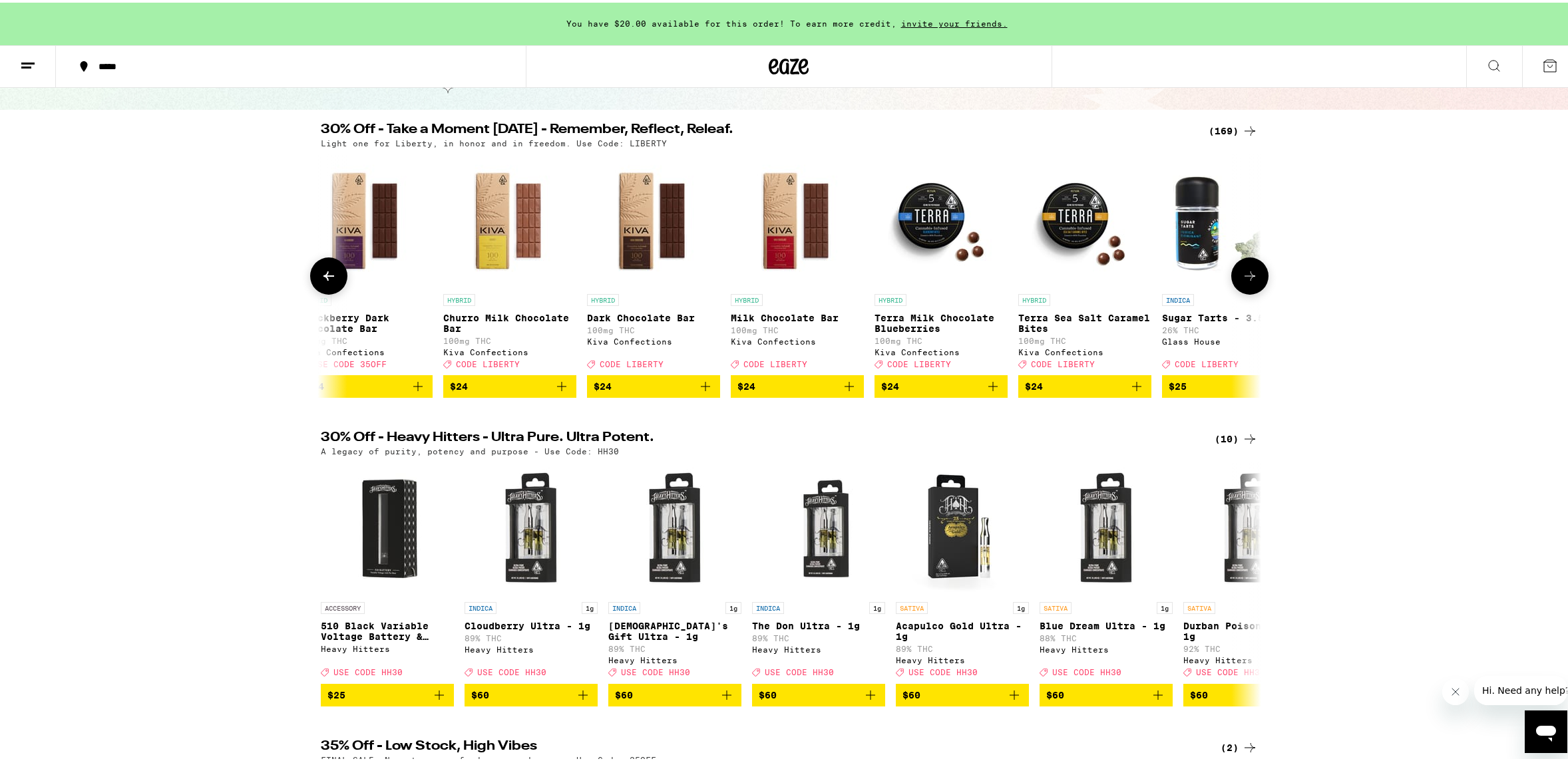
click at [1247, 278] on icon at bounding box center [1250, 273] width 11 height 10
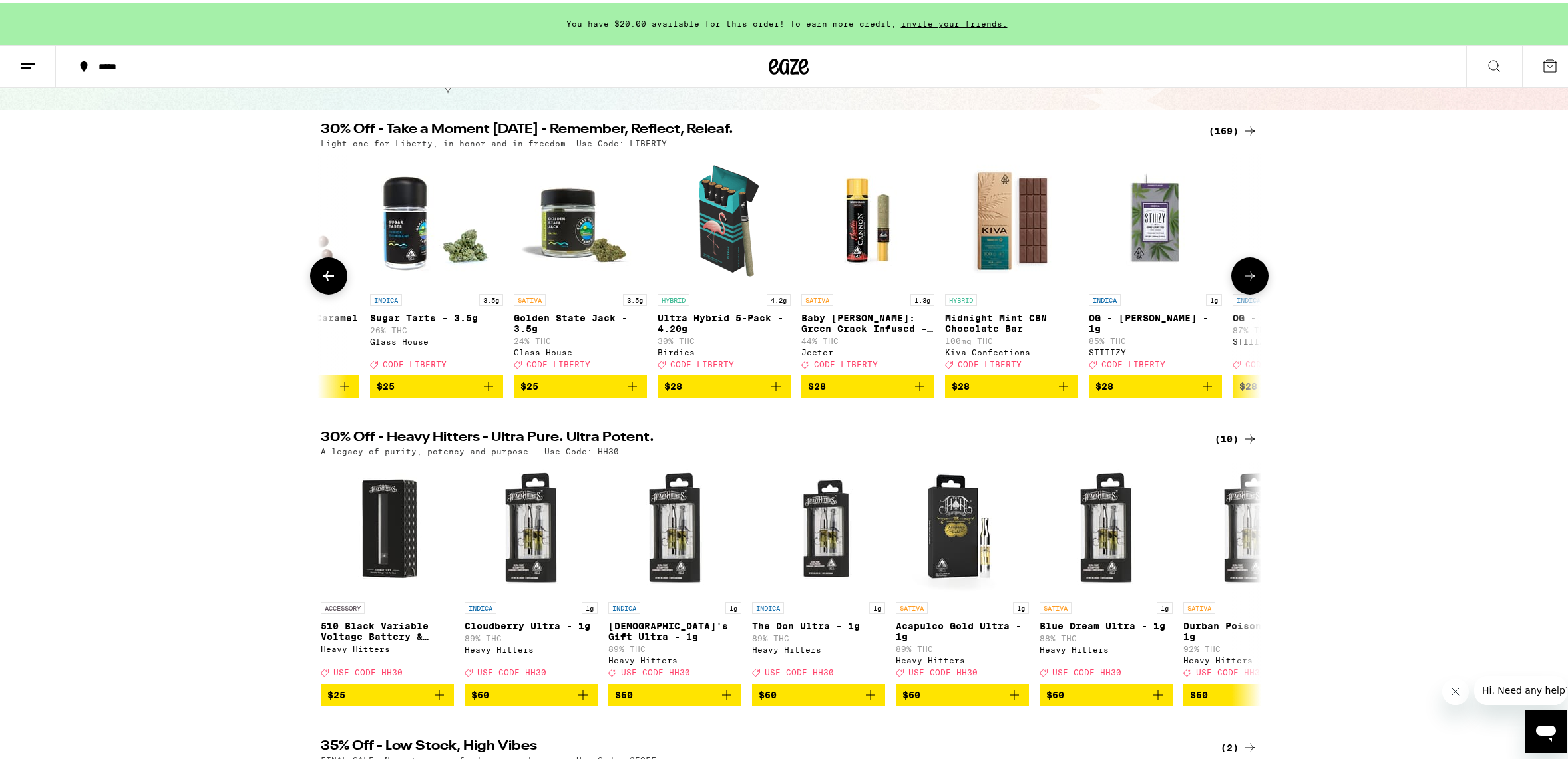
click at [1247, 278] on icon at bounding box center [1250, 273] width 11 height 10
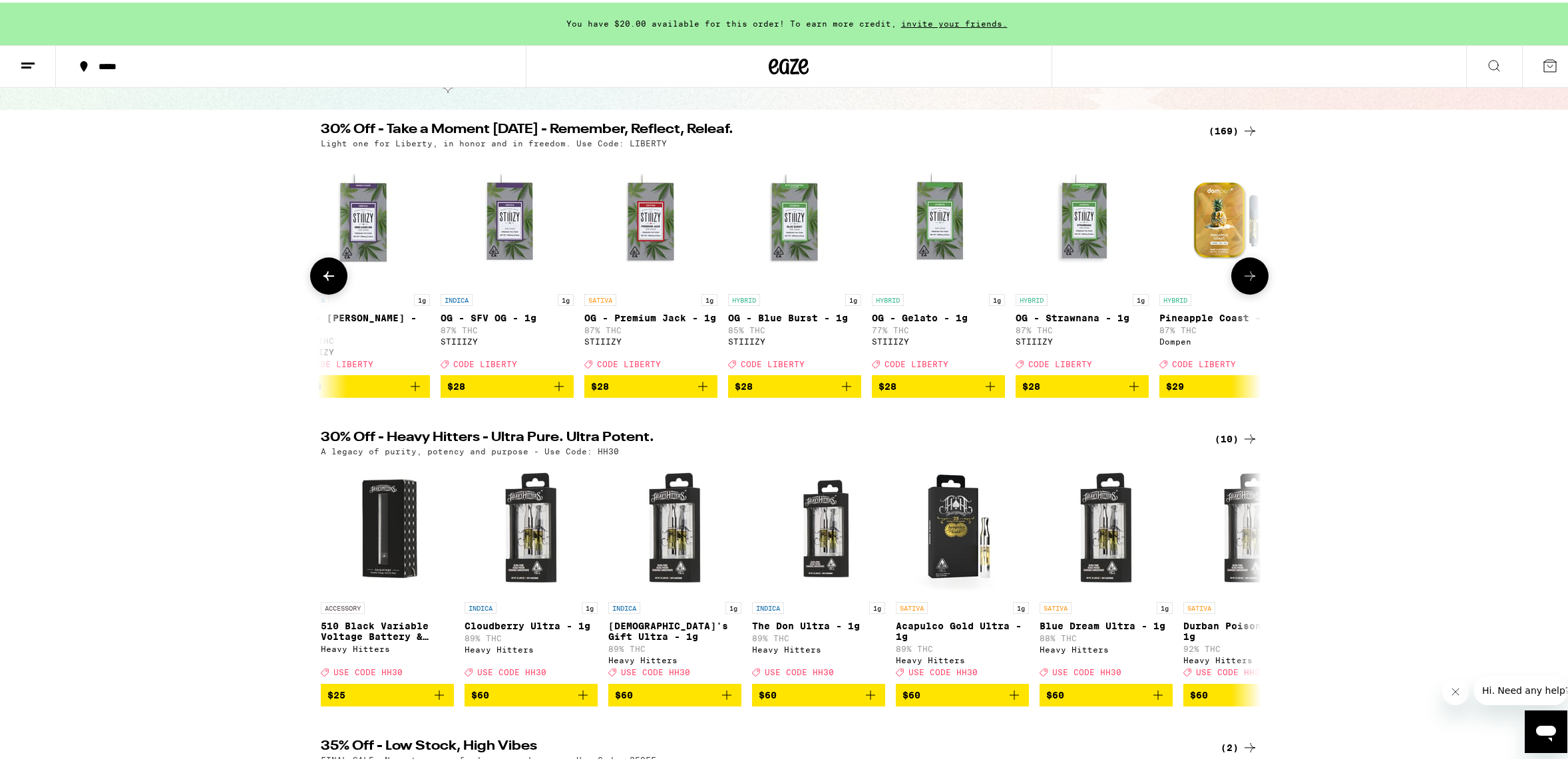
click at [1247, 278] on icon at bounding box center [1250, 273] width 11 height 10
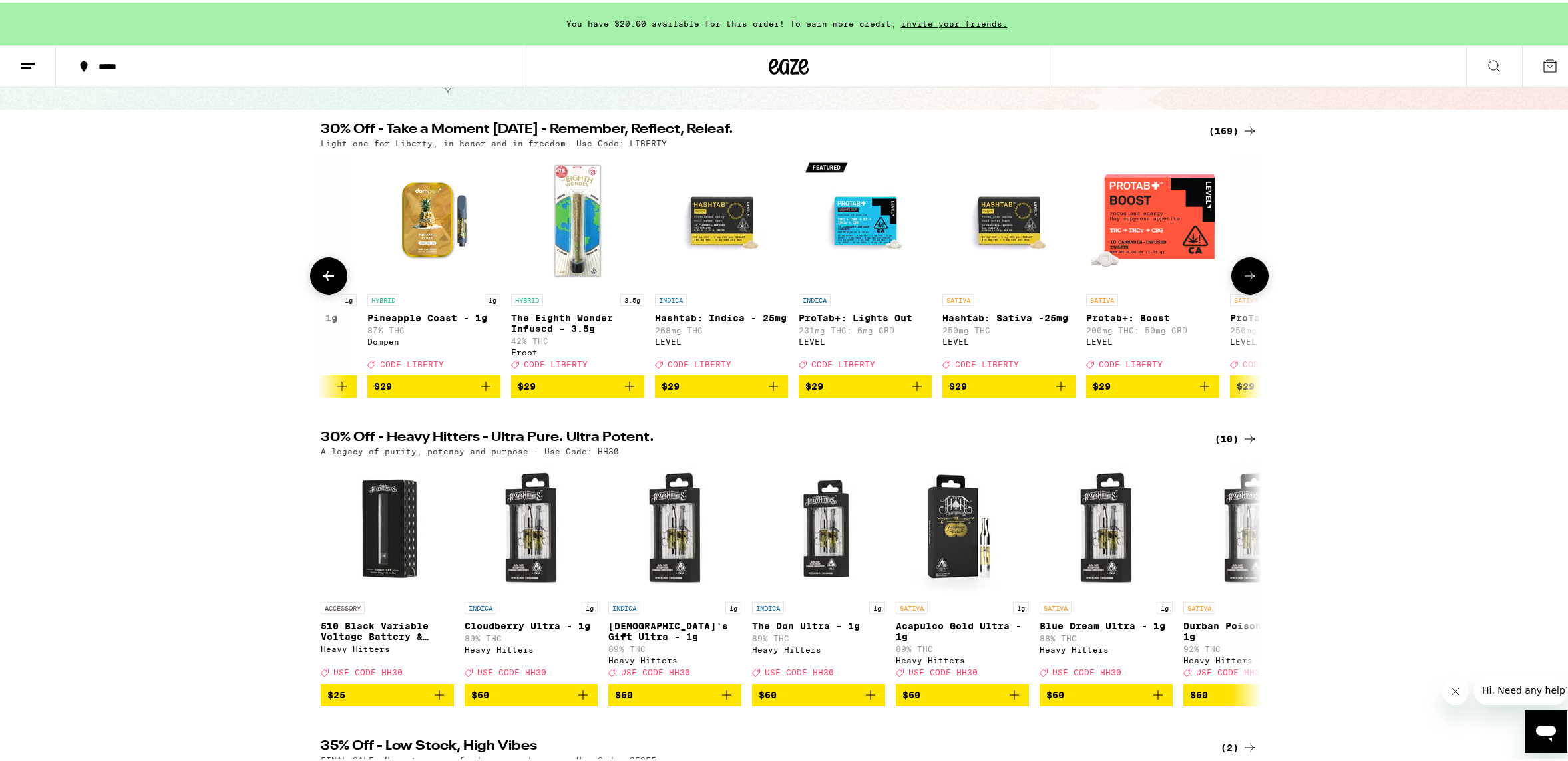
click at [1247, 278] on icon at bounding box center [1250, 273] width 11 height 10
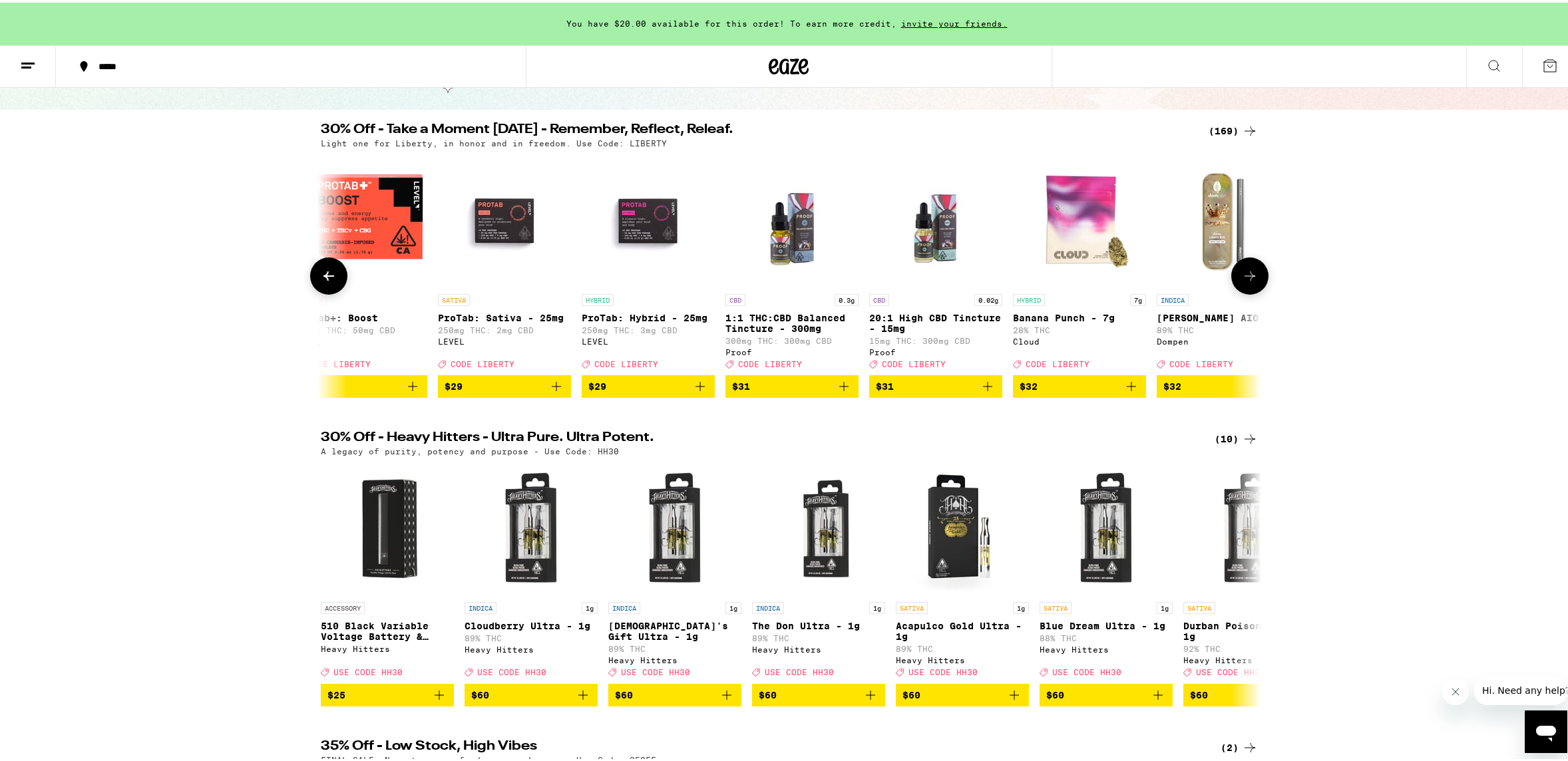
click at [1247, 278] on icon at bounding box center [1250, 273] width 11 height 10
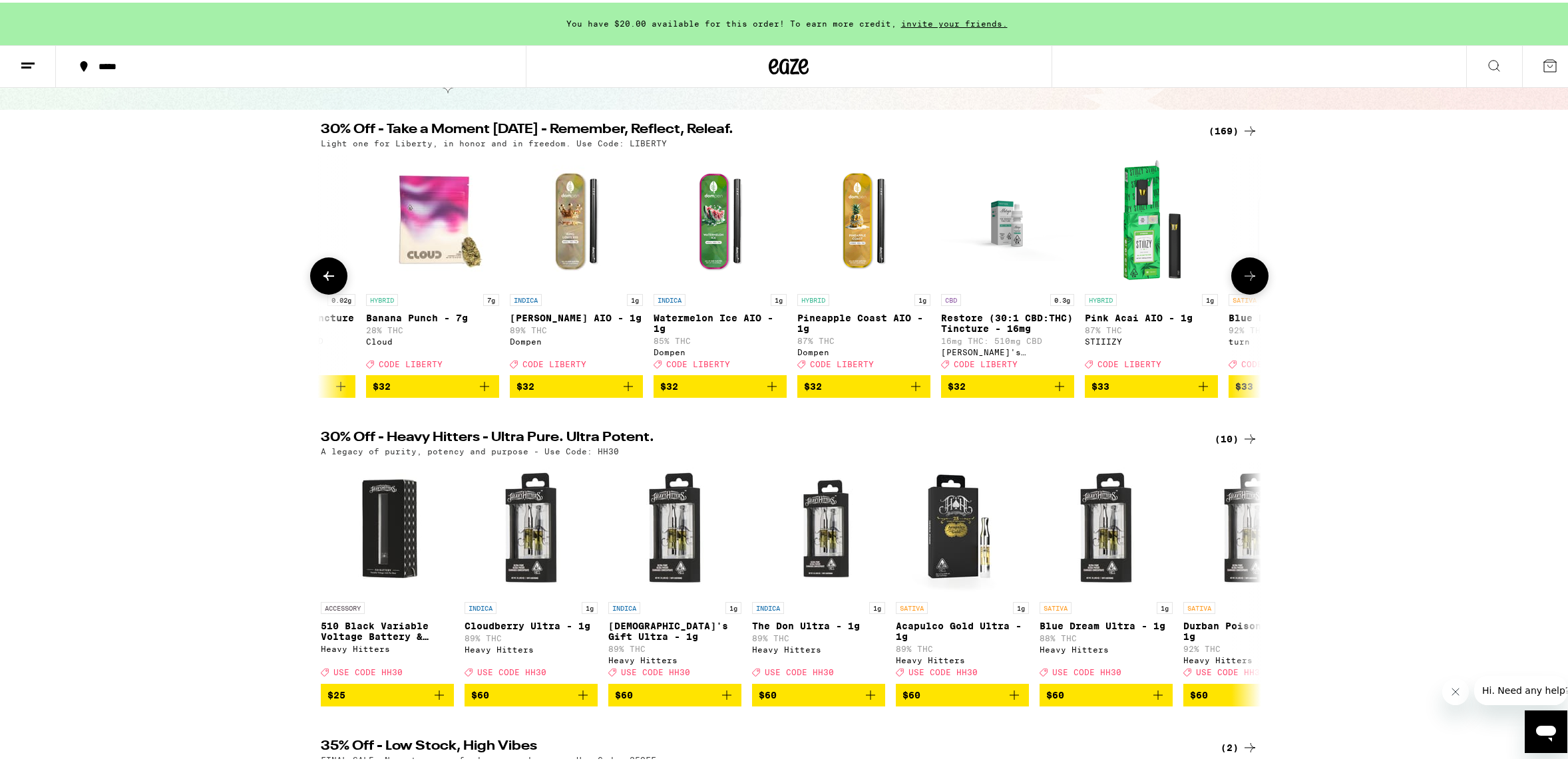
scroll to position [0, 16631]
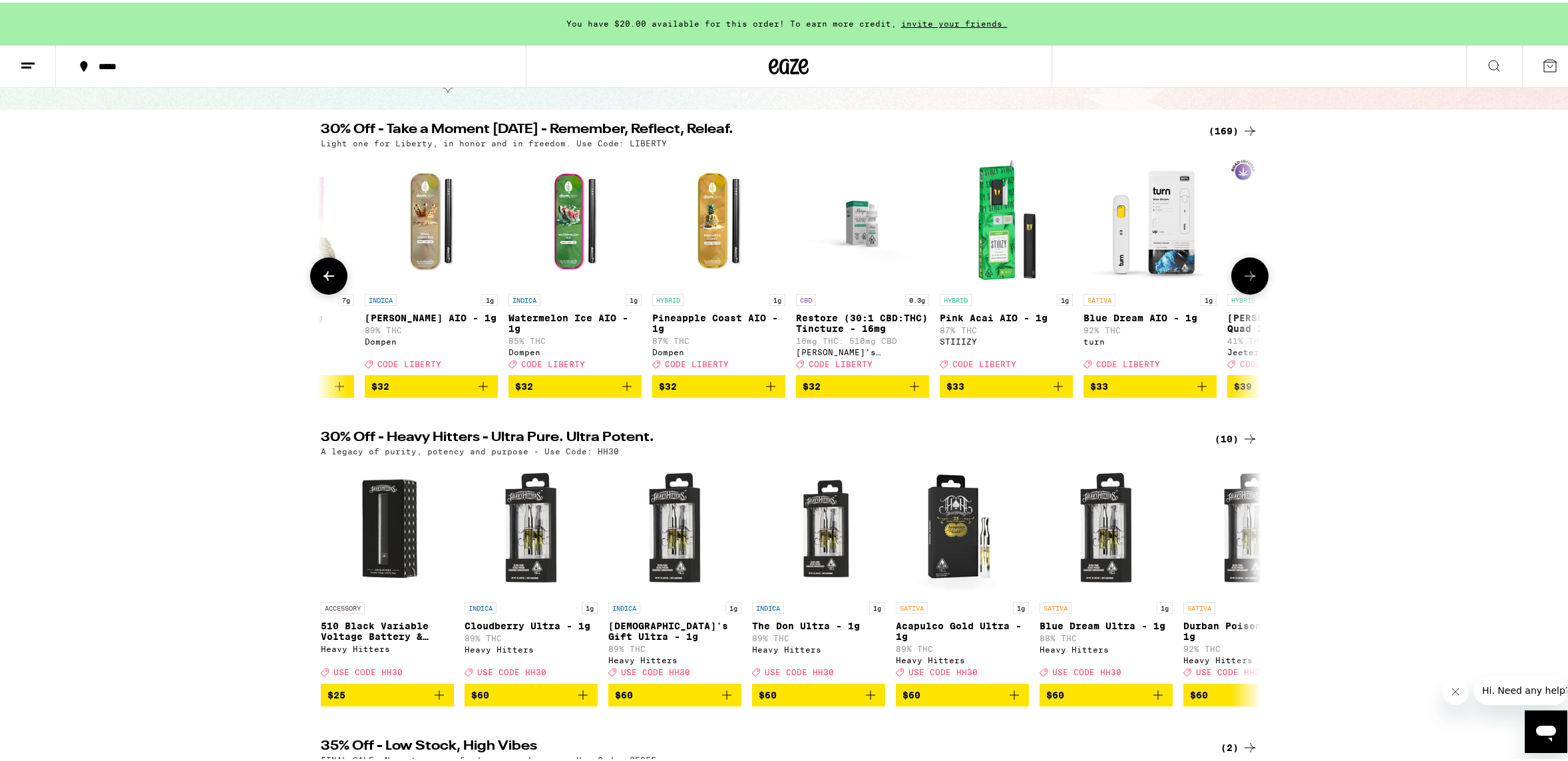
click at [1247, 278] on icon at bounding box center [1250, 273] width 11 height 10
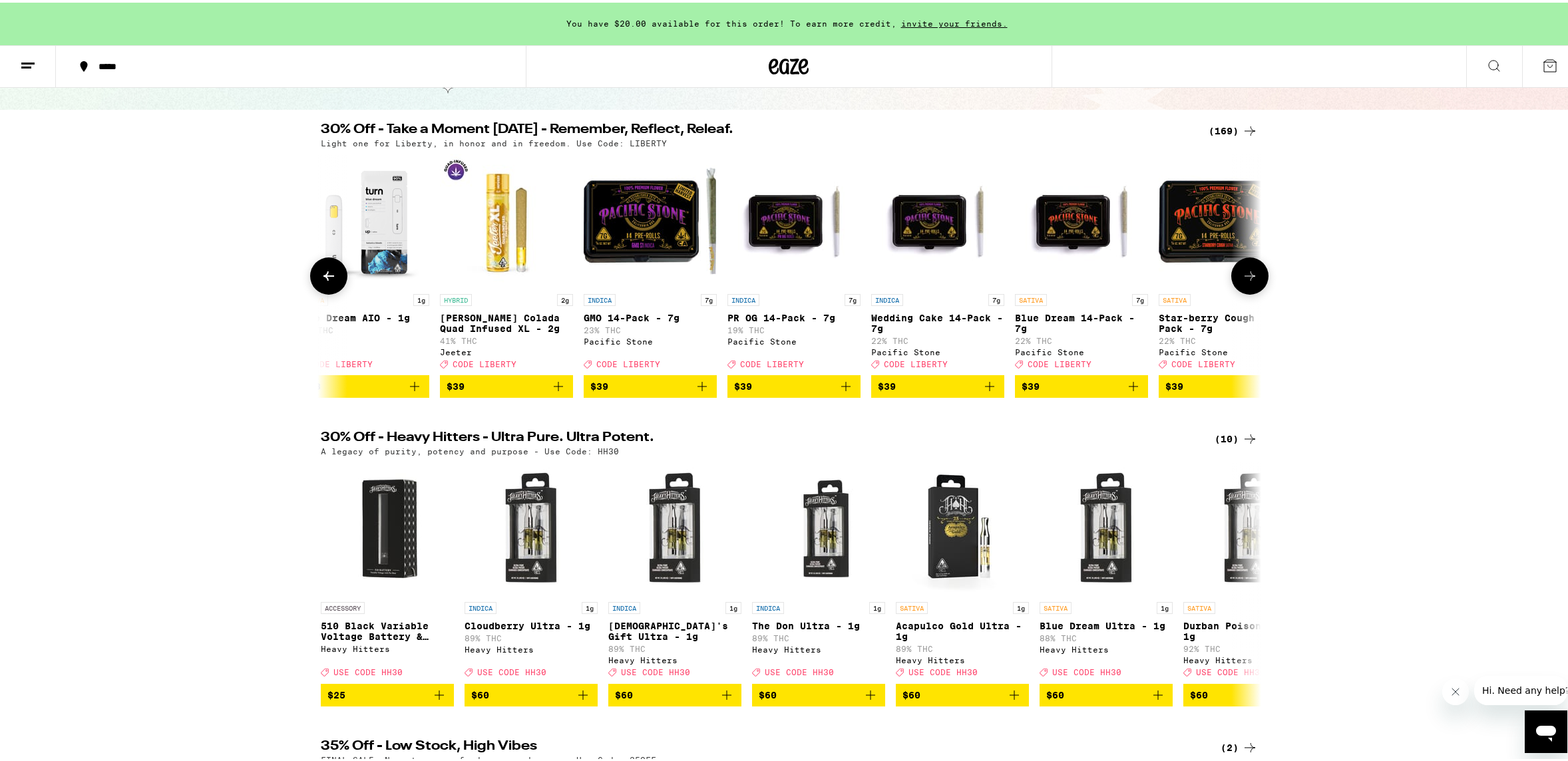
scroll to position [0, 17424]
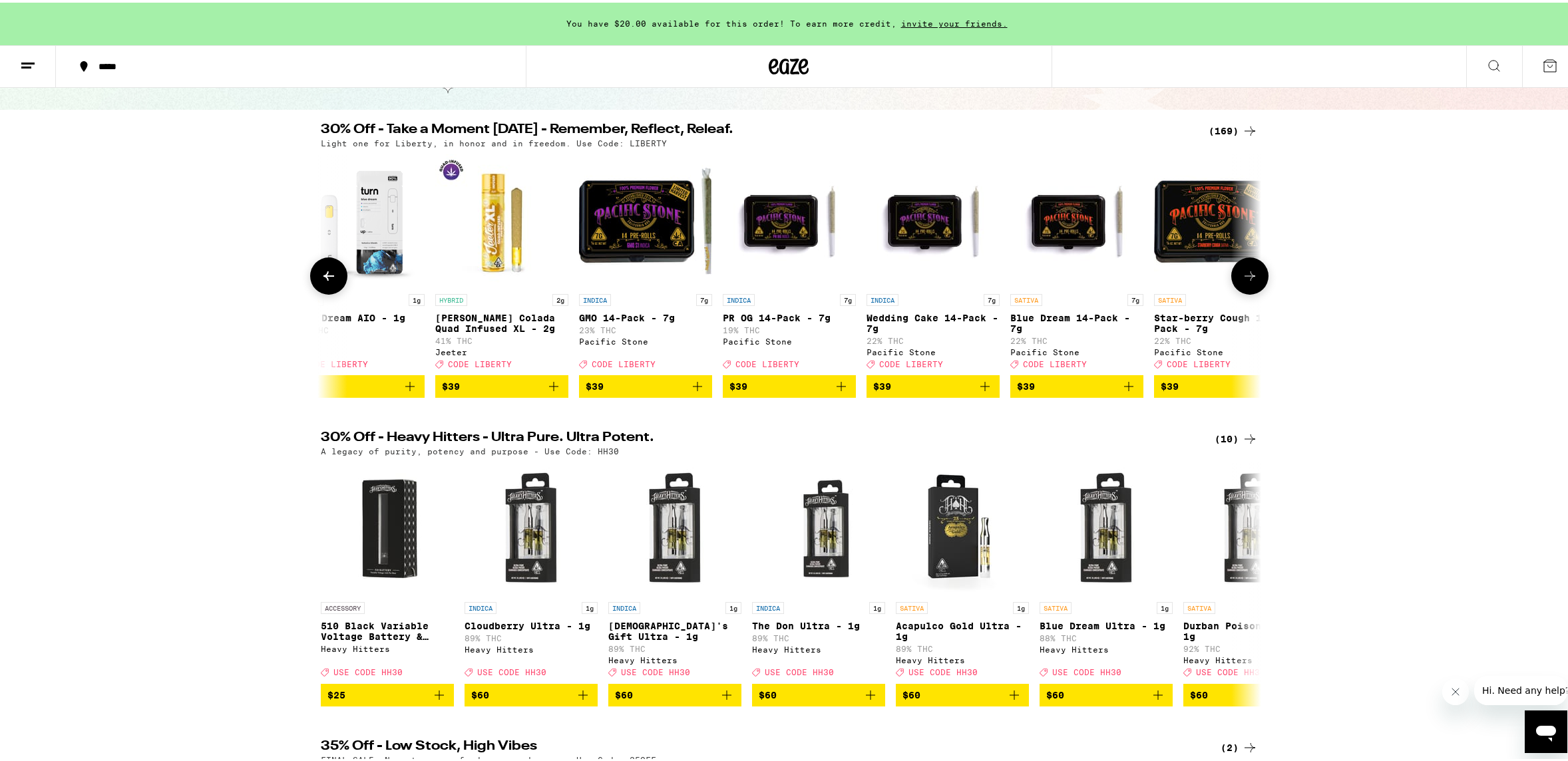
click at [1247, 278] on icon at bounding box center [1250, 273] width 11 height 10
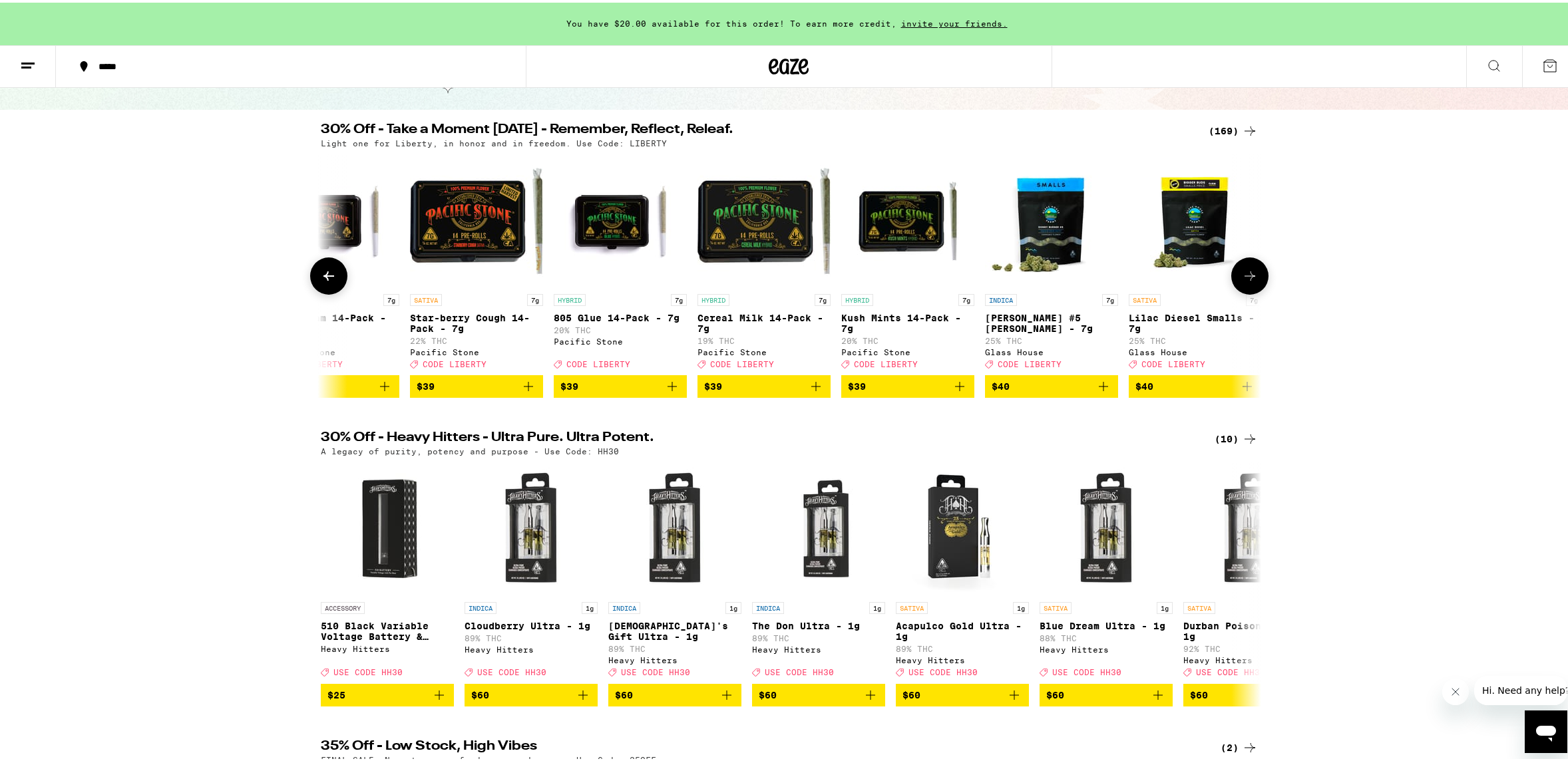
scroll to position [0, 18216]
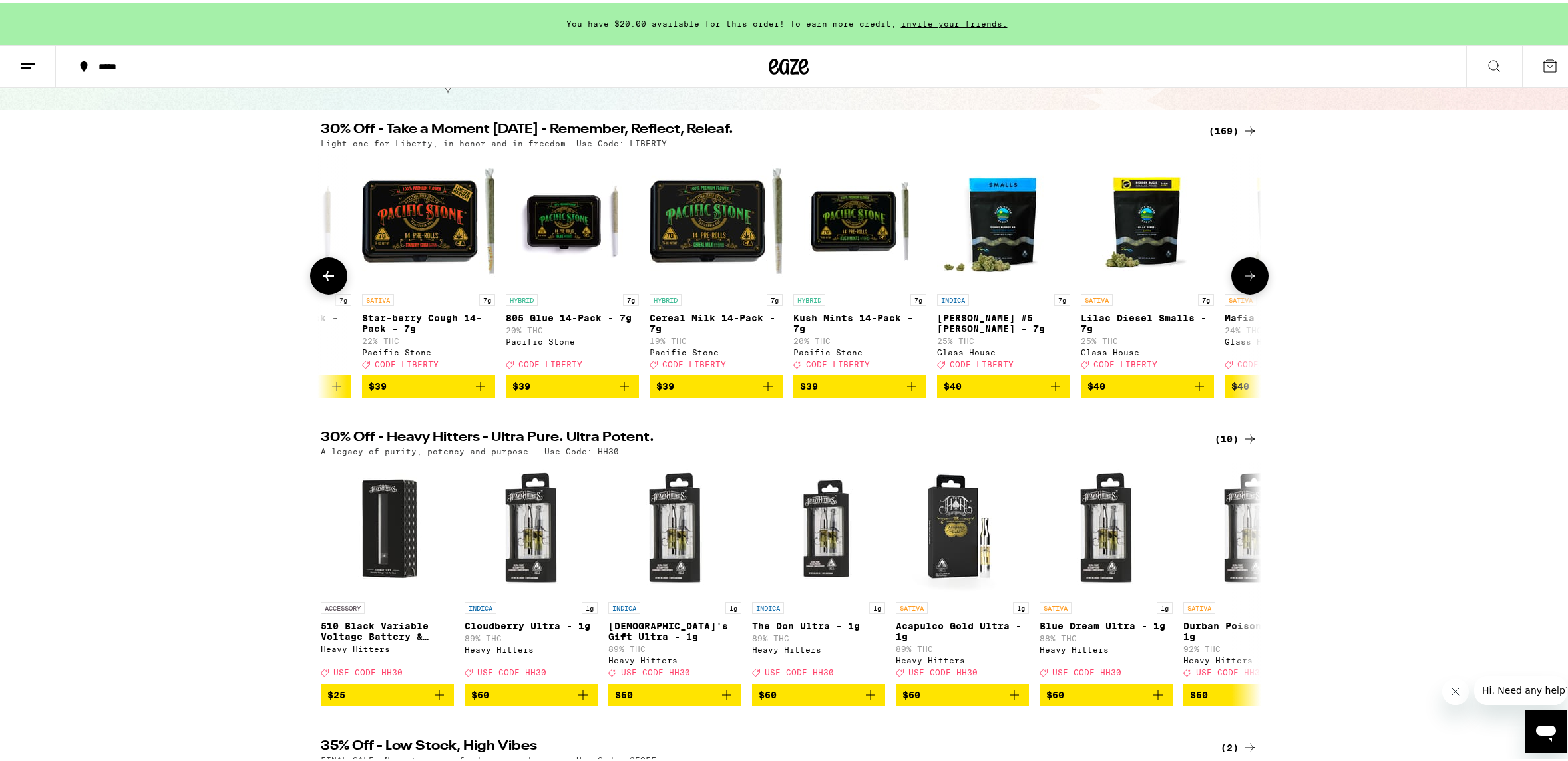
click at [1247, 278] on icon at bounding box center [1250, 273] width 11 height 10
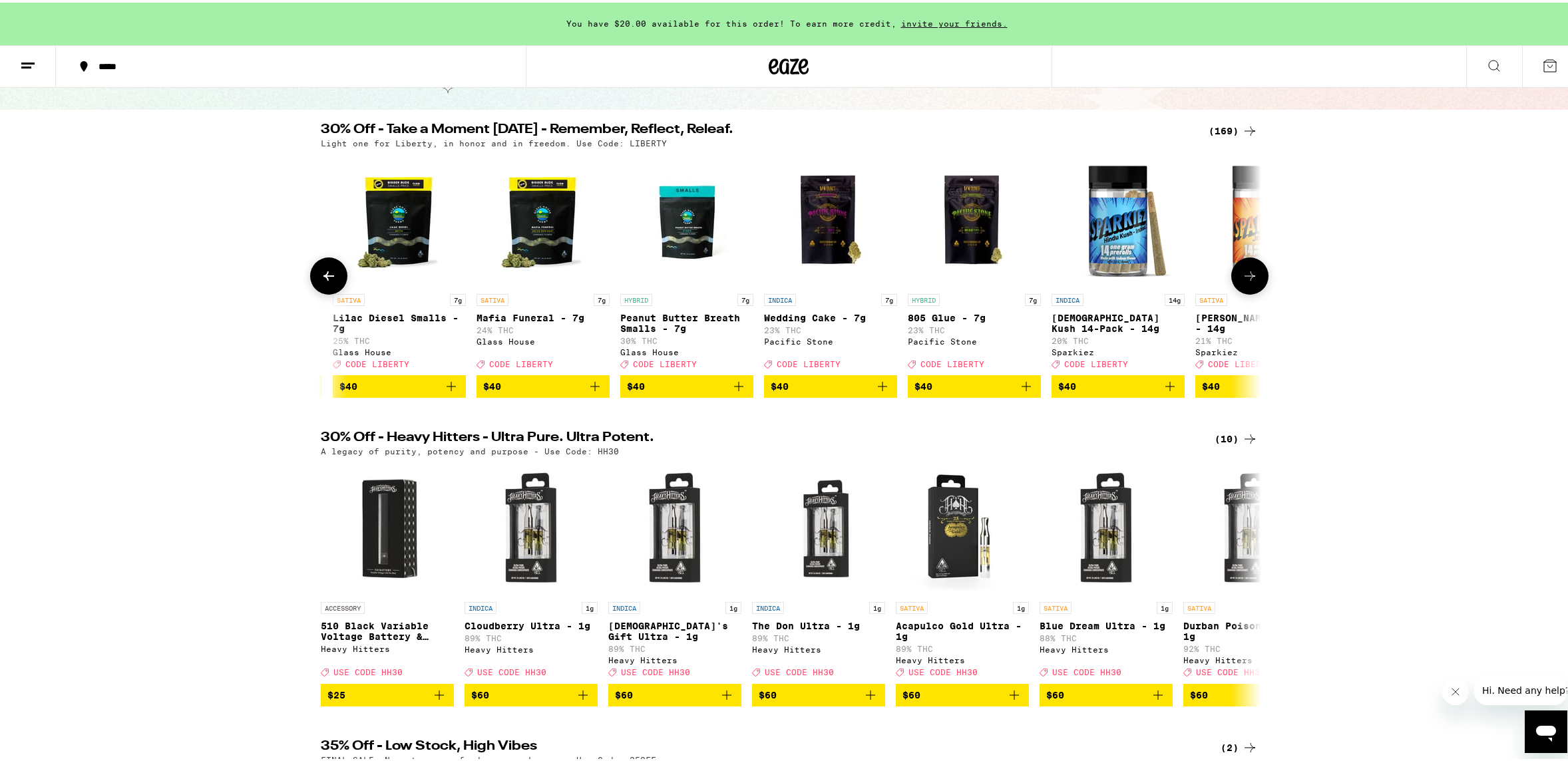
scroll to position [0, 19008]
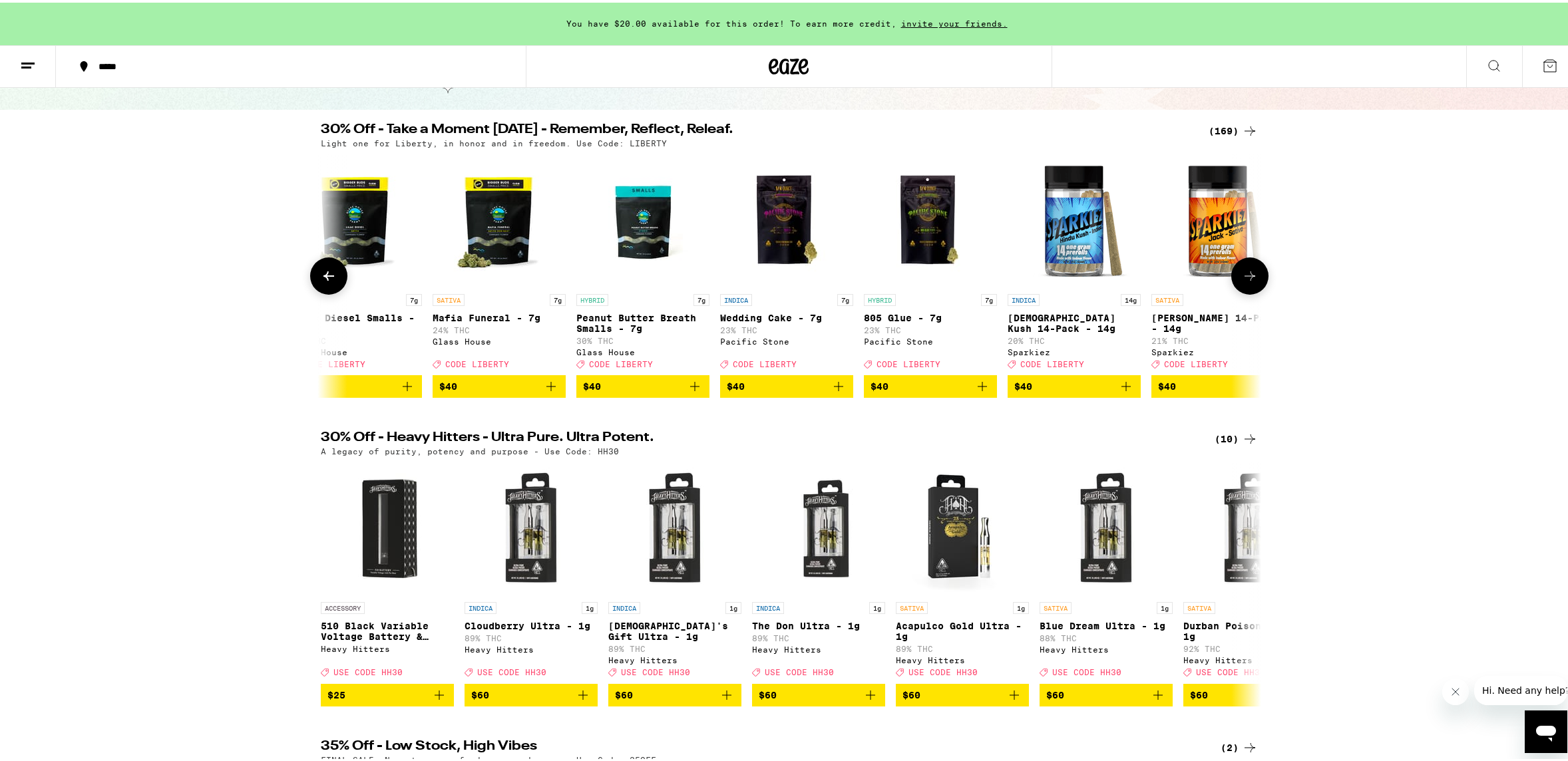
click at [1247, 278] on icon at bounding box center [1250, 273] width 11 height 10
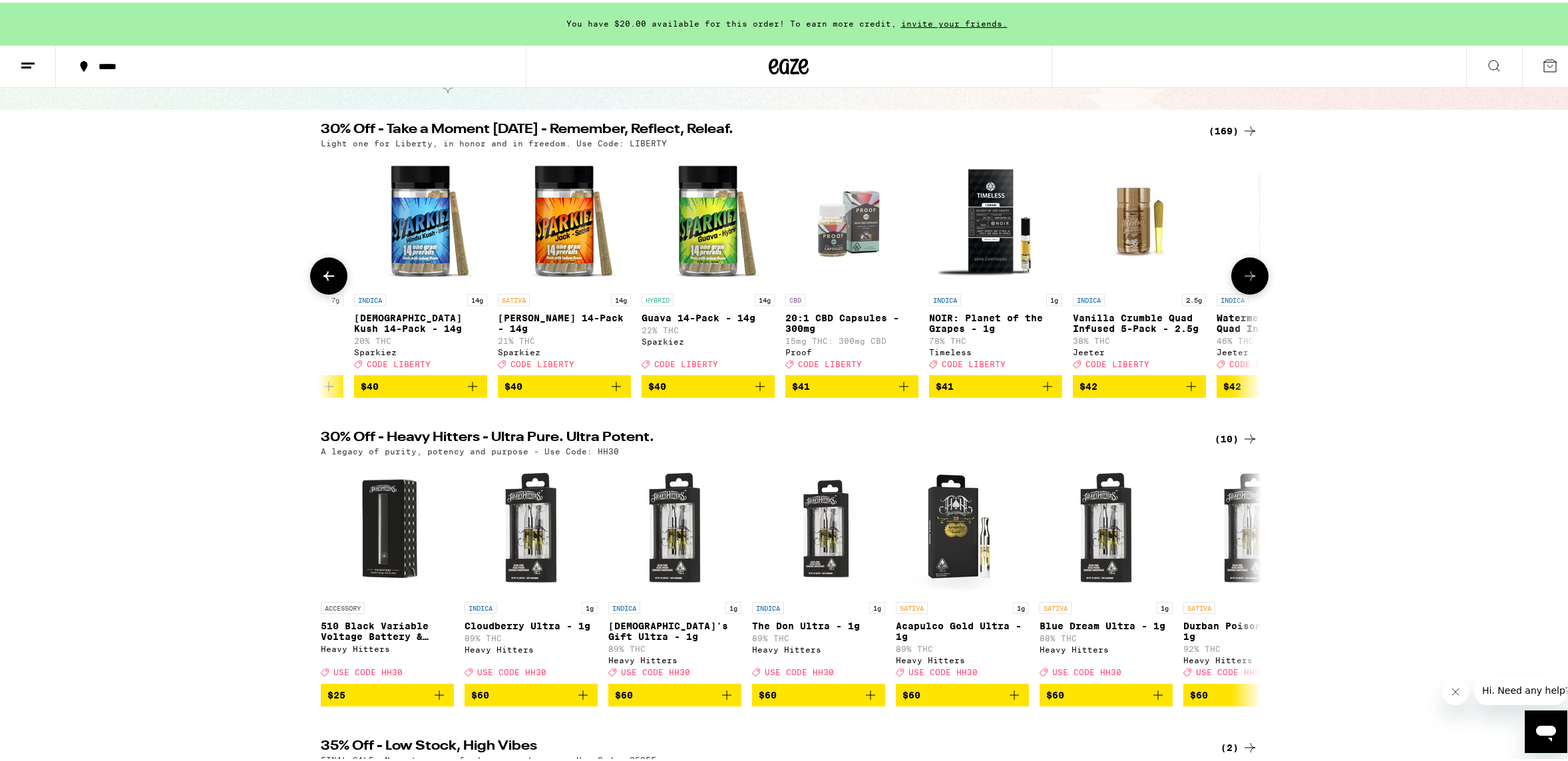
scroll to position [0, 19799]
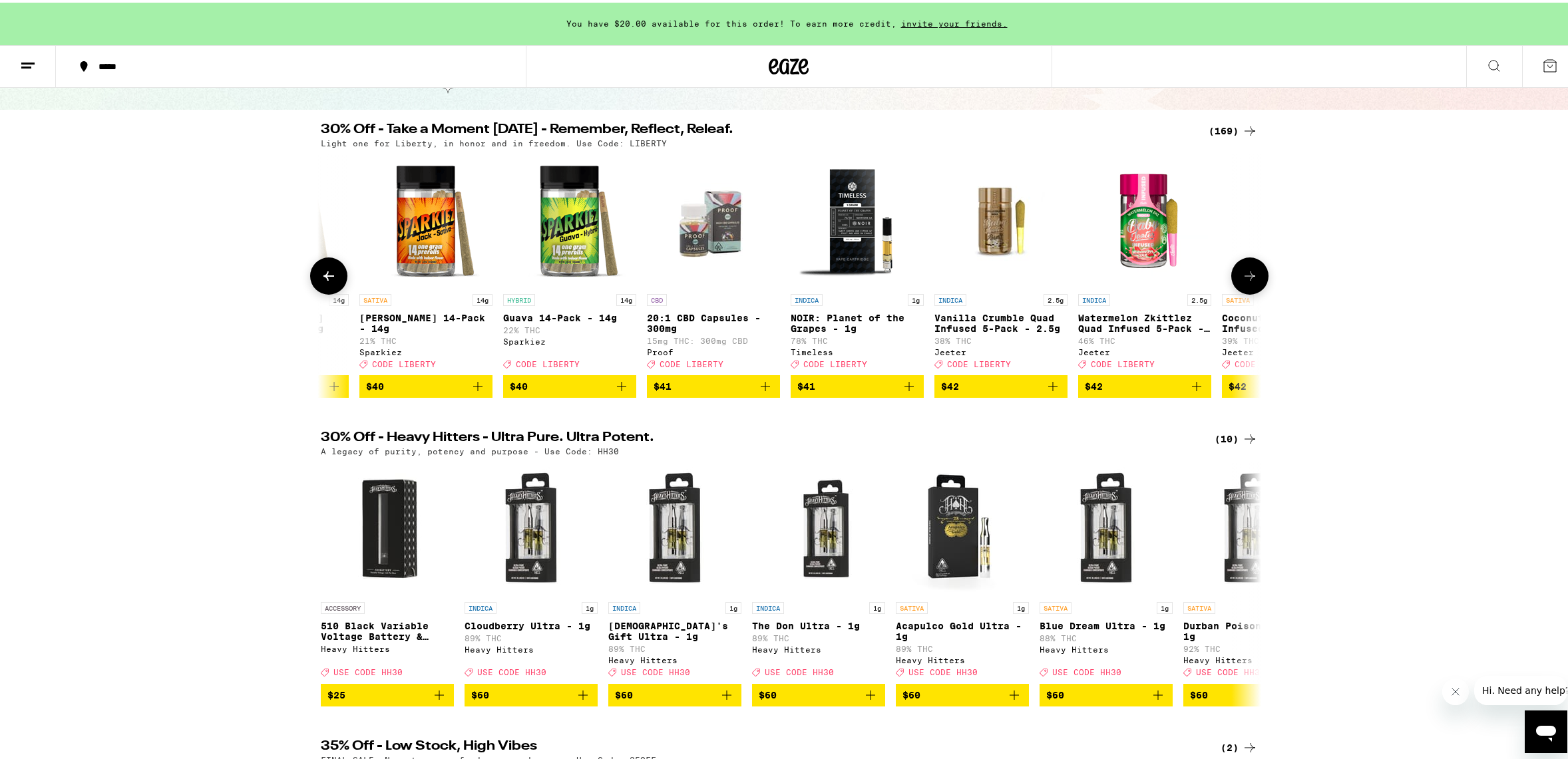
click at [1247, 278] on icon at bounding box center [1250, 273] width 11 height 10
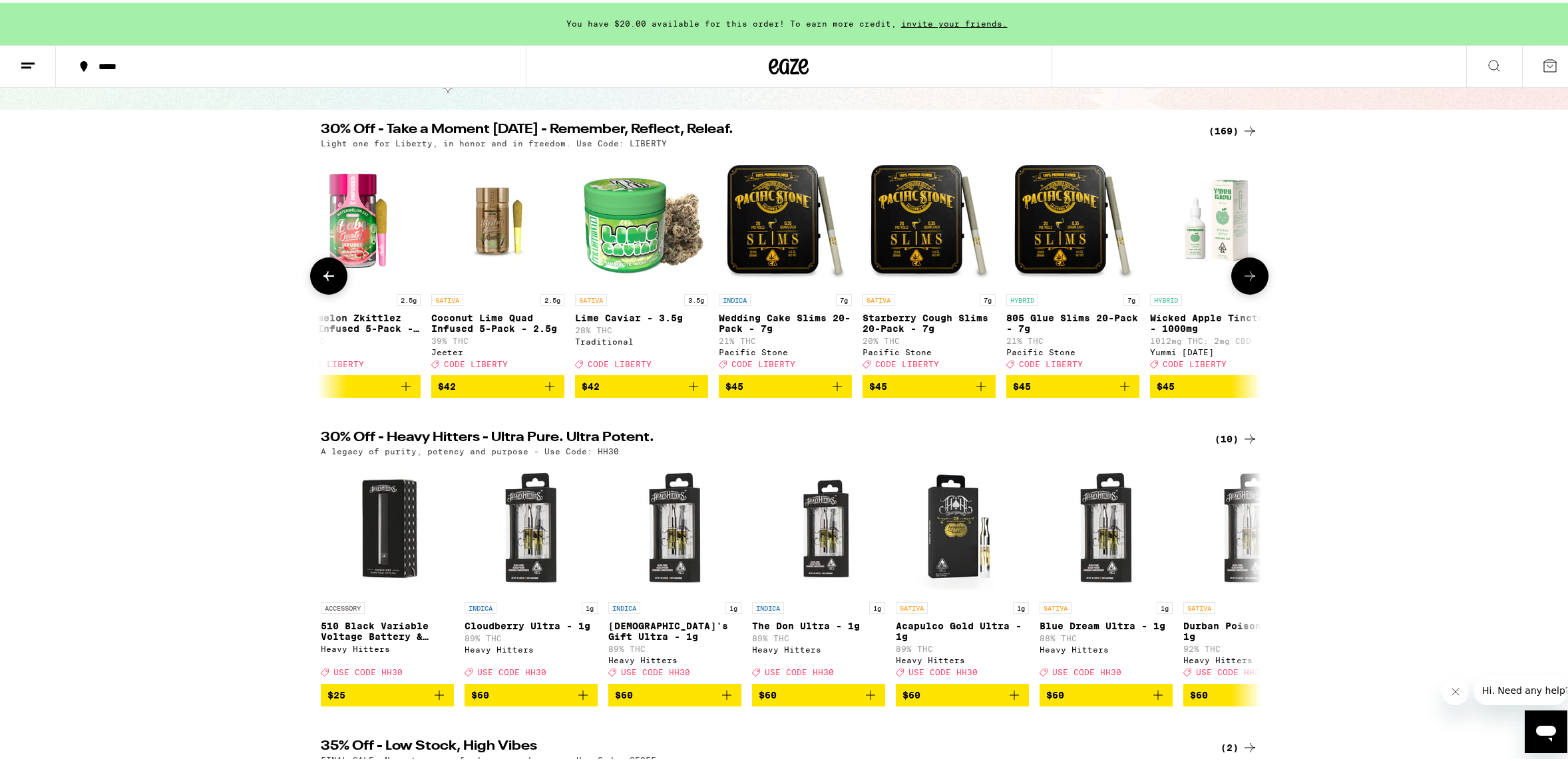
scroll to position [0, 20591]
click at [1247, 278] on icon at bounding box center [1250, 273] width 11 height 10
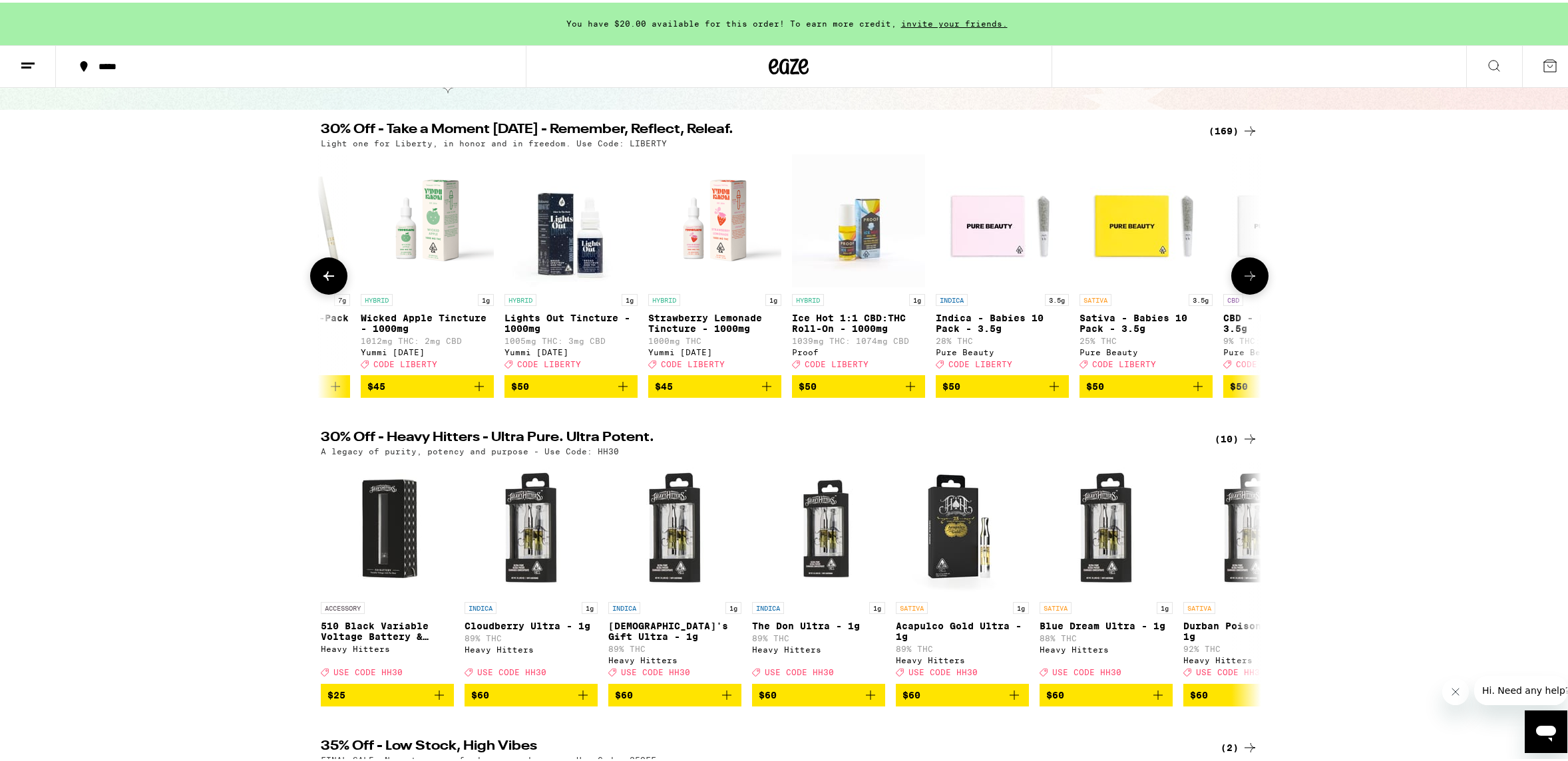
scroll to position [0, 21384]
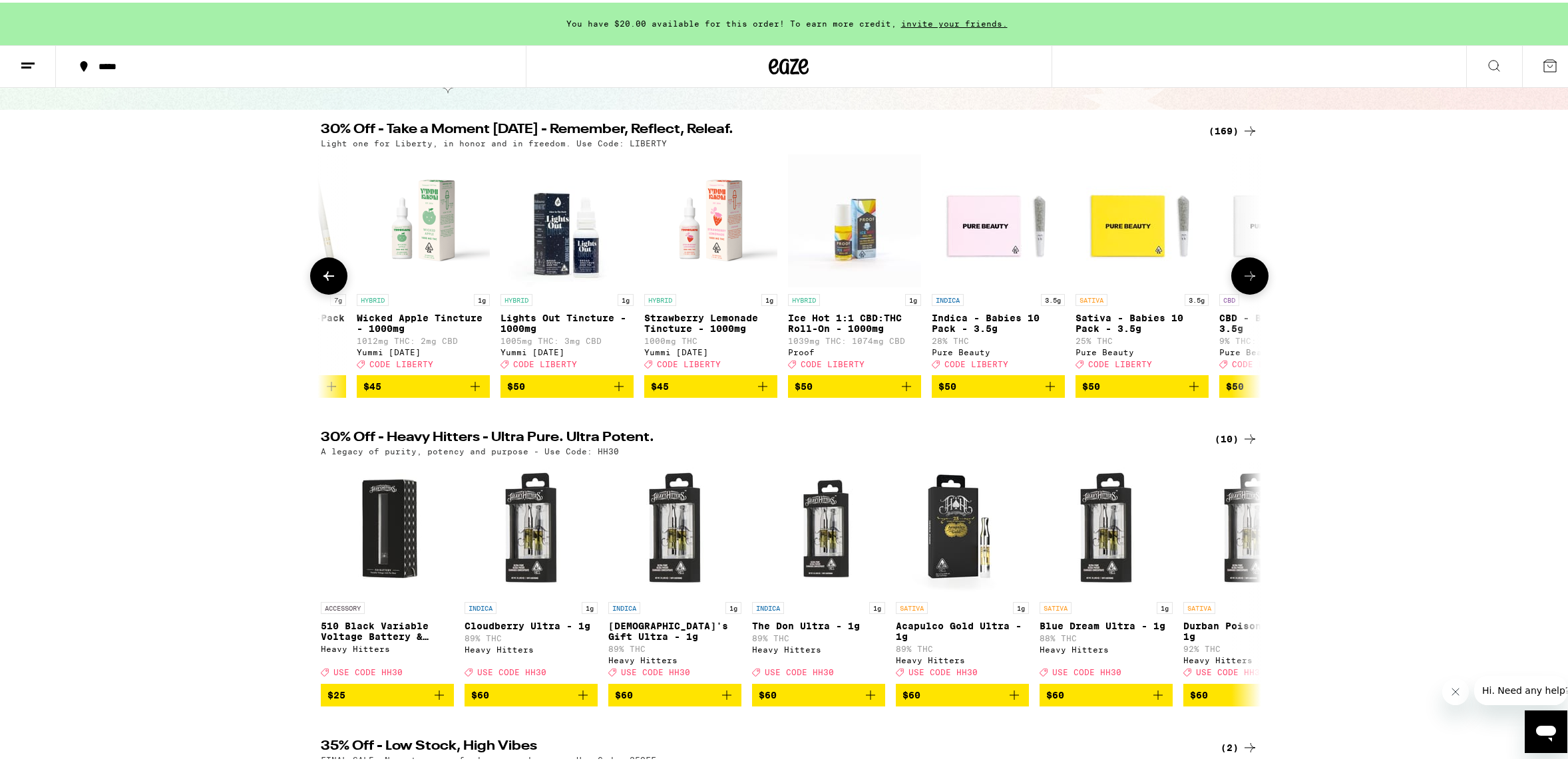
click at [1247, 278] on icon at bounding box center [1250, 273] width 11 height 10
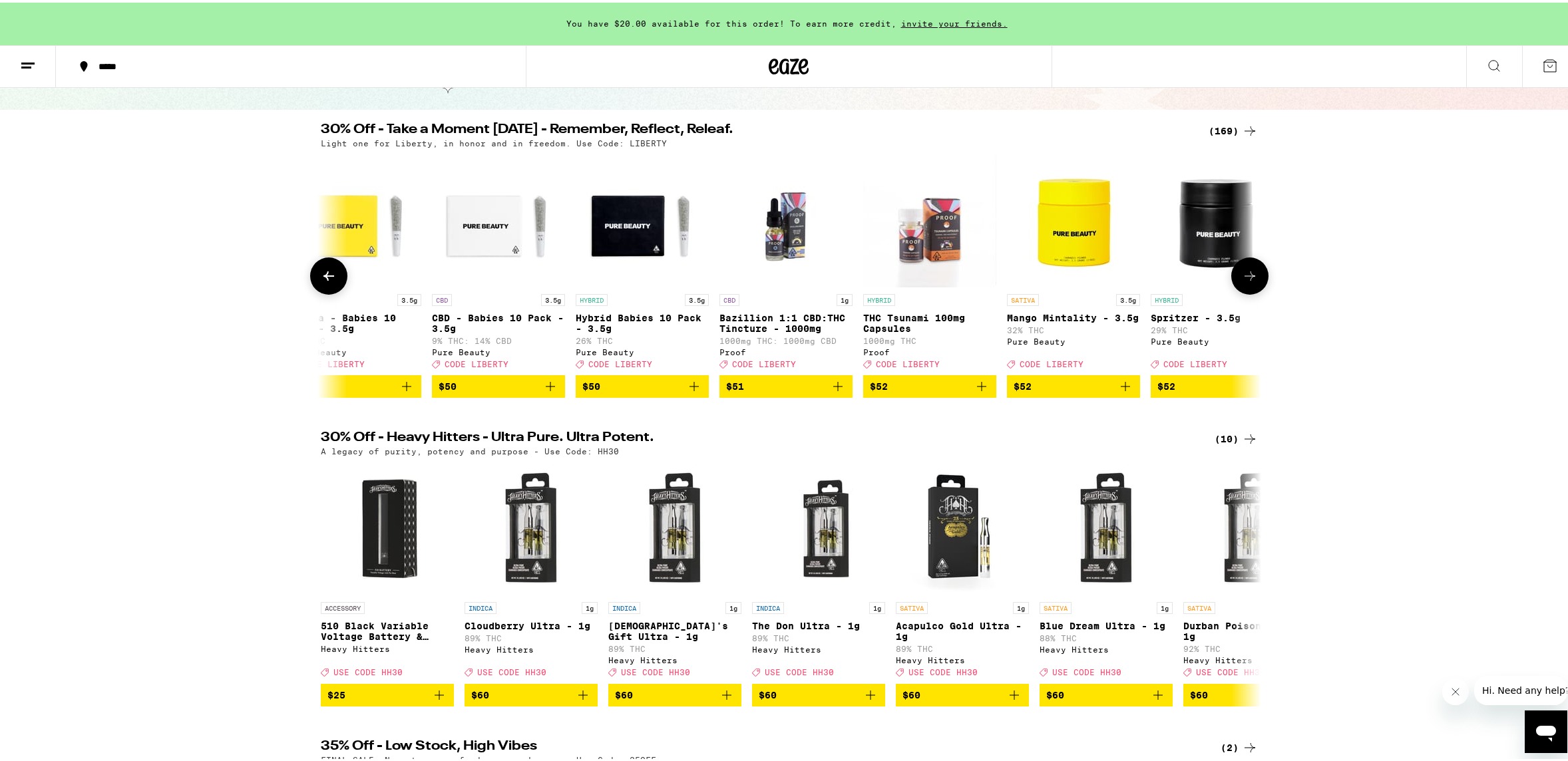
scroll to position [0, 22176]
